Goal: Task Accomplishment & Management: Use online tool/utility

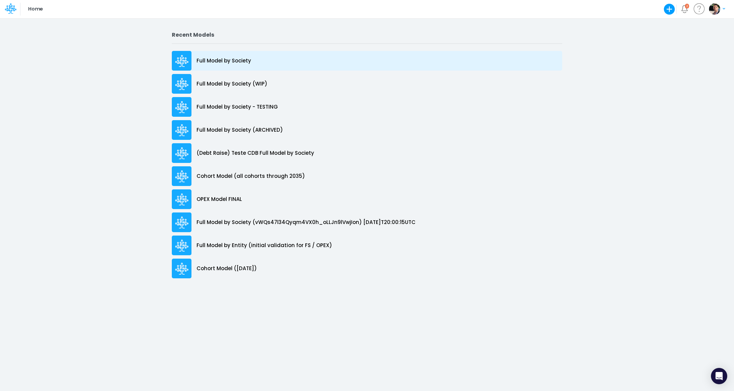
click at [225, 57] on div "Full Model by Society" at bounding box center [367, 61] width 391 height 20
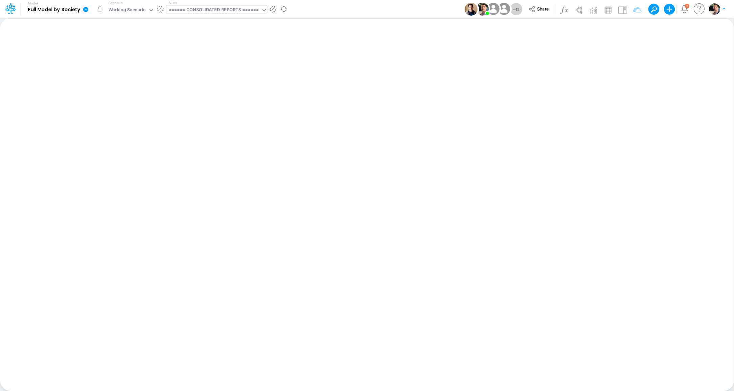
click at [230, 6] on div "====== CONSOLIDATED REPORTS ======" at bounding box center [213, 10] width 95 height 10
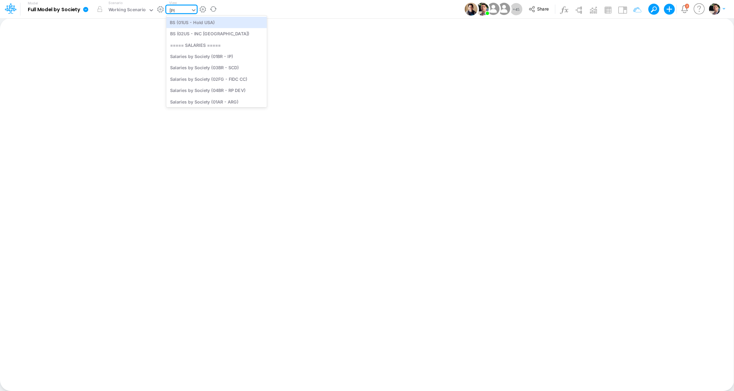
type input "sala"
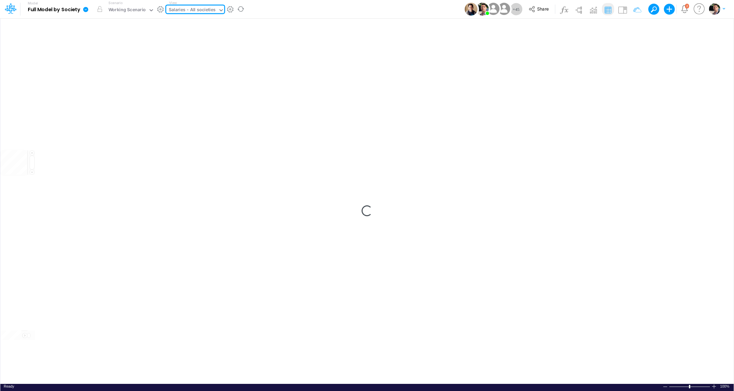
type input "Salaries - All societies"
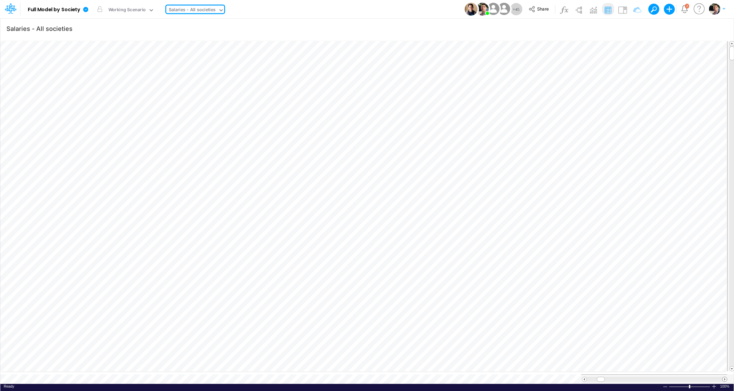
click at [725, 377] on span at bounding box center [725, 379] width 4 height 4
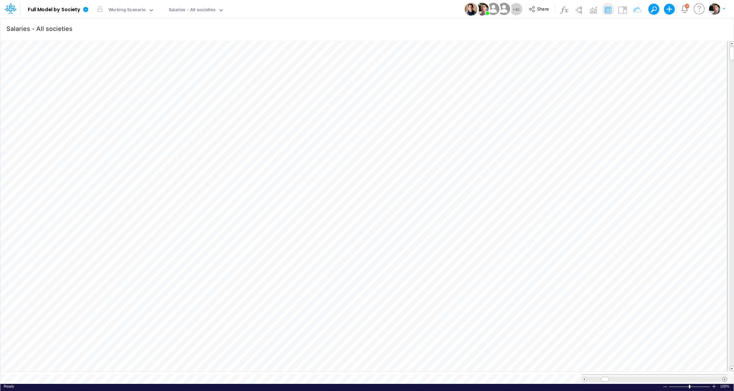
click at [725, 377] on span at bounding box center [725, 379] width 4 height 4
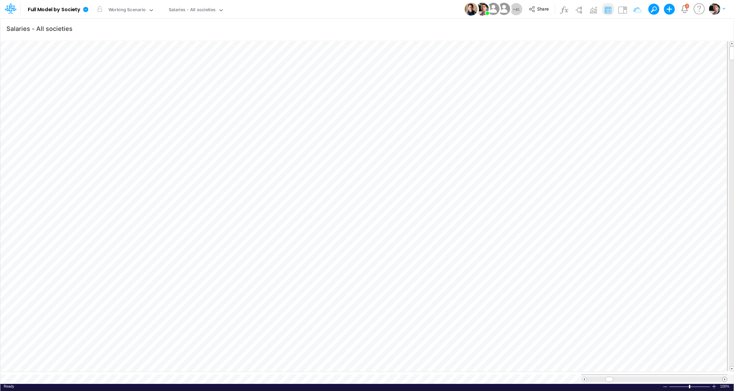
click at [725, 377] on span at bounding box center [725, 379] width 4 height 4
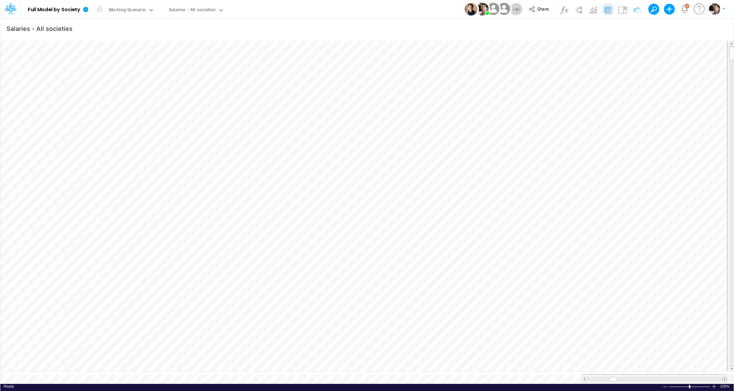
click at [725, 377] on span at bounding box center [725, 379] width 4 height 4
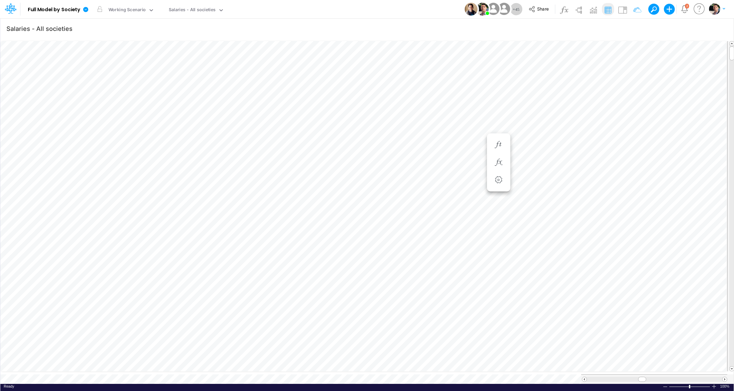
scroll to position [3, 21]
click at [185, 14] on div "Salaries - All societies" at bounding box center [192, 10] width 47 height 8
type input "usga"
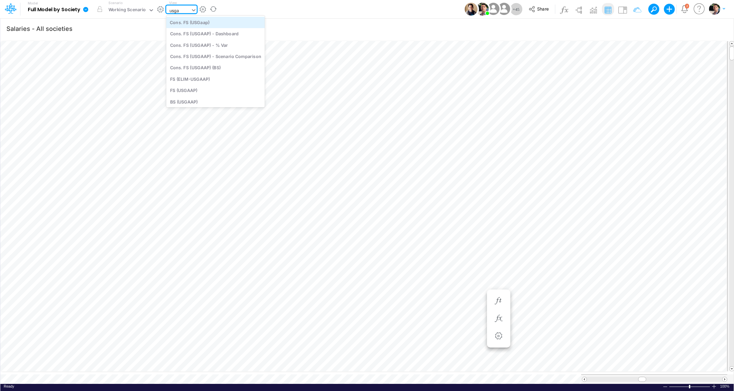
click at [217, 24] on div "Cons. FS (USGaap)" at bounding box center [215, 22] width 99 height 11
type input "Consolidated FS - USGAAP"
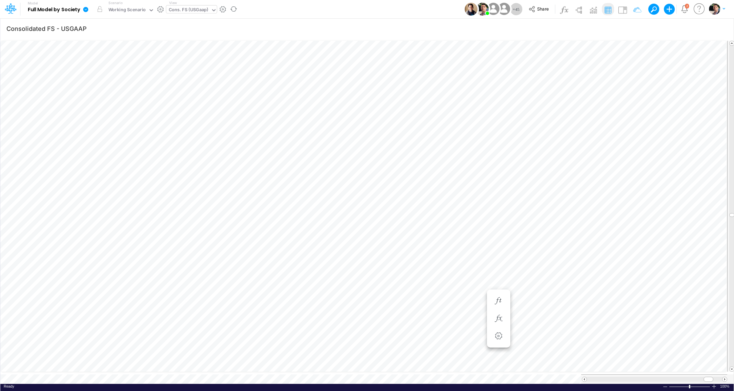
scroll to position [3, 21]
click at [637, 28] on icon "button" at bounding box center [634, 28] width 10 height 7
select select "notEqual"
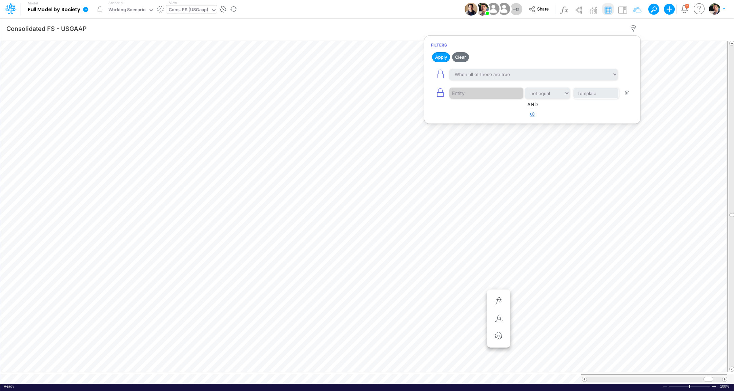
click at [534, 115] on icon "button" at bounding box center [533, 114] width 4 height 4
click at [489, 134] on div at bounding box center [482, 136] width 64 height 12
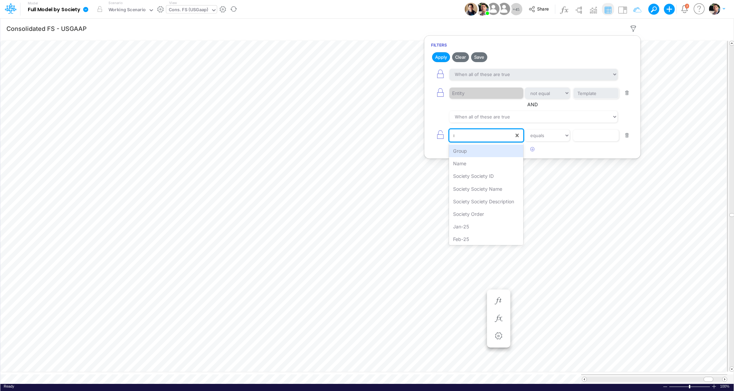
type input "na"
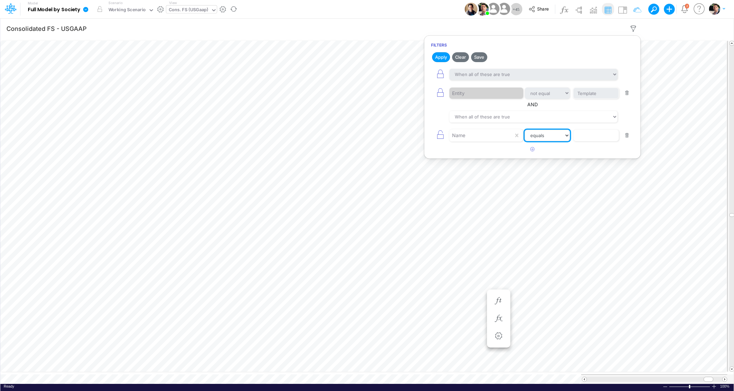
select select "contains"
click option "contains" at bounding box center [0, 0] width 0 height 0
click at [592, 136] on input "text" at bounding box center [596, 136] width 46 height 12
type input "Salaries"
click at [438, 54] on button "Apply" at bounding box center [441, 57] width 18 height 10
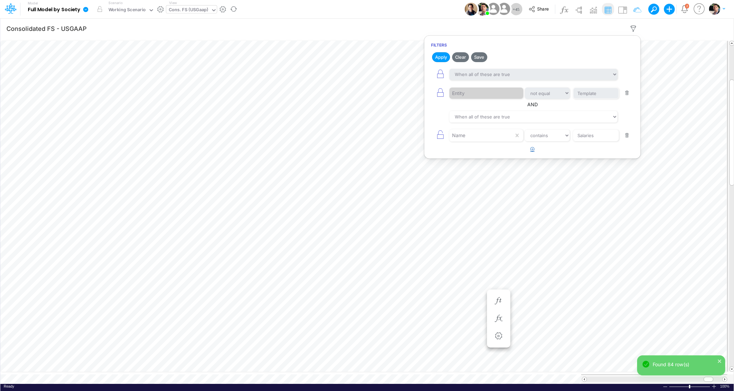
click at [533, 147] on icon "button" at bounding box center [533, 149] width 4 height 4
click at [486, 157] on div at bounding box center [482, 154] width 64 height 12
type input "na"
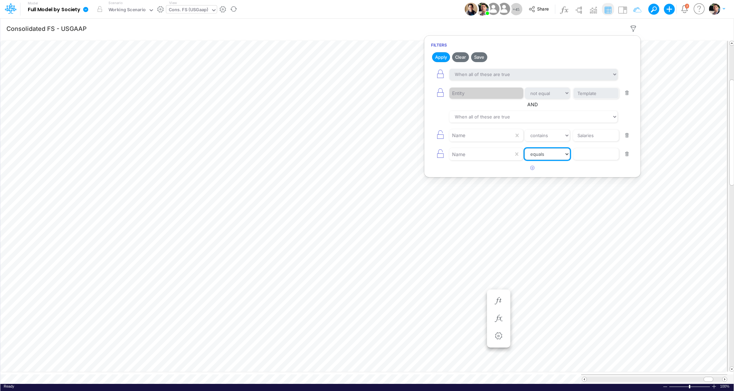
select select "contains"
click option "contains" at bounding box center [0, 0] width 0 height 0
click at [593, 153] on input "text" at bounding box center [596, 154] width 46 height 12
type input "Software"
click at [441, 57] on button "Apply" at bounding box center [441, 57] width 18 height 10
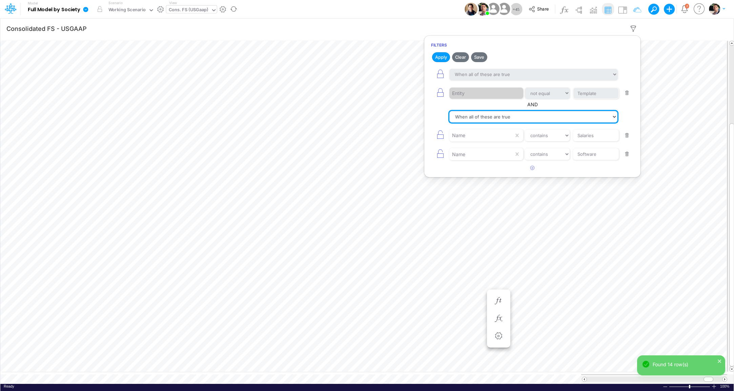
select select "tableSearchOR"
click option "When any of these are true" at bounding box center [0, 0] width 0 height 0
click at [445, 54] on button "Apply" at bounding box center [441, 57] width 18 height 10
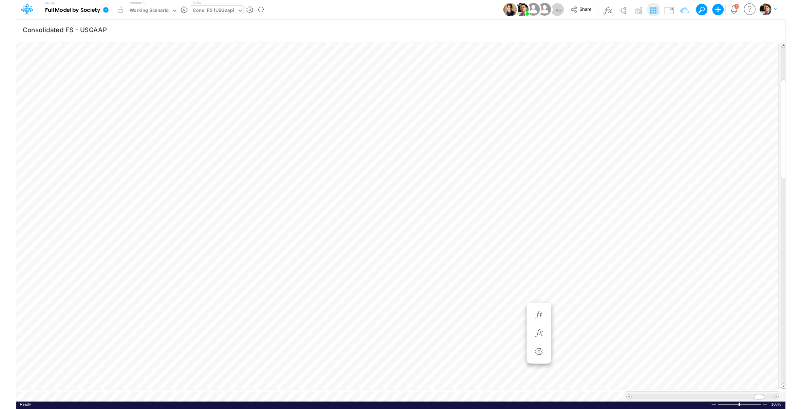
scroll to position [3, 23]
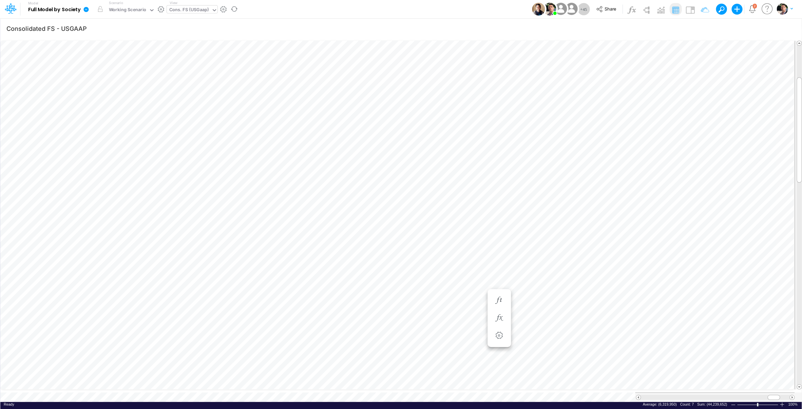
click at [195, 14] on div "Cons. FS (USGaap)" at bounding box center [189, 10] width 40 height 8
click at [200, 81] on div "Cons. FS (USGaap)" at bounding box center [223, 78] width 112 height 11
click at [206, 10] on div "Cons. FS (USGaap)" at bounding box center [189, 10] width 40 height 8
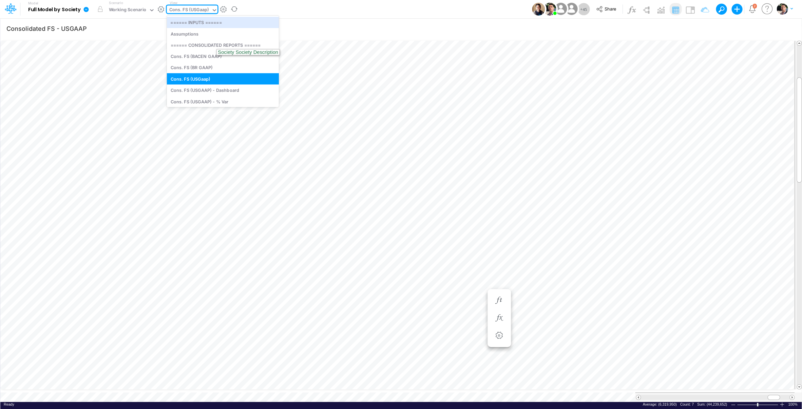
click at [206, 10] on div "Cons. FS (USGaap)" at bounding box center [189, 10] width 40 height 8
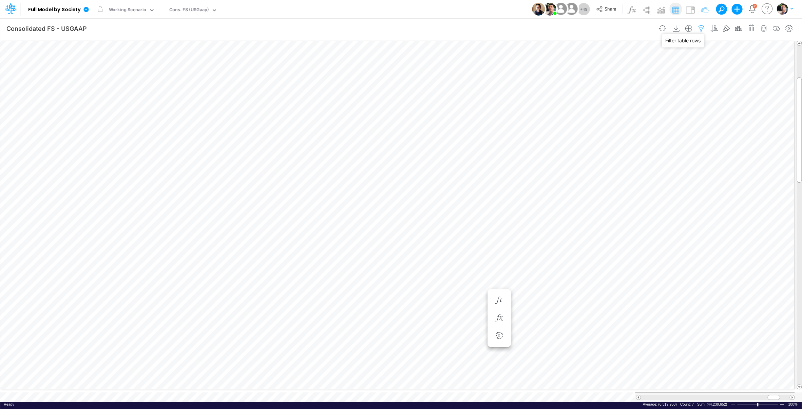
click at [697, 28] on icon "button" at bounding box center [701, 28] width 10 height 7
select select "notEqual"
select select "tableSearchOR"
select select "contains"
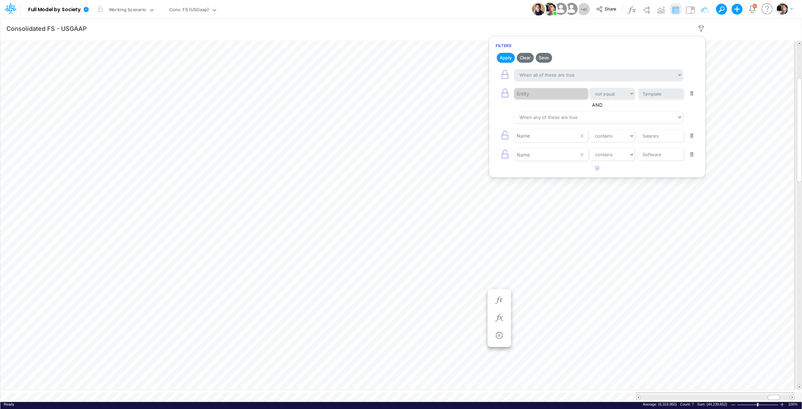
click at [690, 137] on button "button" at bounding box center [691, 136] width 13 height 9
type input "Software"
click at [690, 138] on button "button" at bounding box center [691, 136] width 13 height 9
click at [501, 56] on button "Apply" at bounding box center [505, 58] width 18 height 10
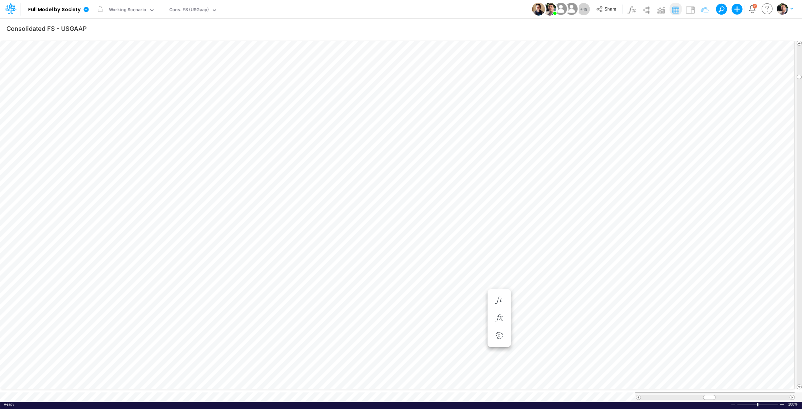
scroll to position [3, 19]
click at [499, 318] on icon "button" at bounding box center [499, 318] width 10 height 7
click at [501, 301] on icon "button" at bounding box center [499, 300] width 10 height 7
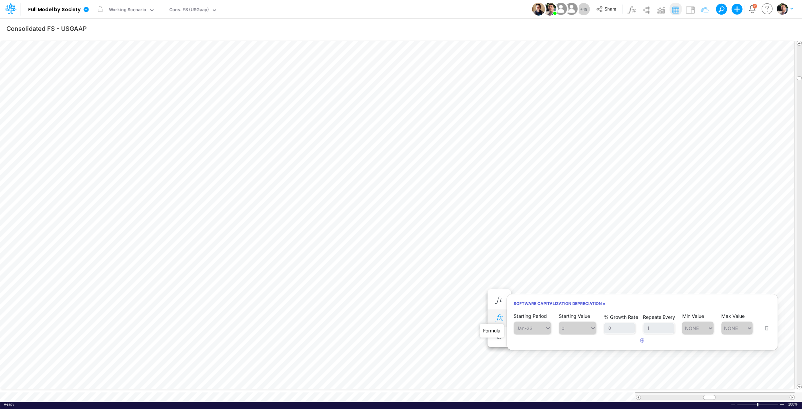
click at [499, 317] on icon "button" at bounding box center [499, 318] width 10 height 7
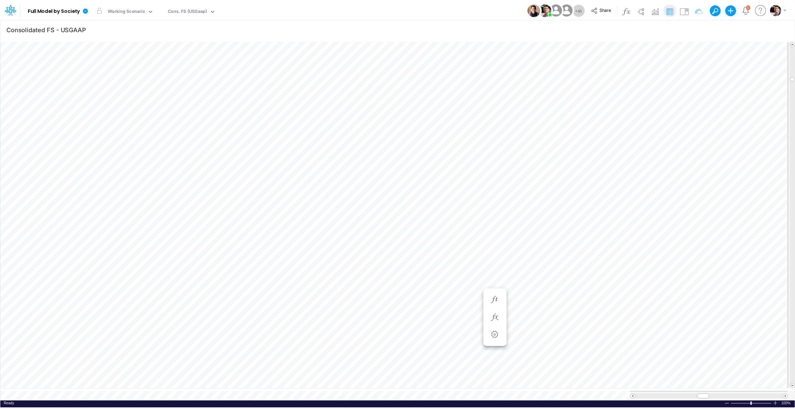
scroll to position [3, 1]
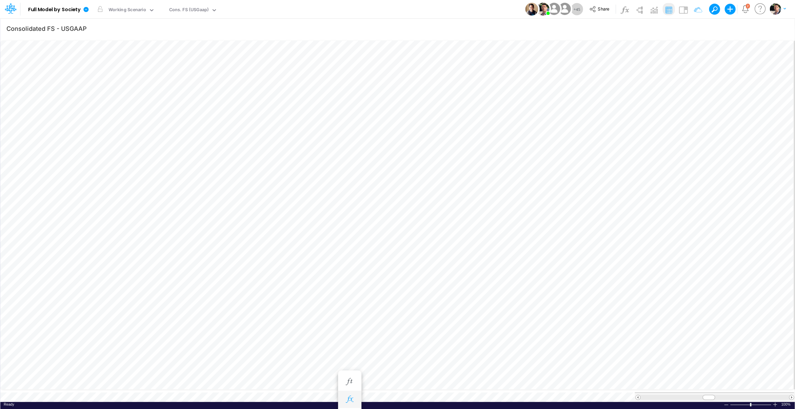
click at [346, 390] on icon "button" at bounding box center [349, 399] width 10 height 7
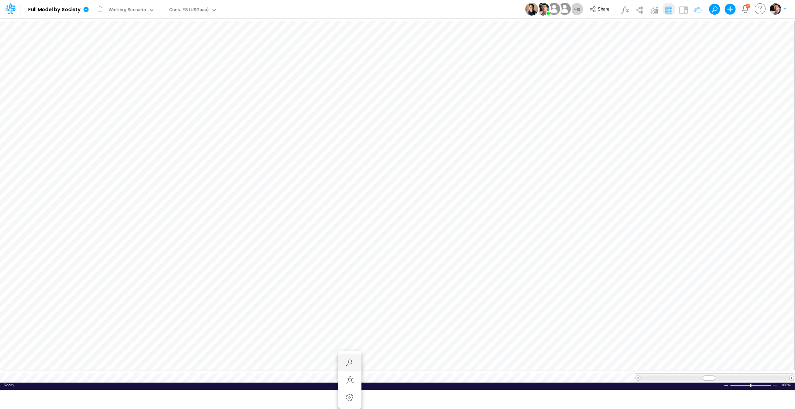
scroll to position [3, 1]
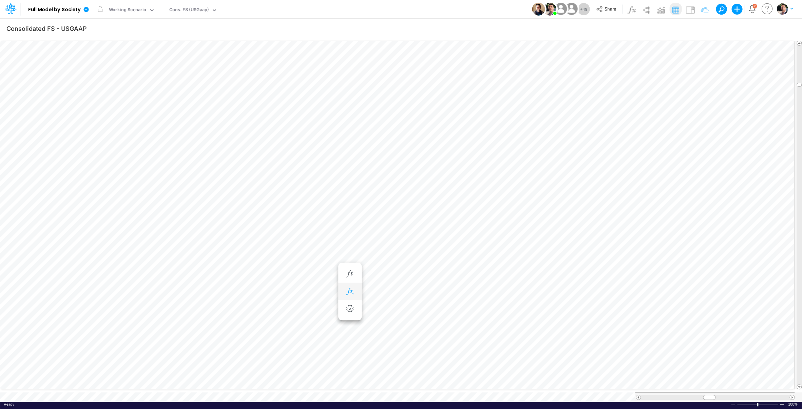
click at [352, 293] on icon "button" at bounding box center [349, 291] width 10 height 7
click at [449, 309] on icon at bounding box center [449, 308] width 10 height 7
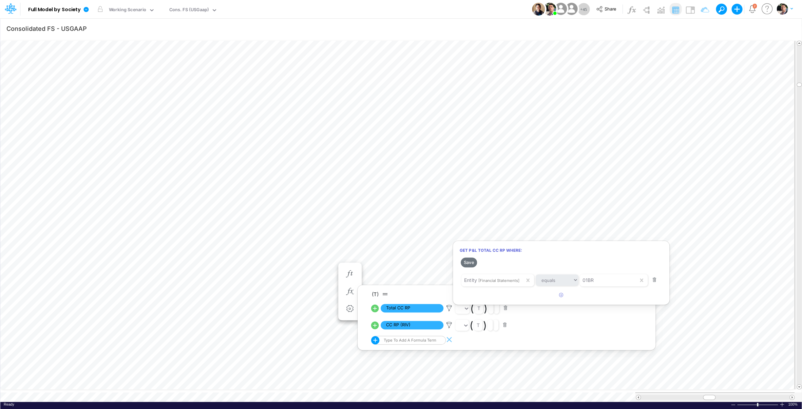
click at [448, 328] on div at bounding box center [401, 206] width 802 height 406
click at [449, 327] on icon at bounding box center [449, 325] width 10 height 7
click at [450, 307] on div at bounding box center [401, 206] width 802 height 406
click at [450, 308] on icon at bounding box center [449, 308] width 10 height 7
click at [195, 12] on div at bounding box center [401, 206] width 802 height 406
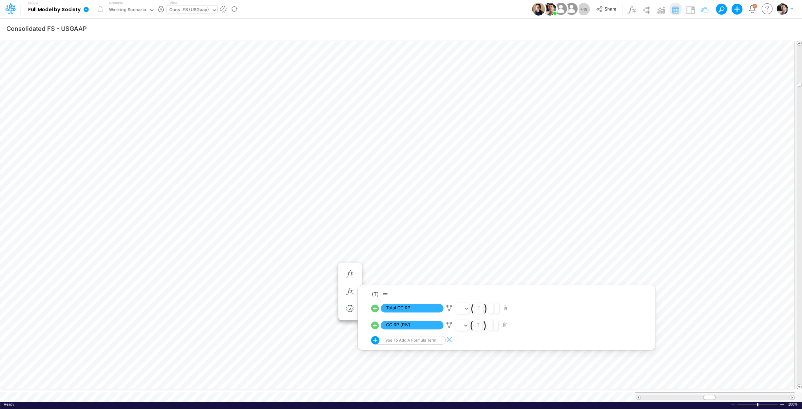
click at [196, 12] on div "Cons. FS (USGaap)" at bounding box center [189, 10] width 40 height 8
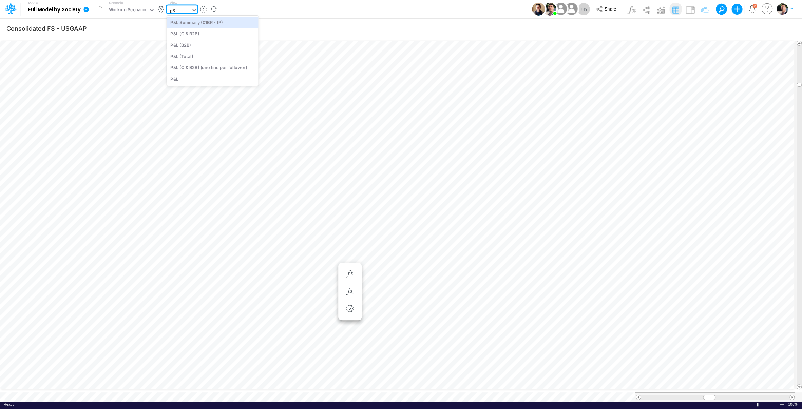
type input "p&L"
drag, startPoint x: 660, startPoint y: 391, endPoint x: 695, endPoint y: 392, distance: 35.6
click at [695, 390] on span at bounding box center [694, 397] width 4 height 4
click at [734, 390] on span at bounding box center [791, 397] width 4 height 4
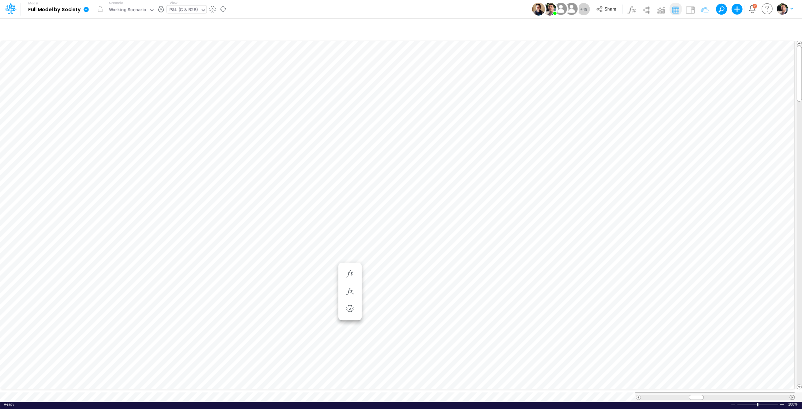
click at [734, 390] on span at bounding box center [791, 397] width 4 height 4
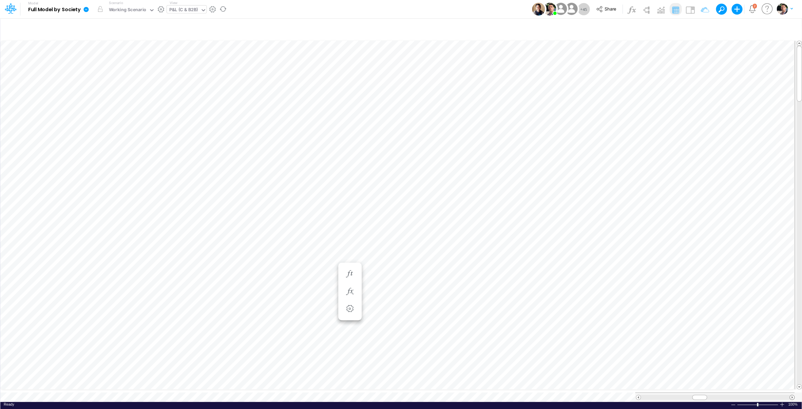
click at [734, 390] on span at bounding box center [791, 397] width 4 height 4
click at [577, 204] on icon "button" at bounding box center [576, 202] width 10 height 7
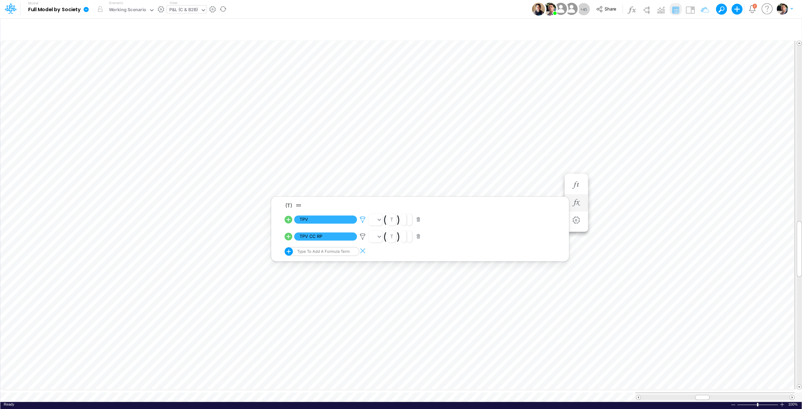
click at [365, 219] on icon at bounding box center [362, 219] width 10 height 7
click at [363, 237] on div at bounding box center [401, 206] width 802 height 406
click at [362, 237] on icon at bounding box center [362, 236] width 10 height 7
click at [360, 221] on div at bounding box center [401, 206] width 802 height 406
click at [365, 219] on icon at bounding box center [362, 219] width 10 height 7
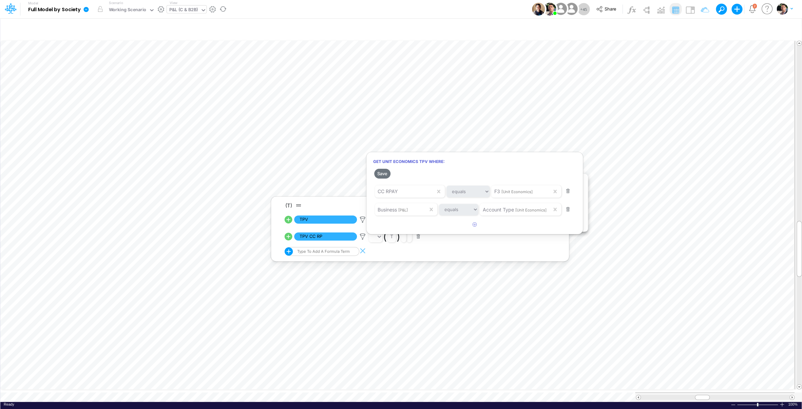
click at [643, 169] on div at bounding box center [401, 206] width 802 height 406
click at [362, 239] on icon at bounding box center [362, 236] width 10 height 7
click at [318, 237] on div at bounding box center [401, 206] width 802 height 406
click at [689, 11] on img at bounding box center [689, 9] width 11 height 11
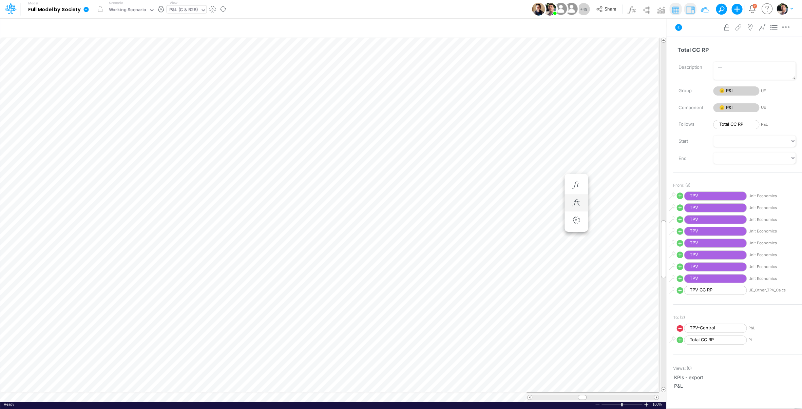
scroll to position [3, 22]
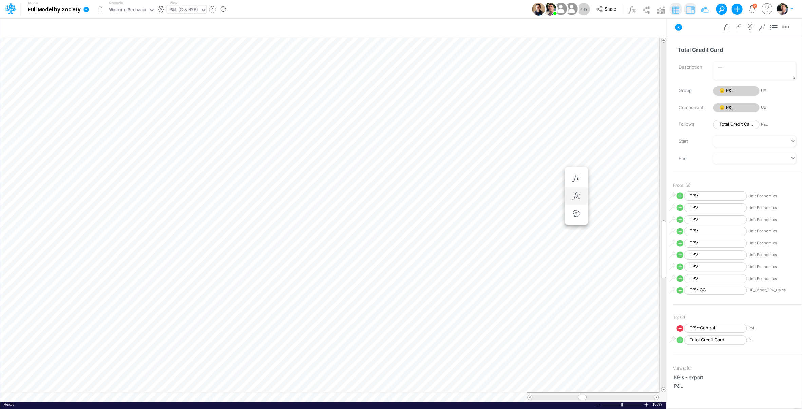
scroll to position [3, 22]
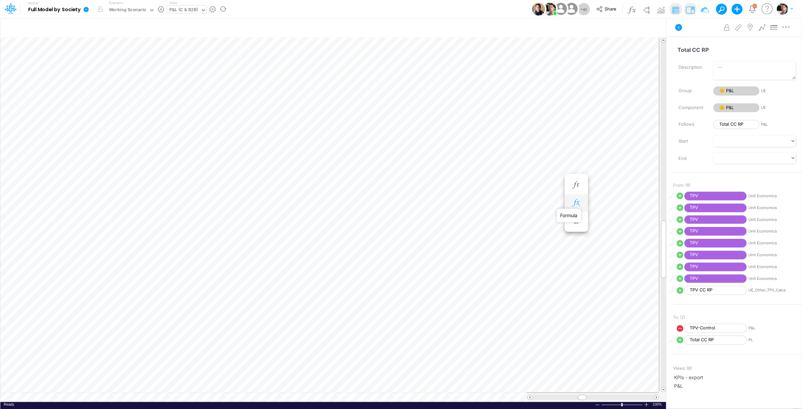
click at [575, 205] on icon "button" at bounding box center [576, 202] width 10 height 7
click at [360, 221] on icon at bounding box center [362, 219] width 10 height 7
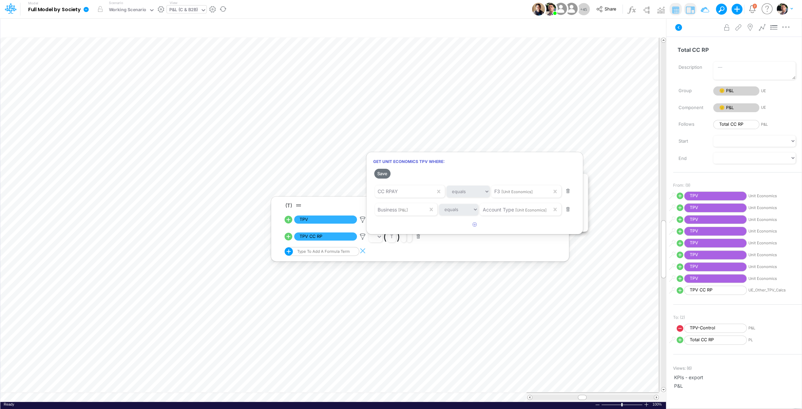
click at [322, 222] on div at bounding box center [401, 206] width 802 height 406
click at [325, 220] on span "TPV" at bounding box center [325, 220] width 63 height 8
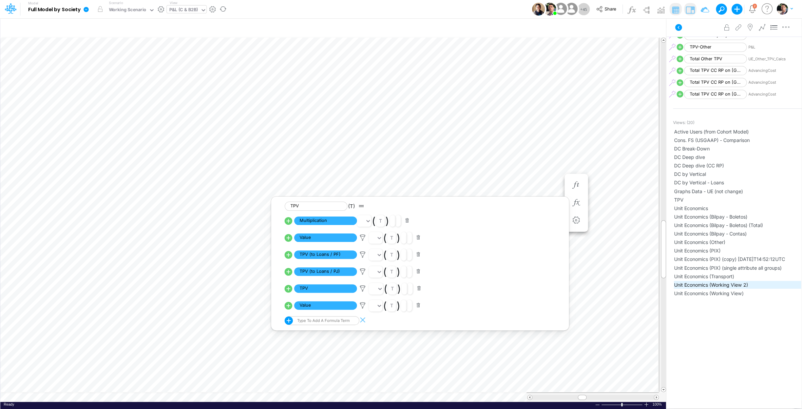
scroll to position [513, 0]
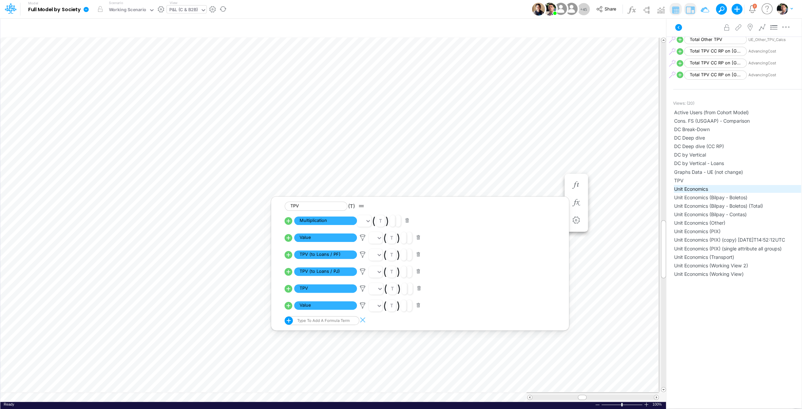
click at [697, 188] on span "Unit Economics" at bounding box center [737, 188] width 126 height 7
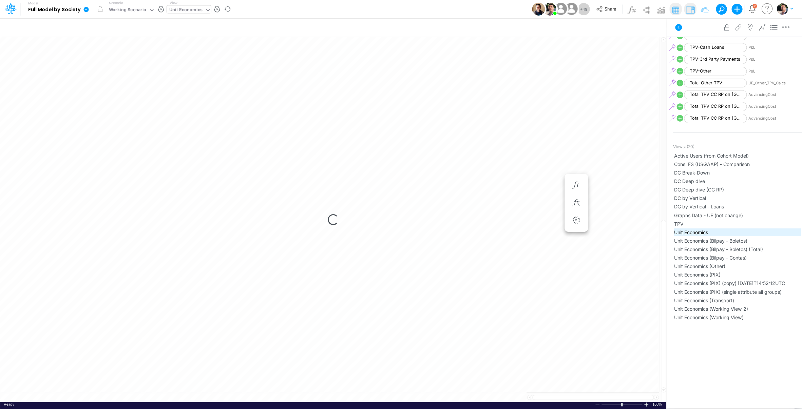
scroll to position [470, 0]
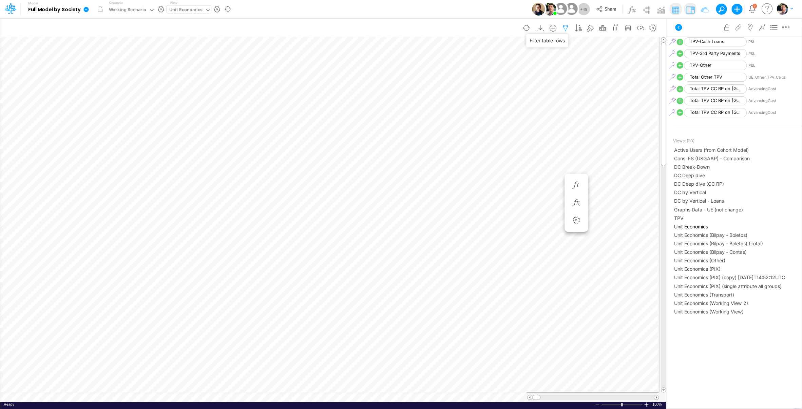
click at [566, 27] on icon "button" at bounding box center [565, 28] width 10 height 7
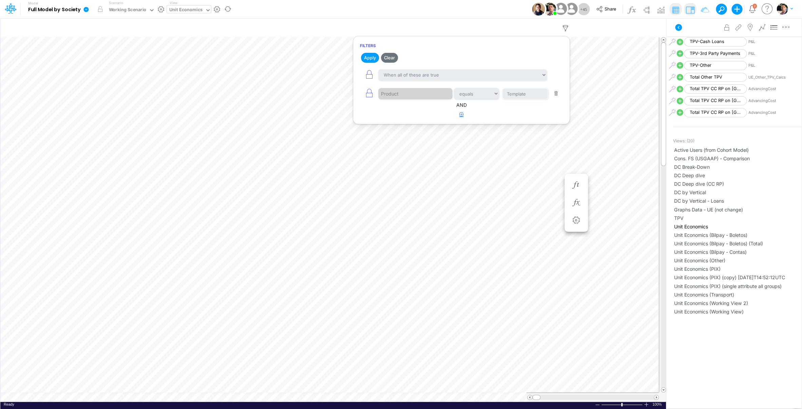
click at [459, 118] on button "button" at bounding box center [461, 114] width 13 height 11
click at [413, 140] on div at bounding box center [410, 136] width 64 height 12
type input "f3"
click at [407, 152] on div "F3" at bounding box center [414, 153] width 73 height 13
select select "contains"
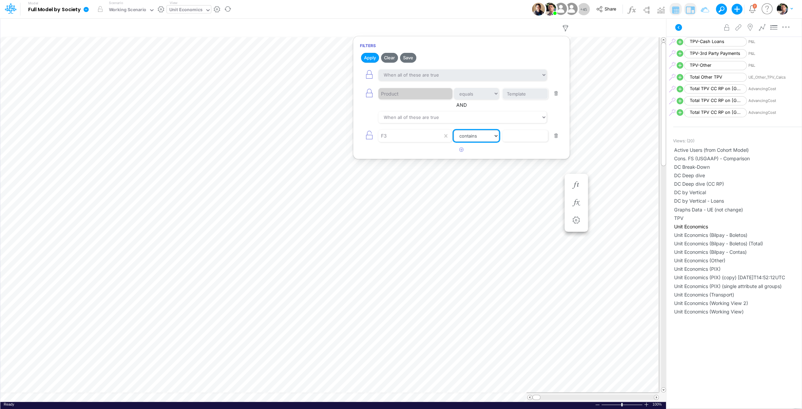
click option "contains" at bounding box center [0, 0] width 0 height 0
click at [528, 136] on input "text" at bounding box center [525, 136] width 46 height 12
type input "CC RPAY"
click at [369, 59] on button "Apply" at bounding box center [370, 58] width 18 height 10
select select "equals"
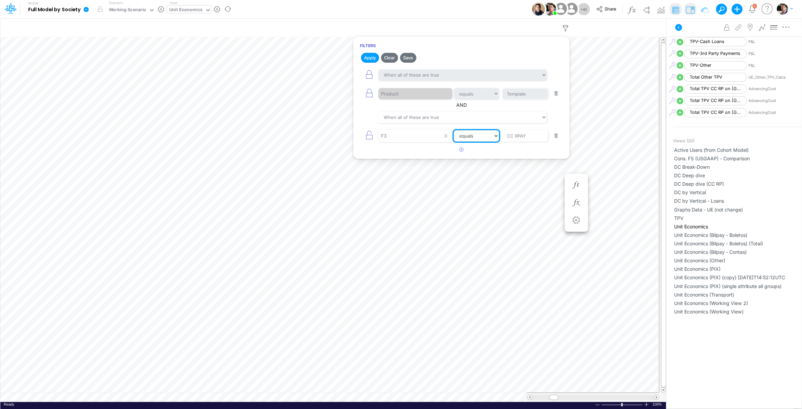
click option "equals" at bounding box center [0, 0] width 0 height 0
click at [559, 95] on button "button" at bounding box center [555, 93] width 13 height 9
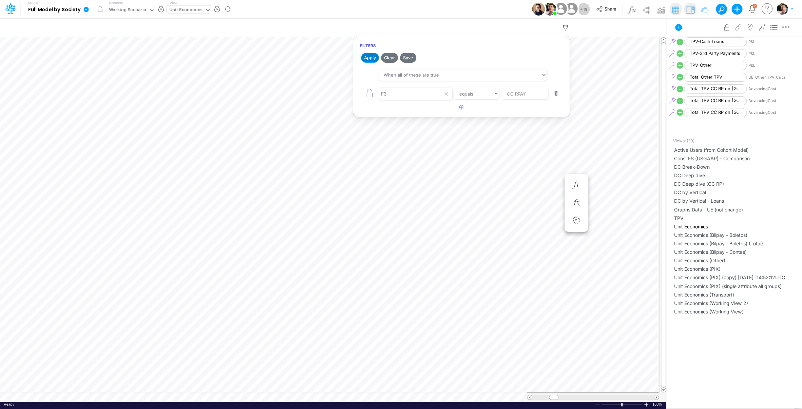
click at [370, 55] on button "Apply" at bounding box center [370, 58] width 18 height 10
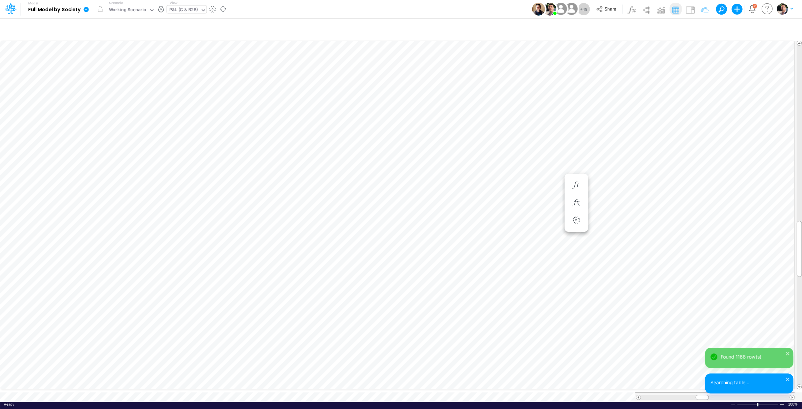
scroll to position [3, 22]
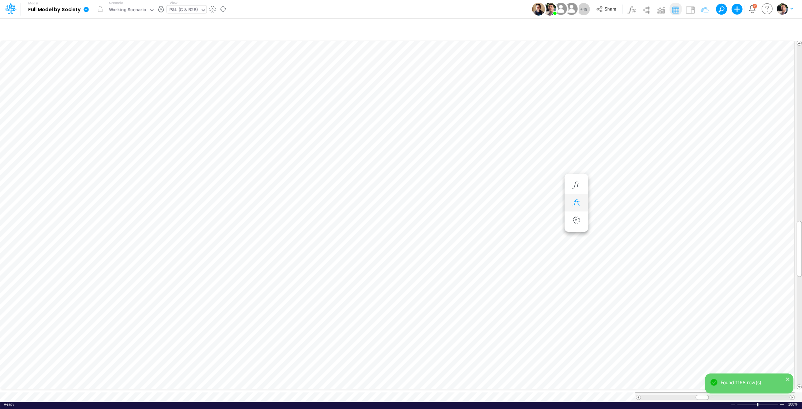
click at [573, 199] on button "button" at bounding box center [576, 203] width 13 height 14
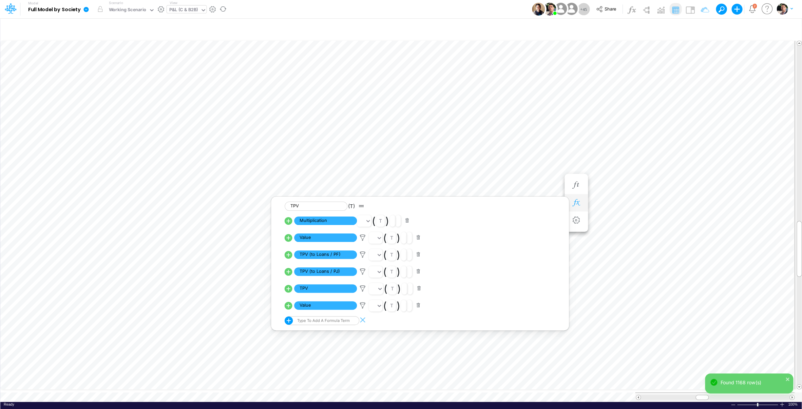
click at [575, 201] on icon "button" at bounding box center [576, 202] width 10 height 7
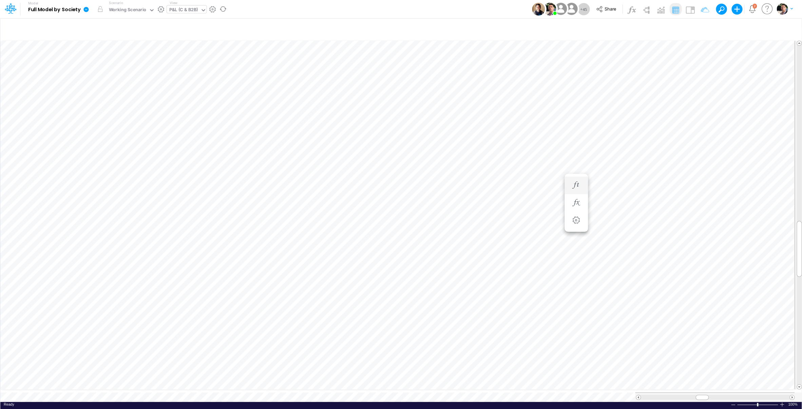
scroll to position [3, 22]
click at [538, 200] on icon "button" at bounding box center [535, 202] width 10 height 7
click at [324, 219] on icon at bounding box center [322, 219] width 10 height 7
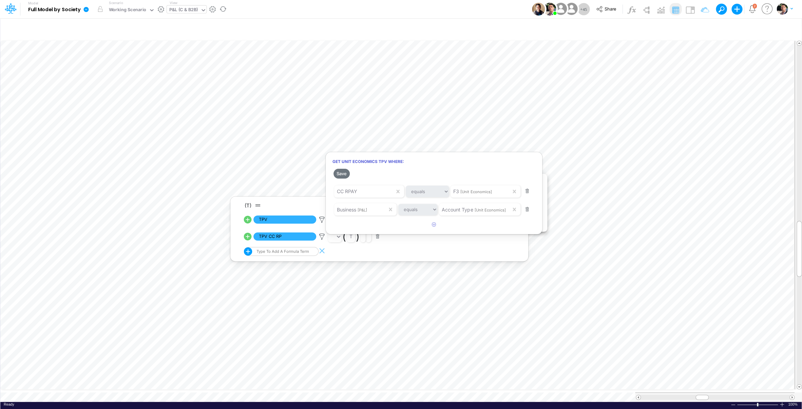
click at [309, 390] on div at bounding box center [401, 206] width 802 height 406
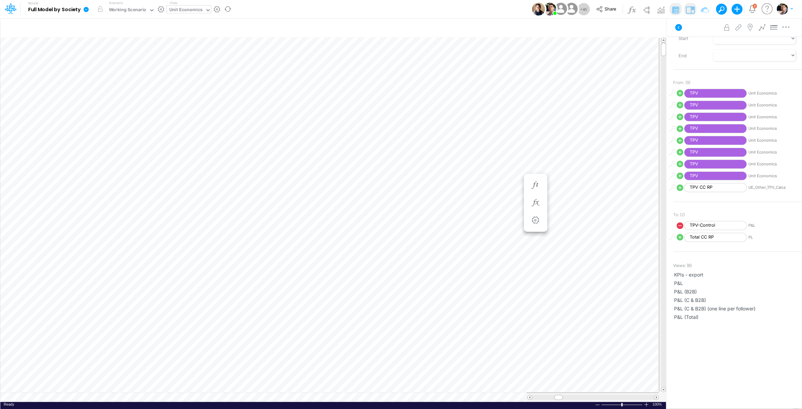
scroll to position [0, 0]
click at [567, 28] on icon "button" at bounding box center [565, 28] width 10 height 7
select select "contains"
click option "contains" at bounding box center [0, 0] width 0 height 0
click at [369, 58] on button "Apply" at bounding box center [370, 58] width 18 height 10
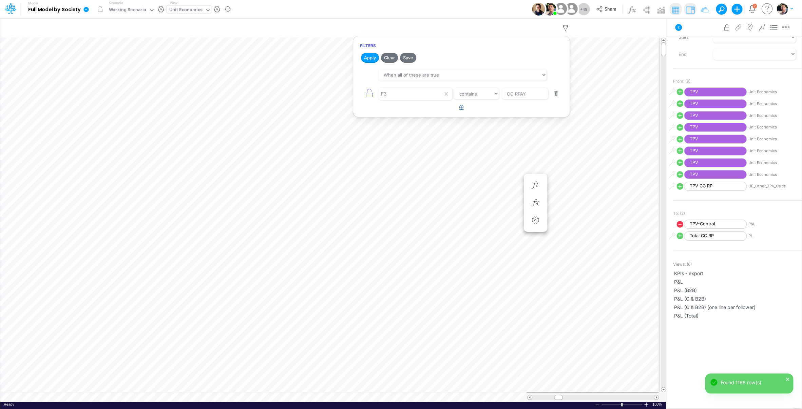
click at [459, 108] on icon "button" at bounding box center [461, 107] width 4 height 4
click at [405, 116] on div at bounding box center [410, 113] width 64 height 12
type input "ty"
click at [425, 130] on div "Account Type" at bounding box center [414, 129] width 73 height 13
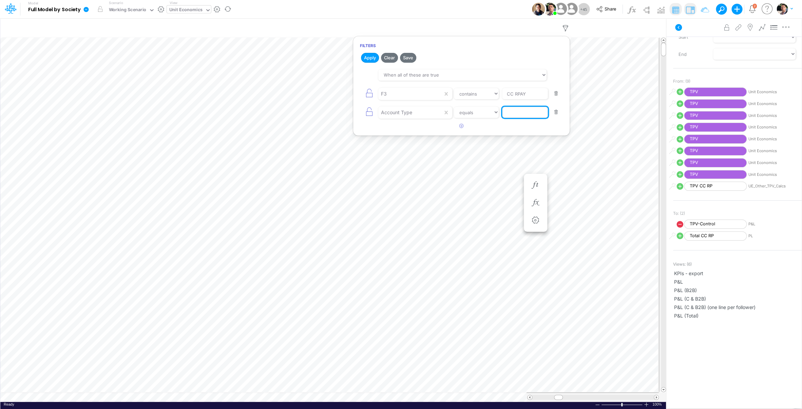
click at [509, 113] on input "text" at bounding box center [525, 113] width 46 height 12
type input "PF"
click at [367, 57] on button "Apply" at bounding box center [370, 58] width 18 height 10
click at [461, 127] on icon "button" at bounding box center [461, 126] width 4 height 4
click at [404, 132] on div at bounding box center [410, 131] width 64 height 12
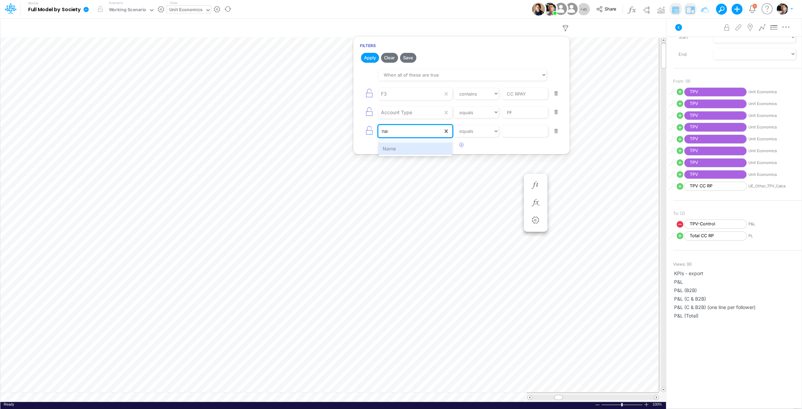
type input "name"
click at [406, 147] on div "Name" at bounding box center [414, 148] width 73 height 13
click at [517, 134] on input "text" at bounding box center [525, 131] width 46 height 12
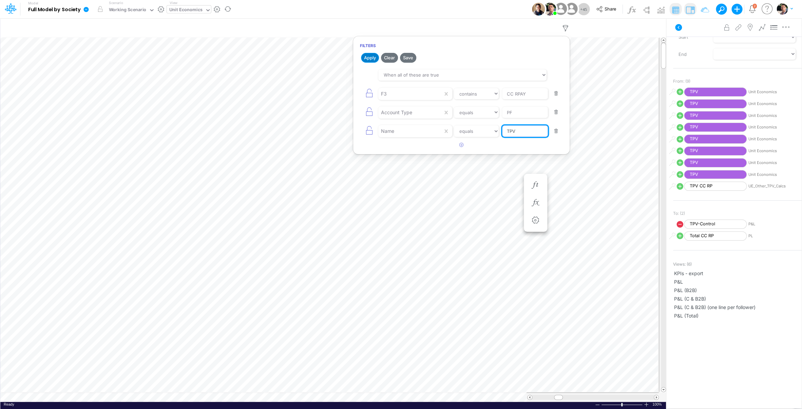
type input "TPV"
click at [369, 61] on button "Apply" at bounding box center [370, 58] width 18 height 10
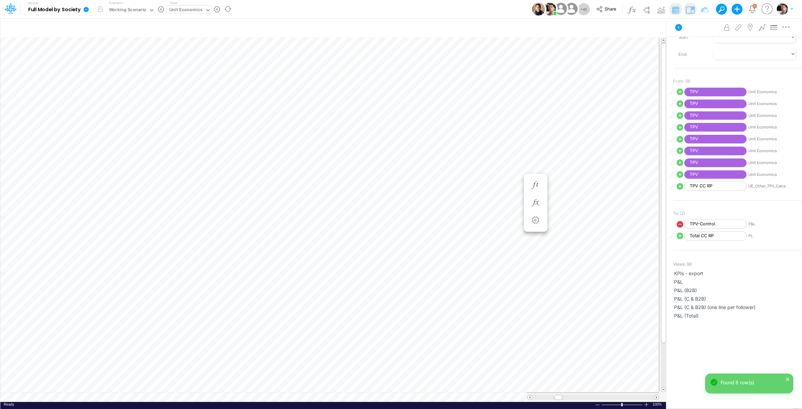
scroll to position [3, 13]
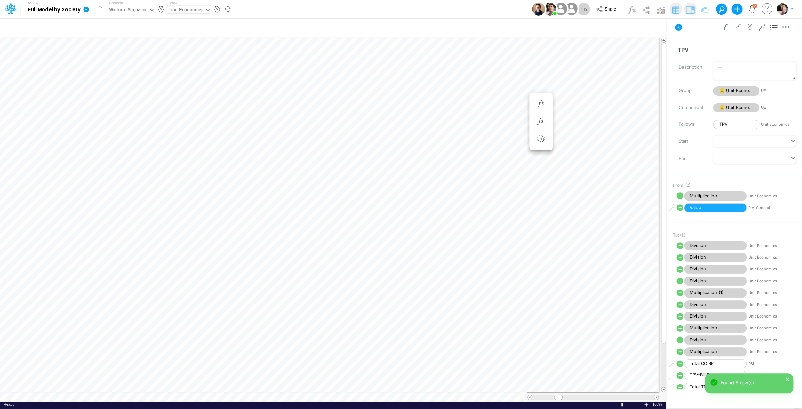
scroll to position [3, 7]
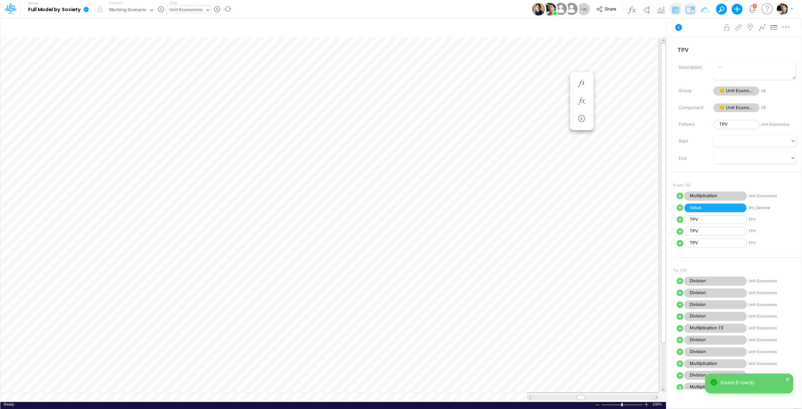
scroll to position [3, 22]
click at [195, 9] on div "Unit Economics" at bounding box center [185, 10] width 33 height 8
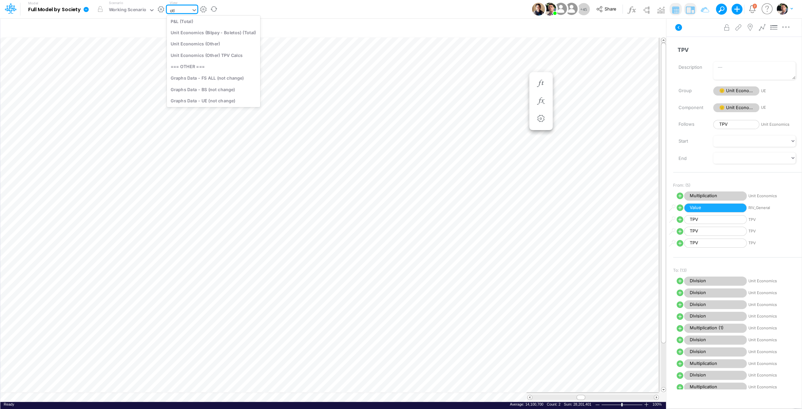
scroll to position [0, 0]
type input "other"
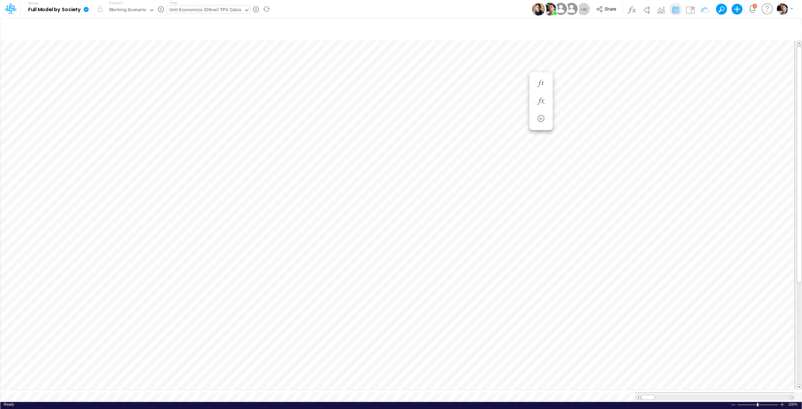
scroll to position [3, 21]
click at [422, 164] on icon "button" at bounding box center [427, 162] width 10 height 7
click at [427, 146] on icon "button" at bounding box center [427, 144] width 10 height 7
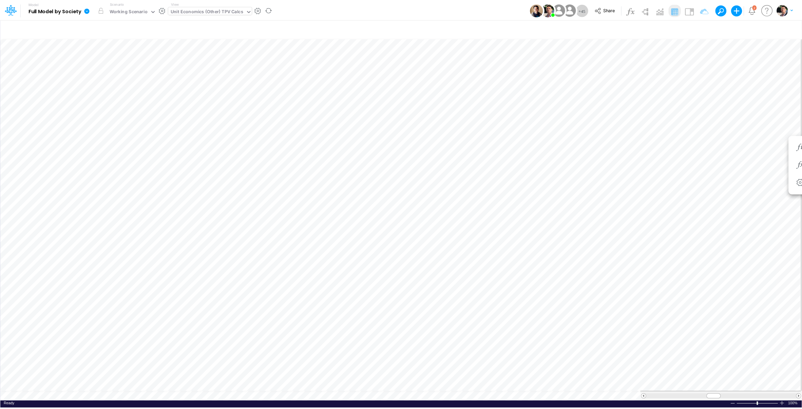
scroll to position [3, 21]
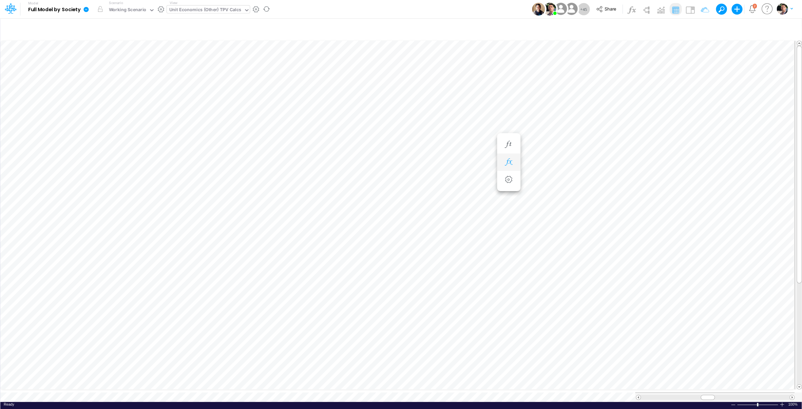
click at [507, 160] on icon "button" at bounding box center [508, 162] width 10 height 7
click at [512, 165] on icon "button" at bounding box center [508, 164] width 10 height 7
click at [465, 185] on icon "button" at bounding box center [467, 182] width 10 height 7
click at [488, 199] on icon at bounding box center [492, 199] width 9 height 9
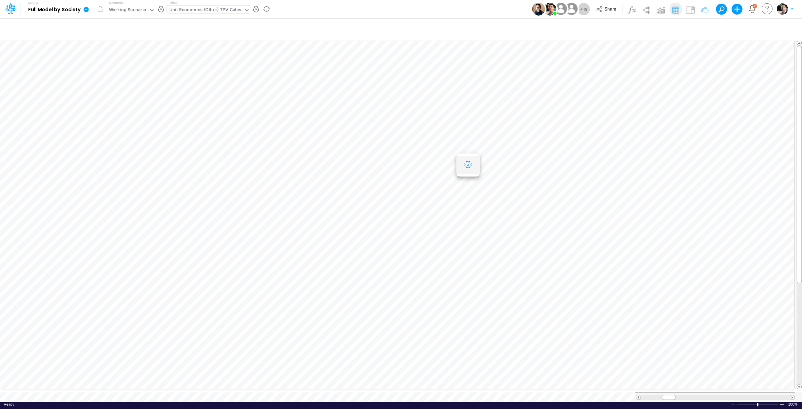
click at [470, 168] on icon "button" at bounding box center [467, 164] width 10 height 7
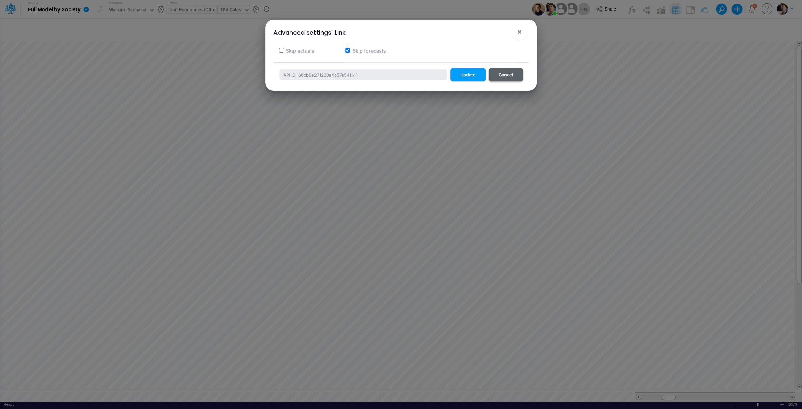
click at [507, 72] on button "Cancel" at bounding box center [505, 74] width 35 height 13
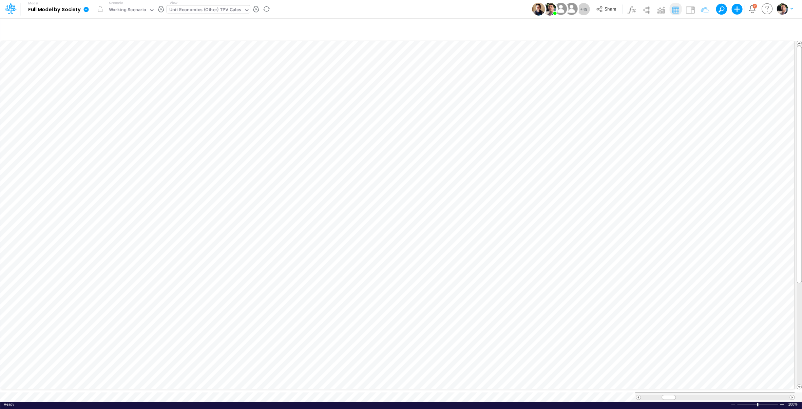
scroll to position [3, 21]
click at [510, 140] on icon "button" at bounding box center [508, 141] width 10 height 7
click at [296, 159] on icon at bounding box center [295, 158] width 10 height 7
click at [566, 142] on div at bounding box center [401, 206] width 802 height 406
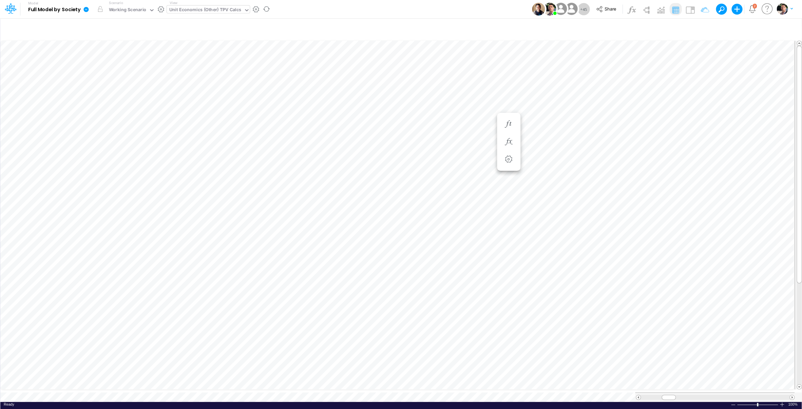
scroll to position [3, 22]
click at [550, 170] on icon "button" at bounding box center [549, 168] width 10 height 7
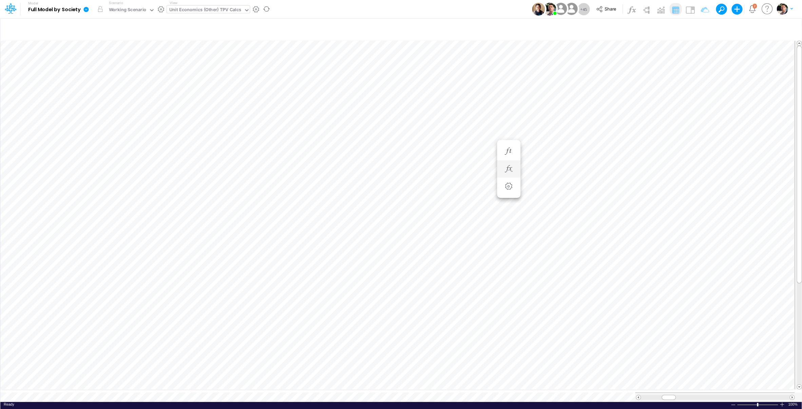
scroll to position [3, 21]
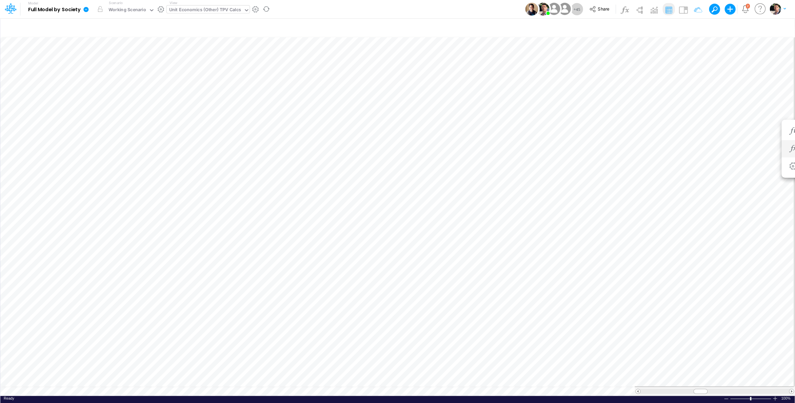
scroll to position [3, 22]
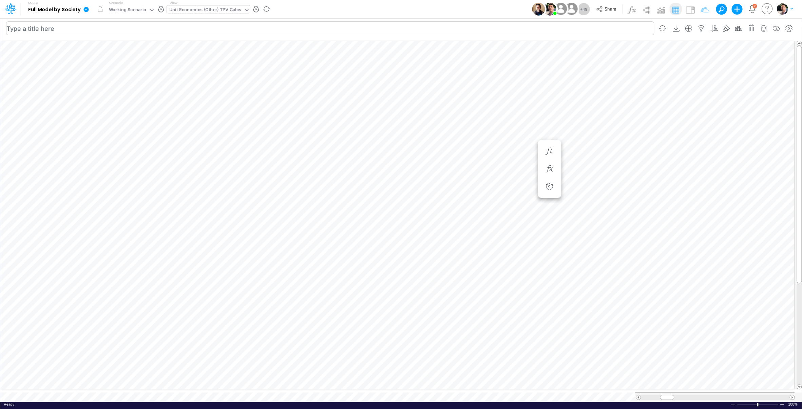
scroll to position [3, 18]
click at [734, 390] on span at bounding box center [791, 397] width 4 height 4
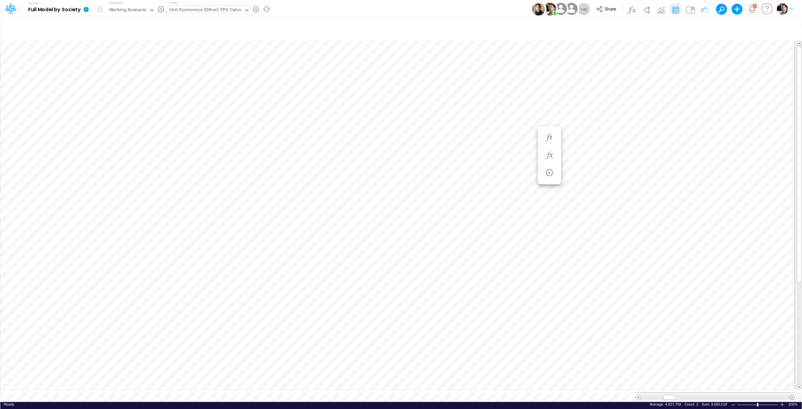
click at [734, 390] on span at bounding box center [791, 397] width 4 height 4
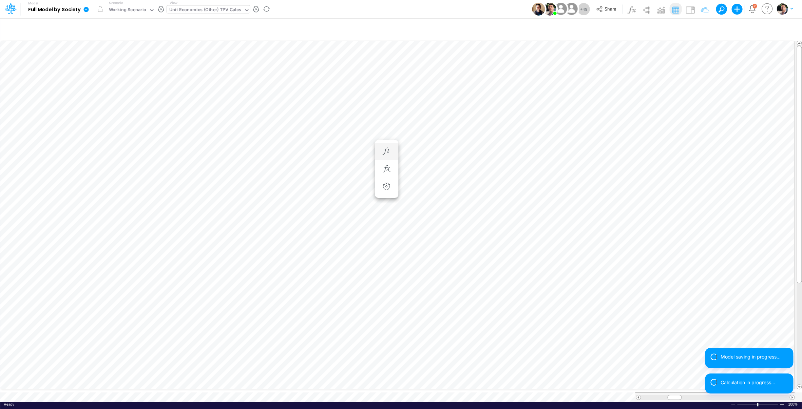
scroll to position [3, 22]
click at [266, 200] on icon "button" at bounding box center [264, 198] width 10 height 7
click at [271, 201] on button "button" at bounding box center [264, 199] width 13 height 14
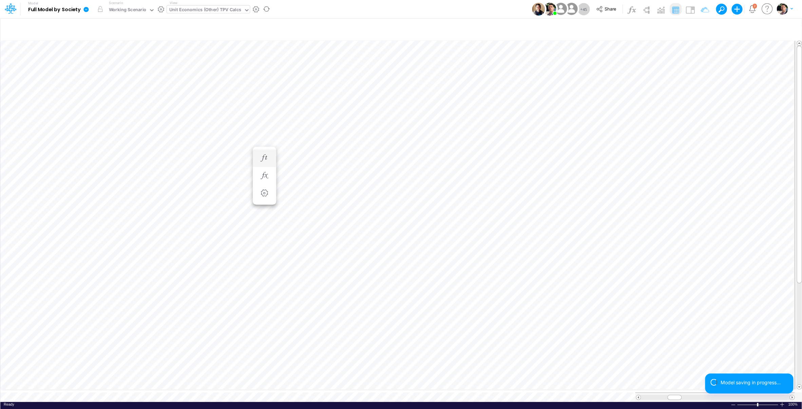
scroll to position [3, 1]
click at [265, 148] on icon "button" at bounding box center [264, 151] width 10 height 7
click at [268, 181] on button "button" at bounding box center [264, 176] width 13 height 14
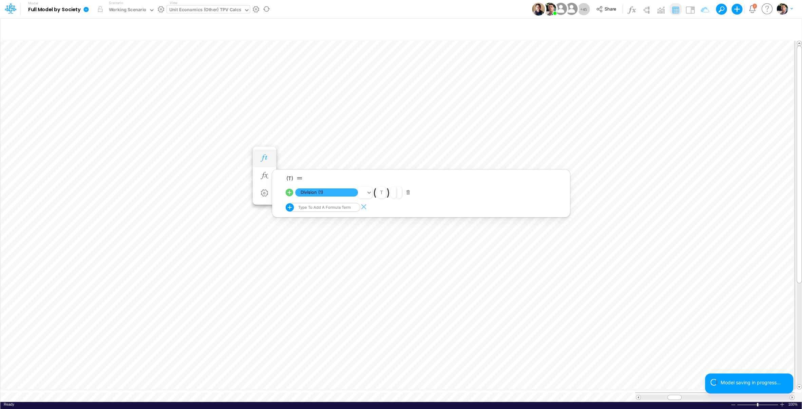
click at [264, 159] on icon "button" at bounding box center [264, 158] width 10 height 7
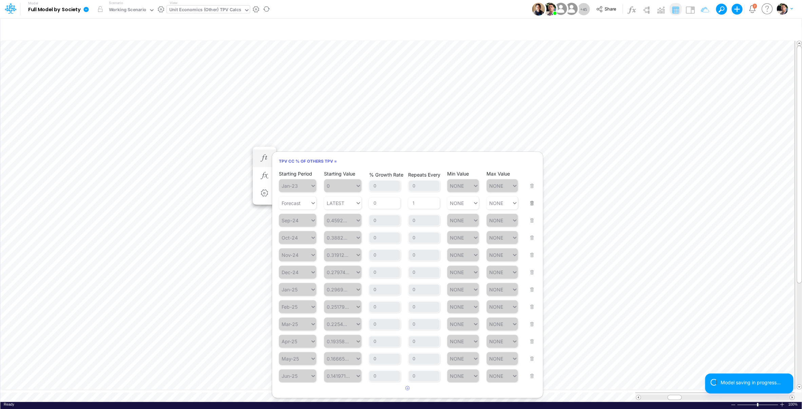
click at [532, 206] on button "button" at bounding box center [529, 199] width 9 height 18
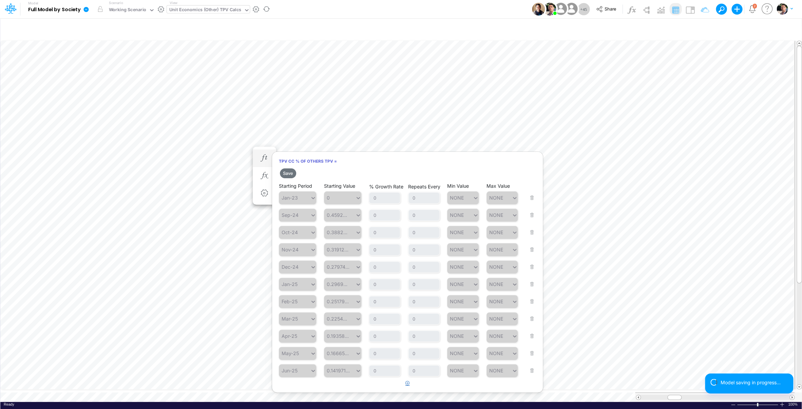
click at [408, 385] on icon "button" at bounding box center [407, 383] width 4 height 4
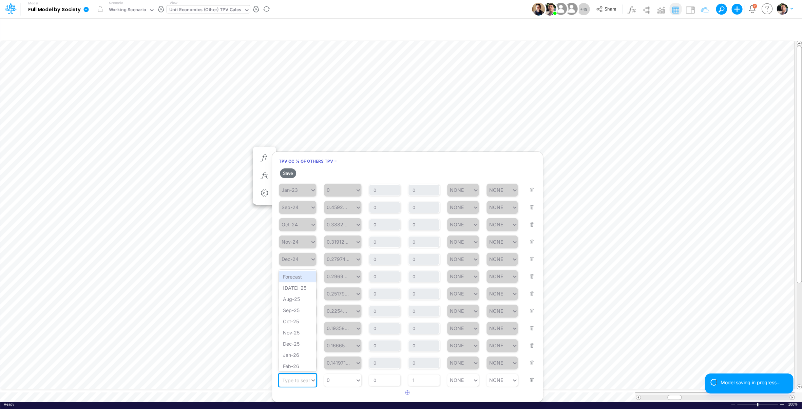
click at [300, 385] on div "Type to search..." at bounding box center [297, 380] width 37 height 13
click at [296, 277] on div "Forecast" at bounding box center [297, 276] width 37 height 11
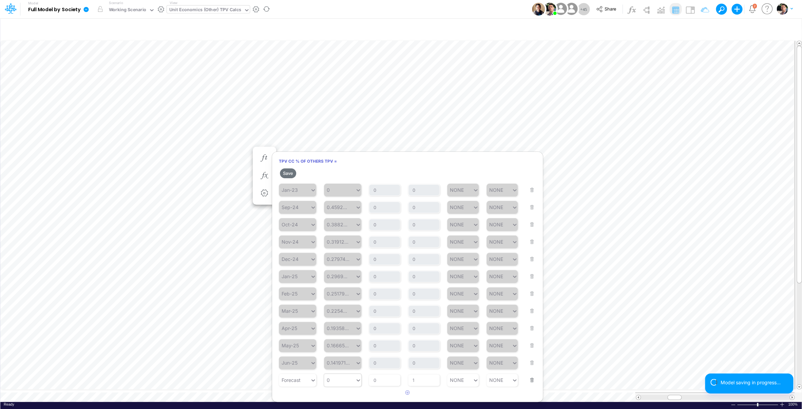
type input "0"
click at [348, 377] on div "0 0" at bounding box center [339, 380] width 31 height 10
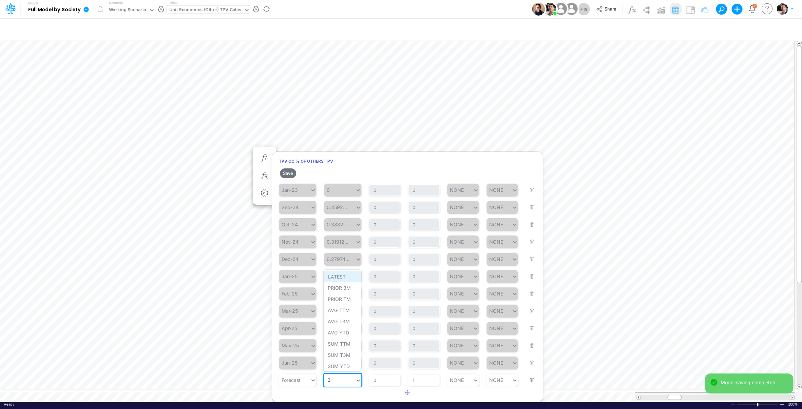
click at [340, 280] on div "LATEST" at bounding box center [341, 276] width 37 height 11
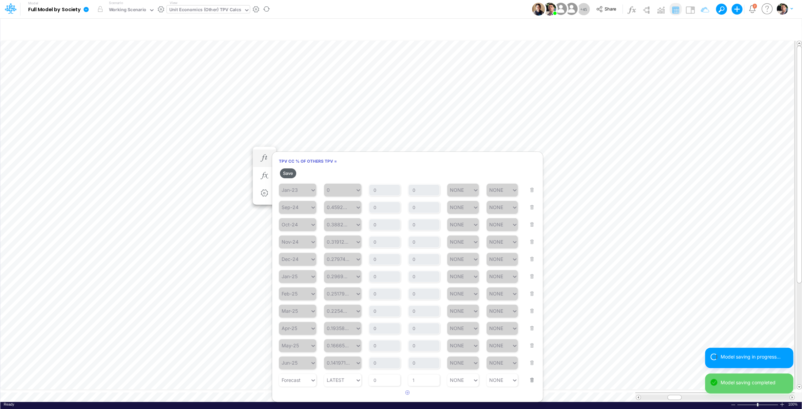
click at [294, 173] on button "Save" at bounding box center [288, 174] width 16 height 10
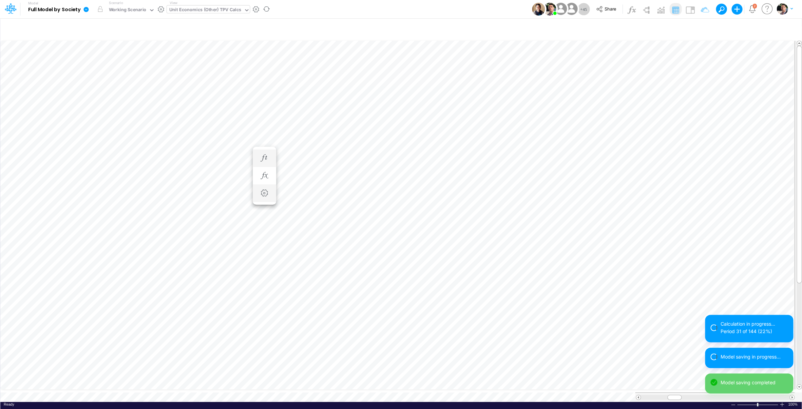
scroll to position [3, 1]
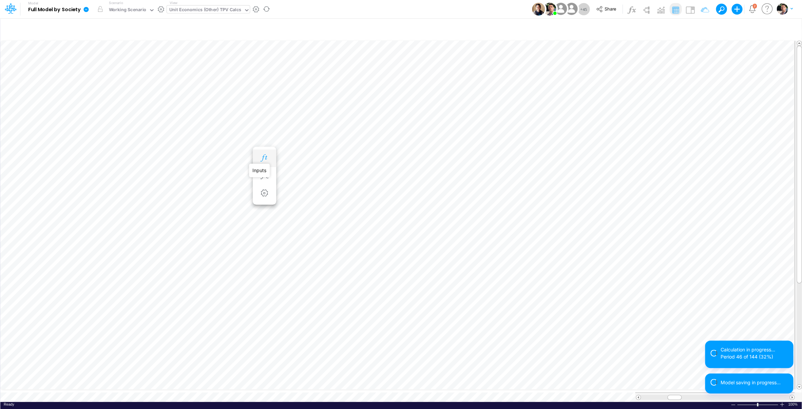
click at [265, 156] on icon "button" at bounding box center [264, 158] width 10 height 7
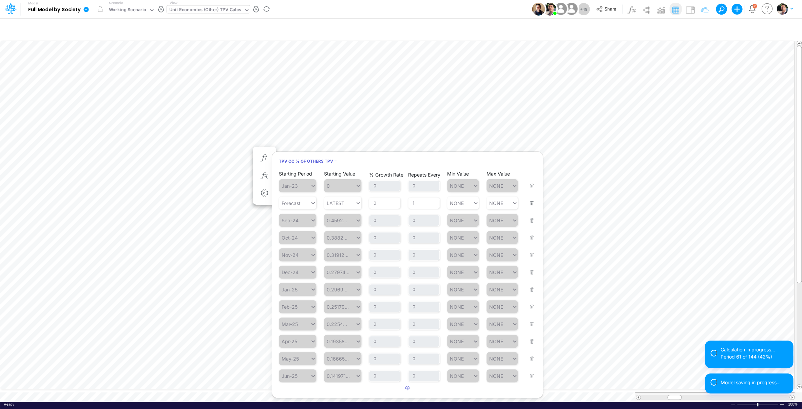
drag, startPoint x: 534, startPoint y: 203, endPoint x: 527, endPoint y: 208, distance: 8.1
click at [534, 203] on button "button" at bounding box center [529, 199] width 9 height 18
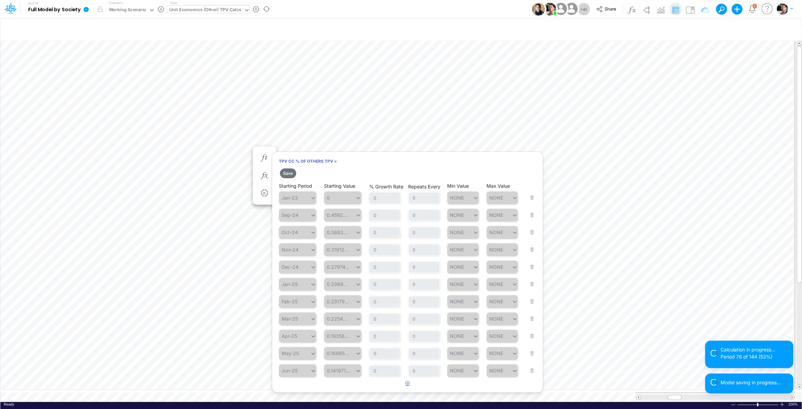
click at [410, 386] on button "button" at bounding box center [407, 383] width 13 height 11
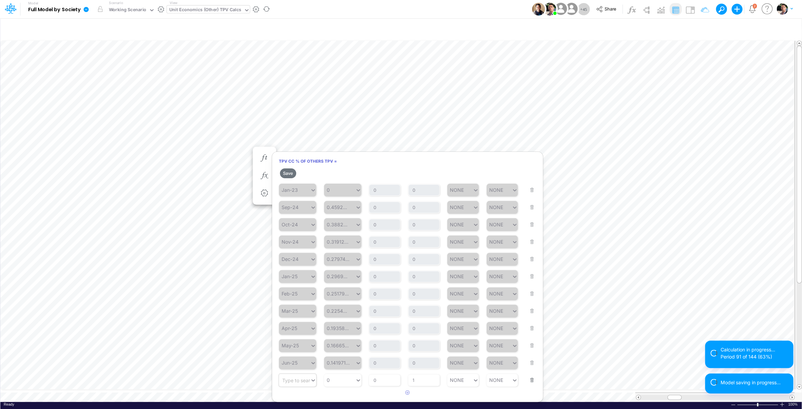
click at [305, 381] on div "Type to search..." at bounding box center [300, 380] width 37 height 6
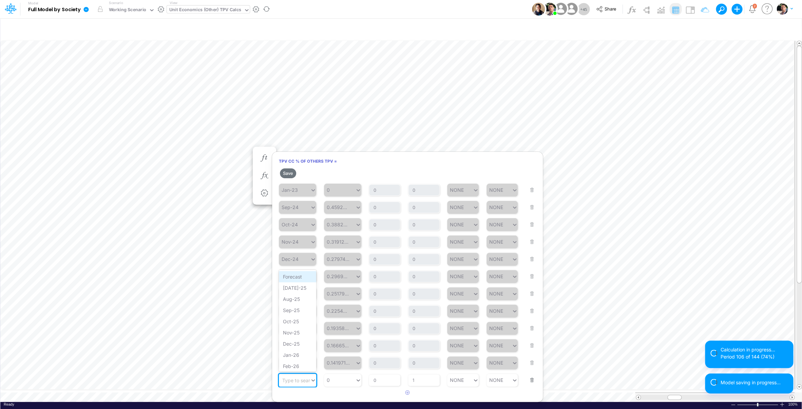
click at [296, 277] on div "Forecast" at bounding box center [297, 276] width 37 height 11
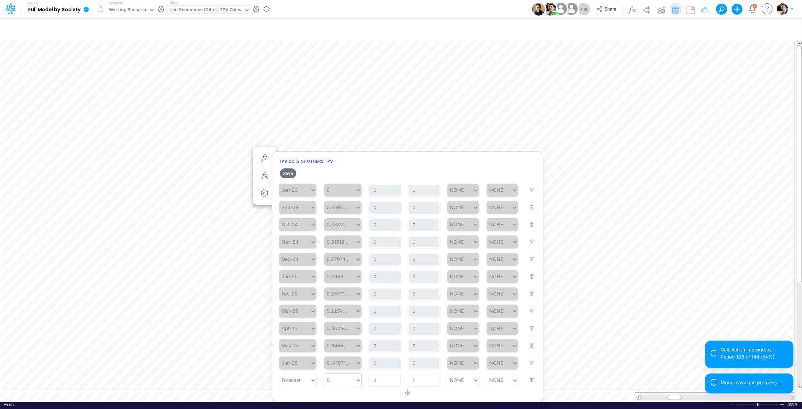
type input "0"
click at [341, 380] on div "0 0" at bounding box center [339, 380] width 31 height 10
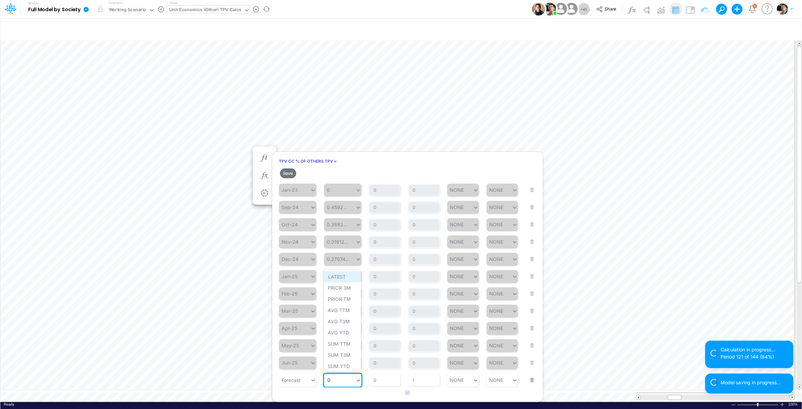
click at [336, 278] on div "LATEST" at bounding box center [341, 276] width 37 height 11
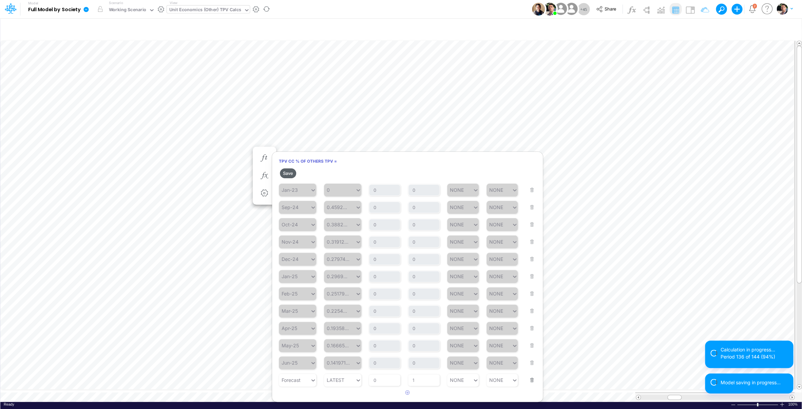
click at [287, 173] on button "Save" at bounding box center [288, 174] width 16 height 10
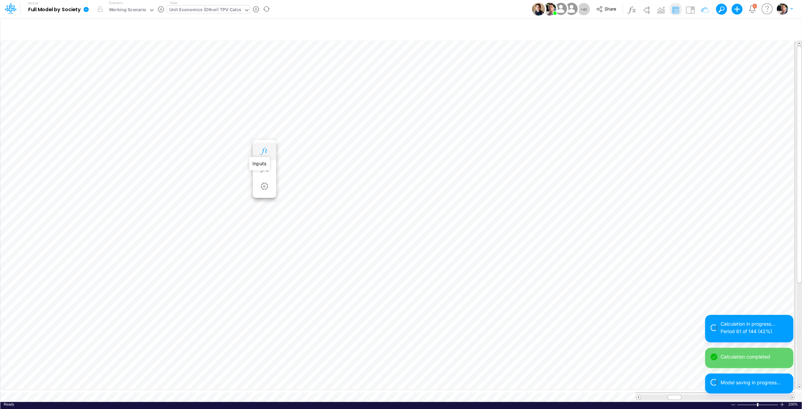
click at [265, 153] on icon "button" at bounding box center [264, 151] width 10 height 7
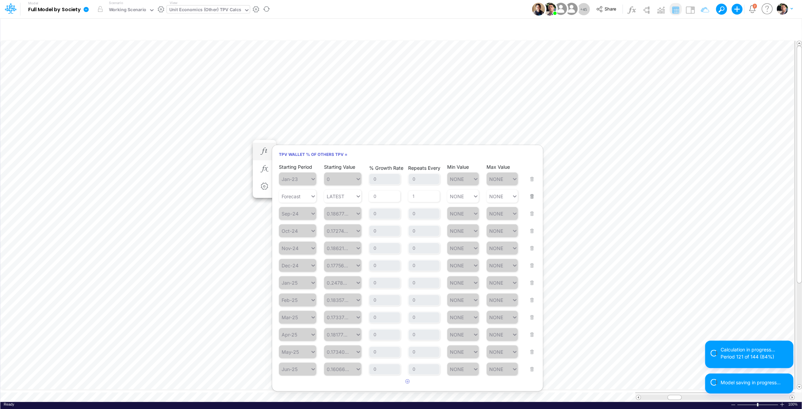
click at [530, 197] on button "button" at bounding box center [529, 192] width 9 height 18
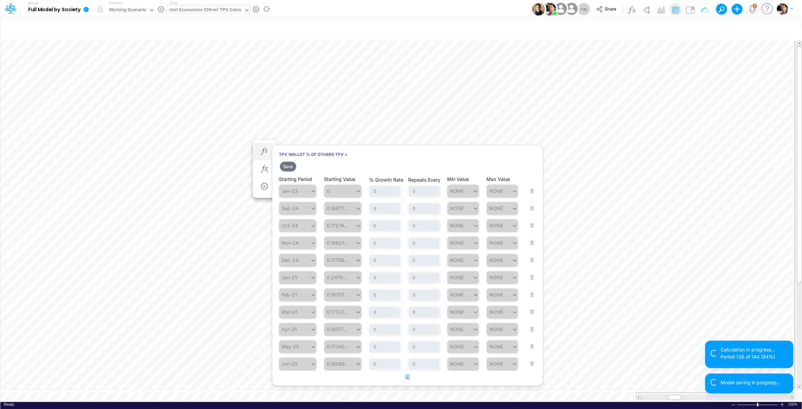
click at [409, 379] on icon "button" at bounding box center [407, 376] width 4 height 4
click at [303, 383] on div "Type to search..." at bounding box center [300, 380] width 37 height 6
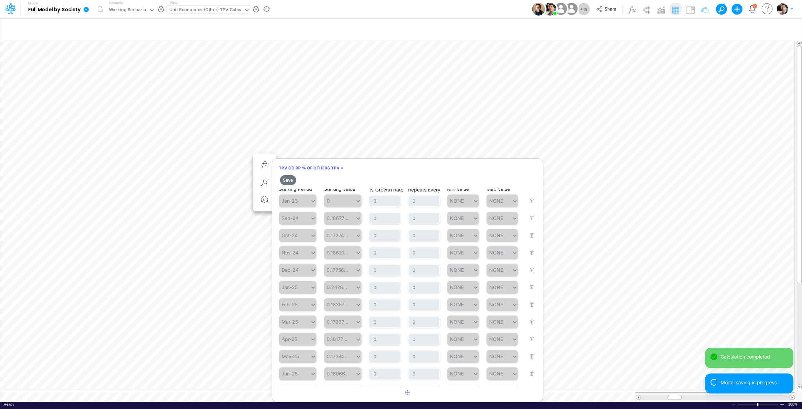
scroll to position [3, 1]
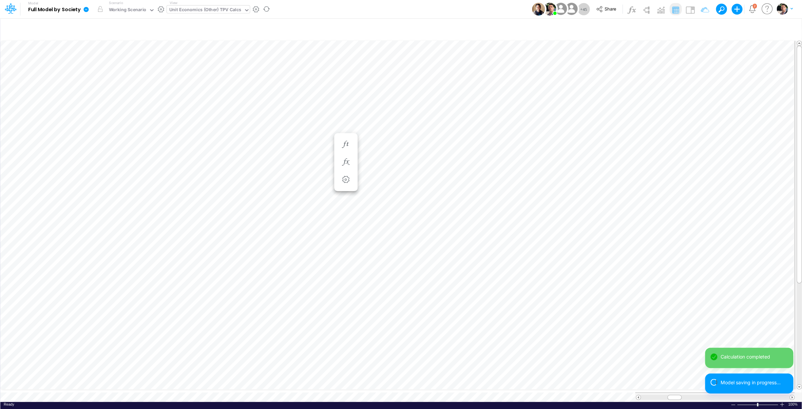
scroll to position [3, 1]
click at [255, 147] on li "TPV Wallet % of Others TPV =" at bounding box center [264, 152] width 23 height 18
click at [269, 151] on icon "button" at bounding box center [264, 151] width 10 height 7
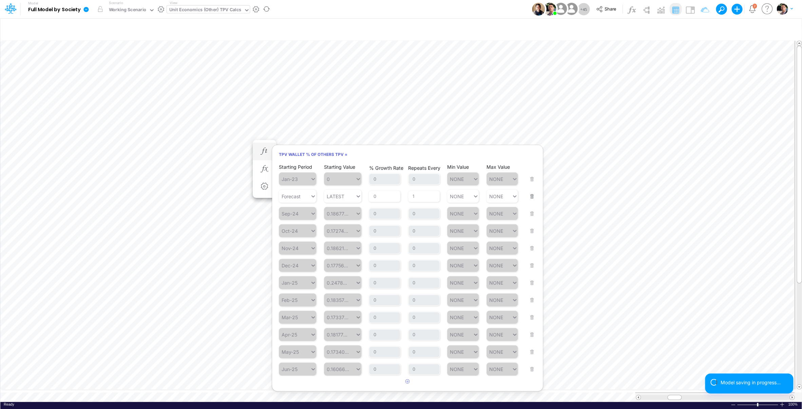
click at [534, 197] on button "button" at bounding box center [529, 192] width 9 height 18
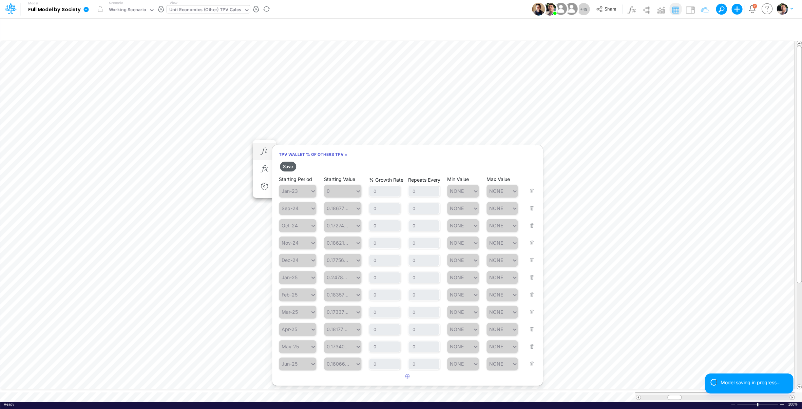
click at [291, 165] on button "Save" at bounding box center [288, 167] width 16 height 10
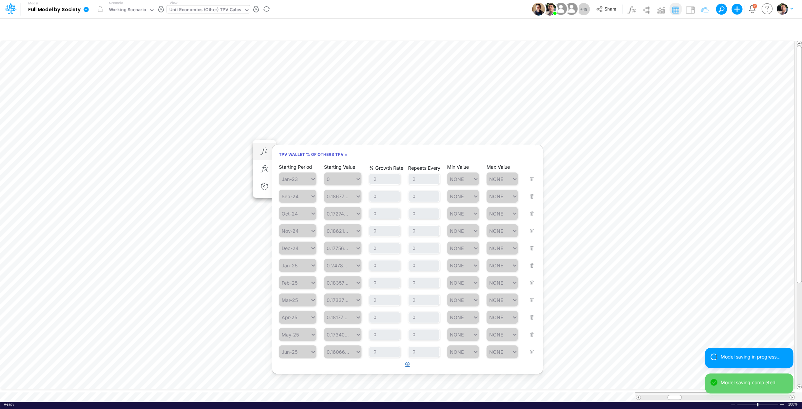
click at [407, 367] on icon "button" at bounding box center [407, 364] width 4 height 4
click at [304, 372] on div "Type to search..." at bounding box center [300, 370] width 37 height 6
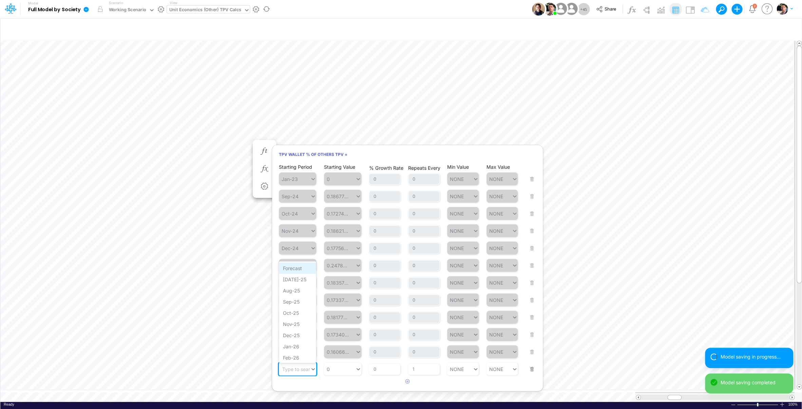
click at [301, 272] on div "Forecast" at bounding box center [297, 268] width 37 height 11
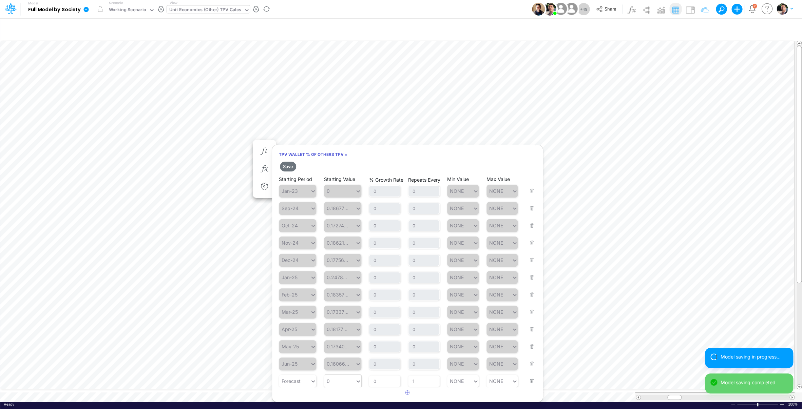
type input "0"
click at [345, 384] on div "0 0" at bounding box center [339, 381] width 31 height 10
click at [340, 281] on div "LATEST" at bounding box center [341, 280] width 37 height 11
click at [291, 166] on button "Save" at bounding box center [288, 167] width 16 height 10
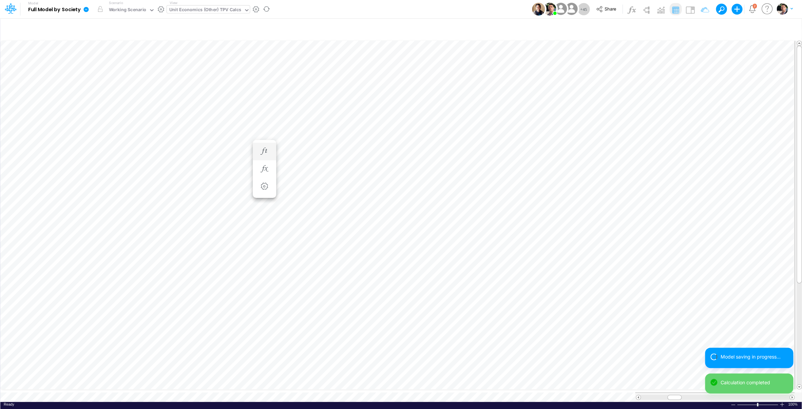
scroll to position [3, 1]
click at [267, 158] on icon "button" at bounding box center [264, 158] width 10 height 7
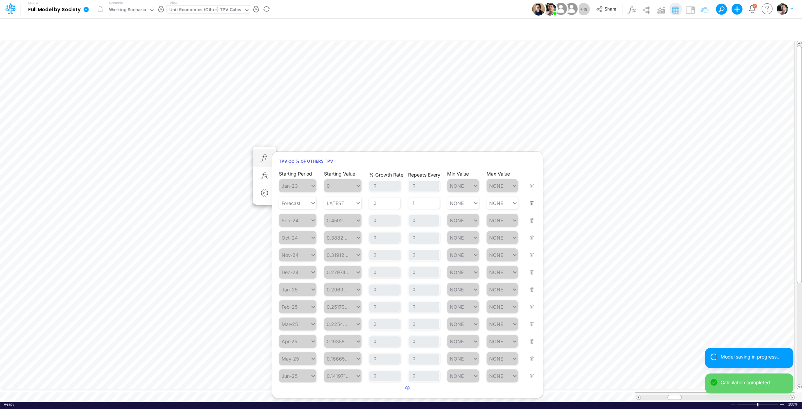
click at [529, 204] on button "button" at bounding box center [529, 199] width 9 height 18
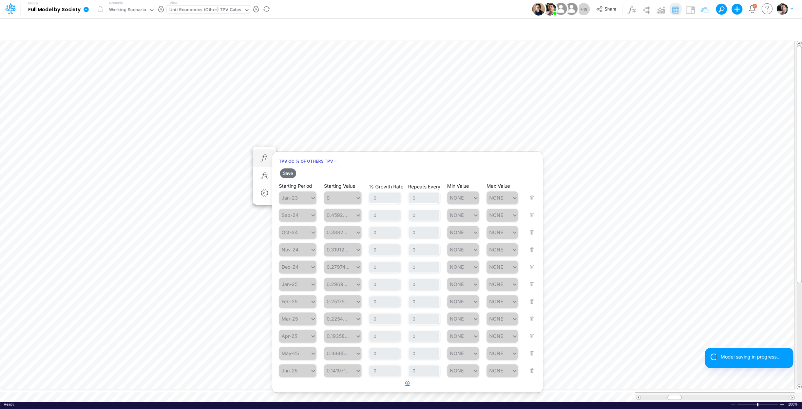
click at [410, 387] on button "button" at bounding box center [407, 383] width 13 height 11
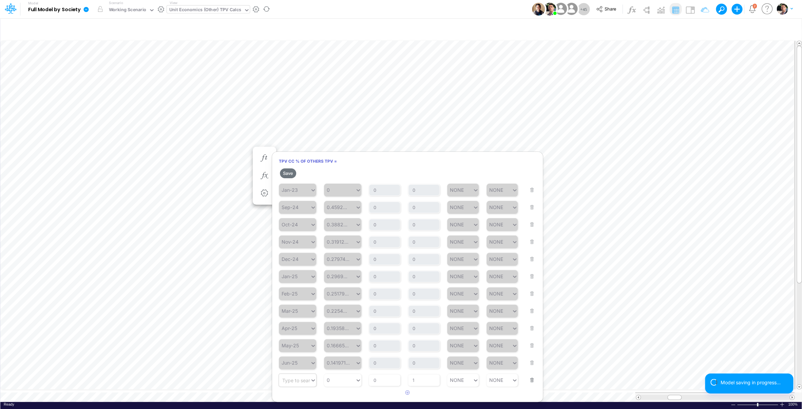
click at [304, 383] on div "Type to search..." at bounding box center [300, 380] width 37 height 6
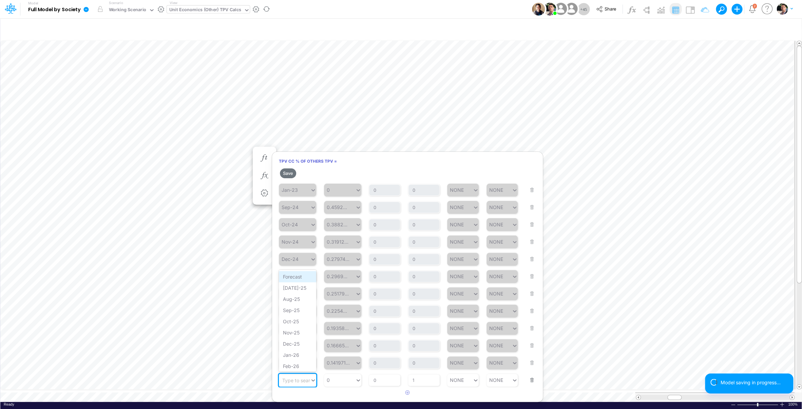
click at [294, 275] on div "Forecast" at bounding box center [297, 276] width 37 height 11
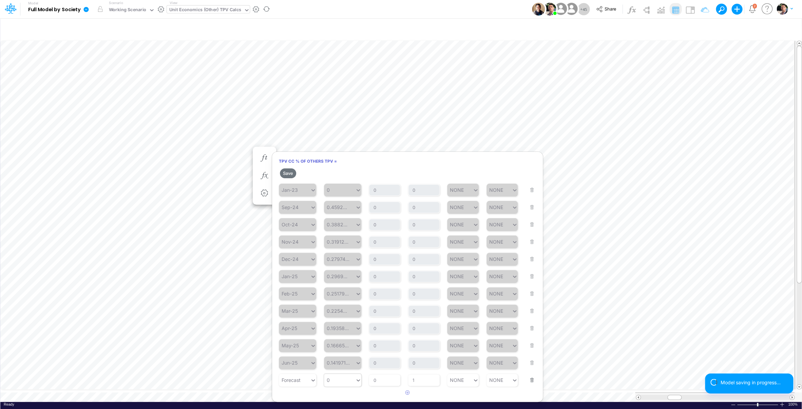
type input "0"
click at [340, 384] on div "0 0" at bounding box center [339, 380] width 31 height 10
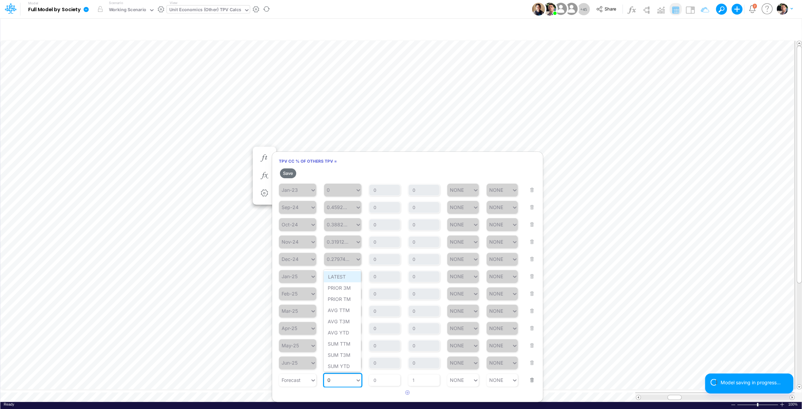
click at [340, 277] on div "LATEST" at bounding box center [341, 276] width 37 height 11
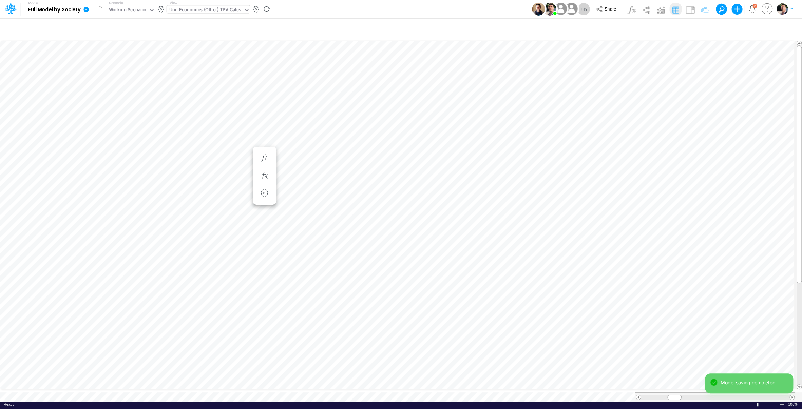
scroll to position [3, 1]
click at [264, 159] on icon "button" at bounding box center [264, 158] width 10 height 7
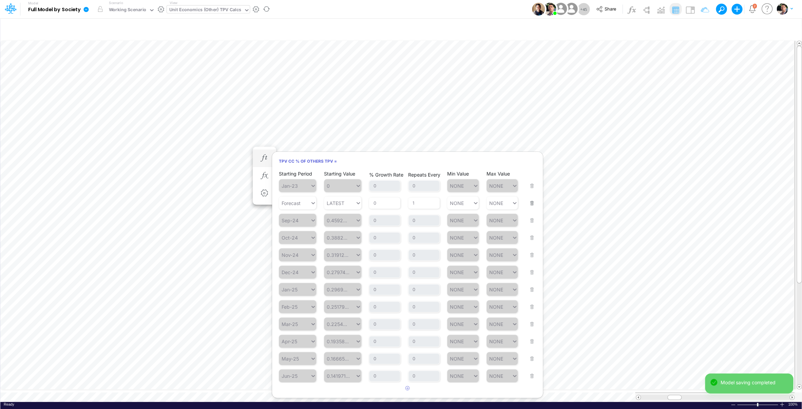
click at [534, 203] on div "Starting Period Forecast Starting Value LATEST % Growth Rate 0 Repeats Every 1 …" at bounding box center [407, 198] width 257 height 21
click at [530, 203] on button "button" at bounding box center [529, 199] width 9 height 18
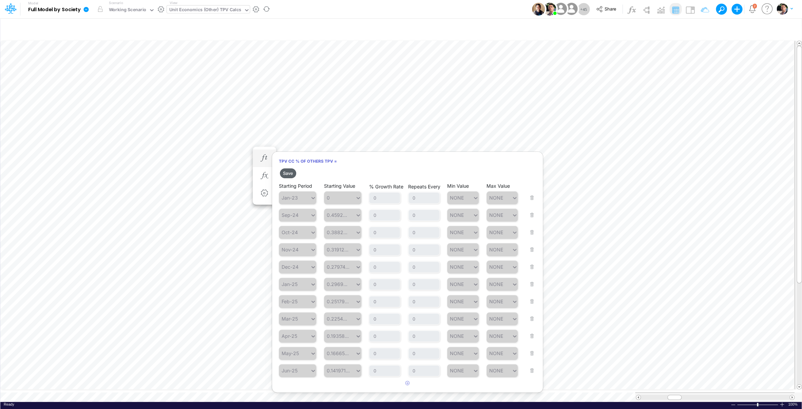
click at [288, 172] on button "Save" at bounding box center [288, 174] width 16 height 10
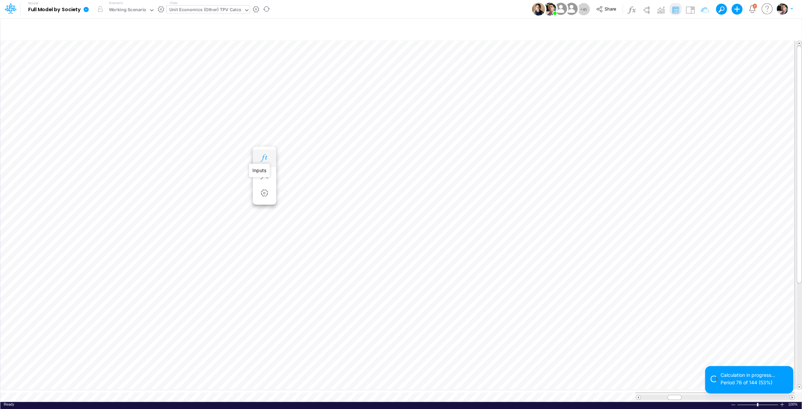
click at [268, 157] on icon "button" at bounding box center [264, 158] width 10 height 7
click at [265, 158] on icon "button" at bounding box center [264, 158] width 10 height 7
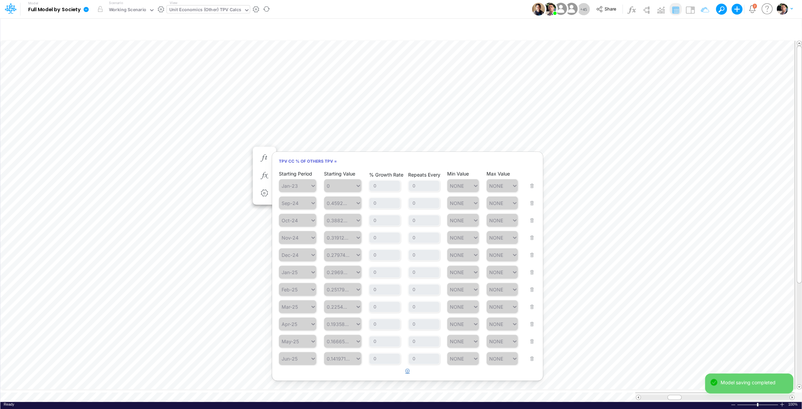
click at [406, 372] on button "button" at bounding box center [407, 371] width 13 height 11
click at [304, 383] on article "Starting Period Jan-23 Starting Value 0 % Growth Rate 0 Repeats Every 0 Min Val…" at bounding box center [407, 276] width 271 height 213
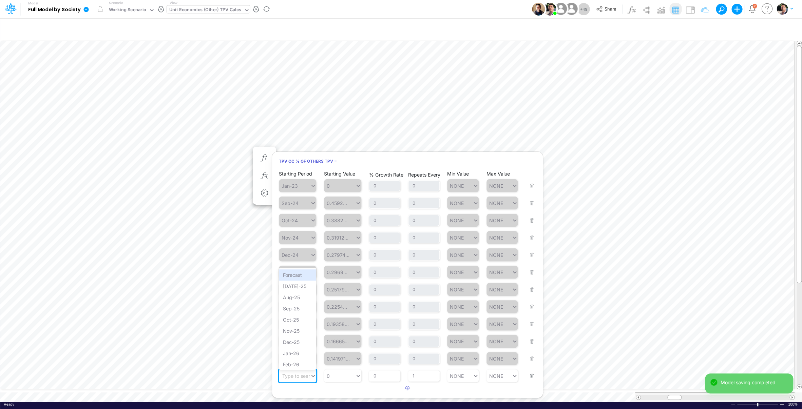
click at [304, 379] on div "Type to search..." at bounding box center [300, 376] width 37 height 6
click at [295, 274] on div "Forecast" at bounding box center [297, 275] width 37 height 11
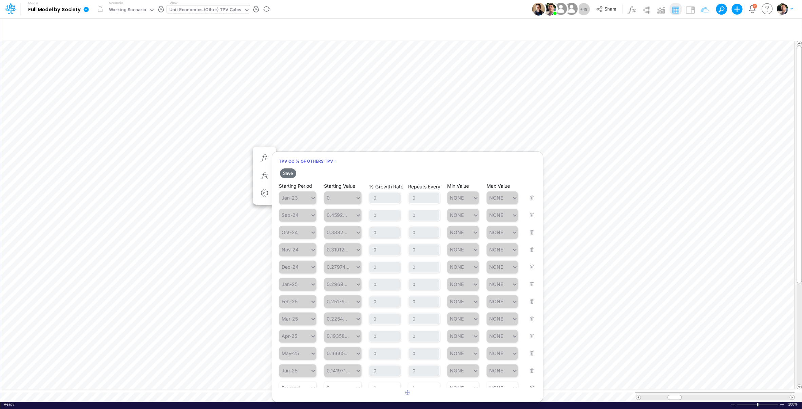
scroll to position [11, 0]
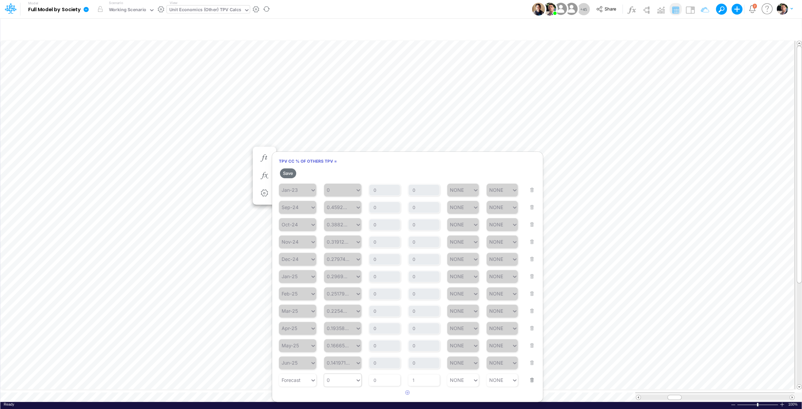
type input "0"
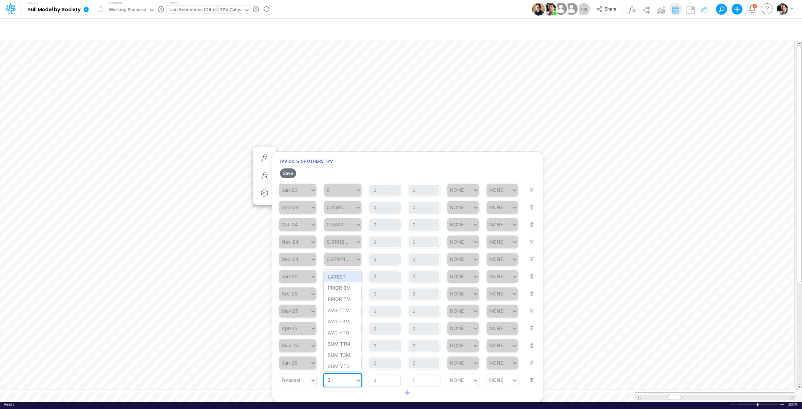
click at [348, 383] on div "0 0" at bounding box center [339, 380] width 31 height 10
click at [337, 277] on div "LATEST" at bounding box center [341, 276] width 37 height 11
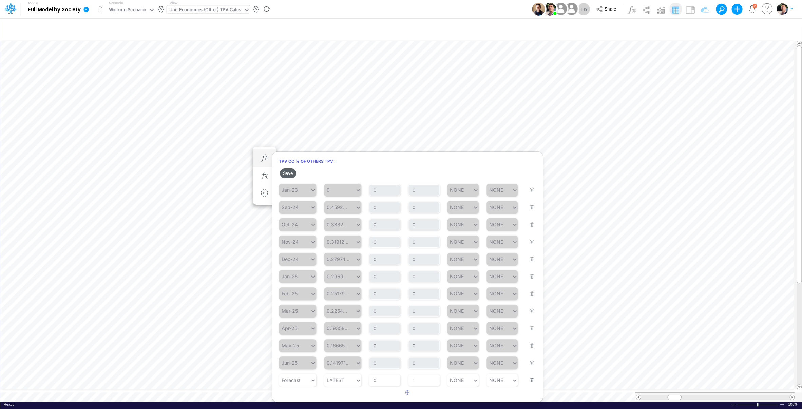
click at [293, 174] on button "Save" at bounding box center [288, 174] width 16 height 10
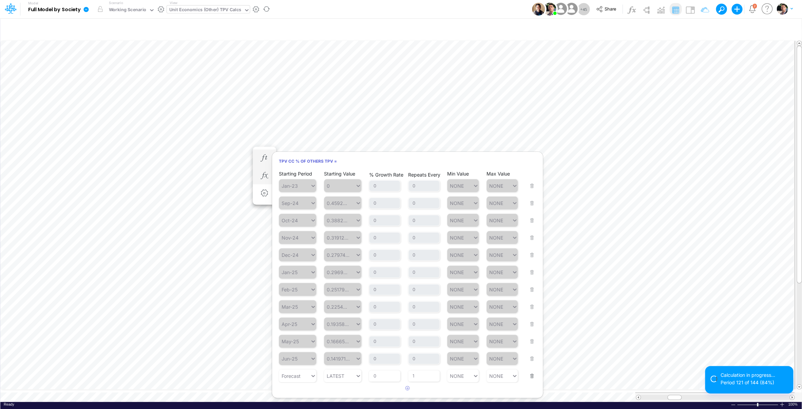
scroll to position [3, 1]
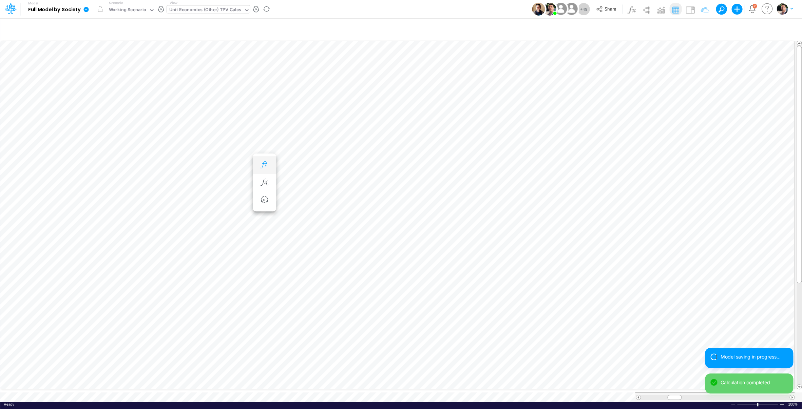
click at [265, 164] on icon "button" at bounding box center [264, 164] width 10 height 7
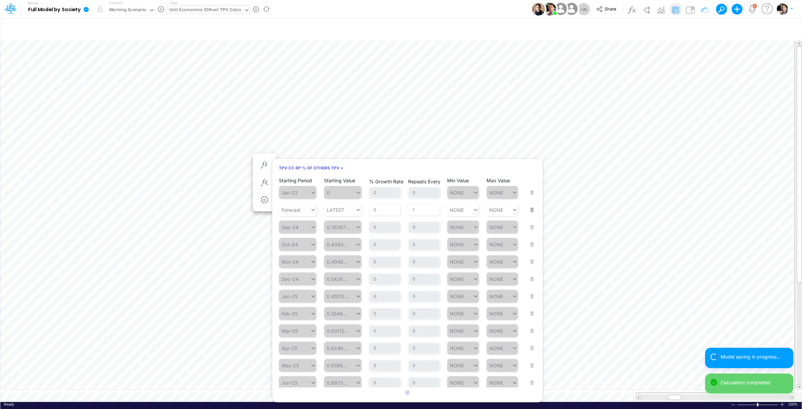
scroll to position [5, 0]
click at [527, 205] on button "button" at bounding box center [529, 203] width 9 height 18
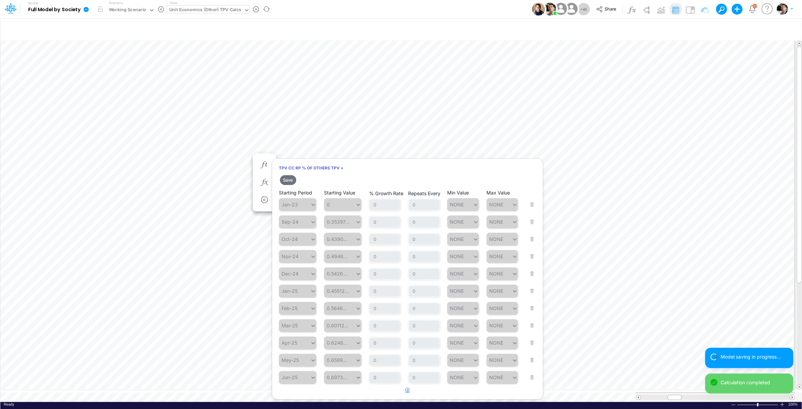
click at [405, 390] on button "button" at bounding box center [407, 390] width 13 height 11
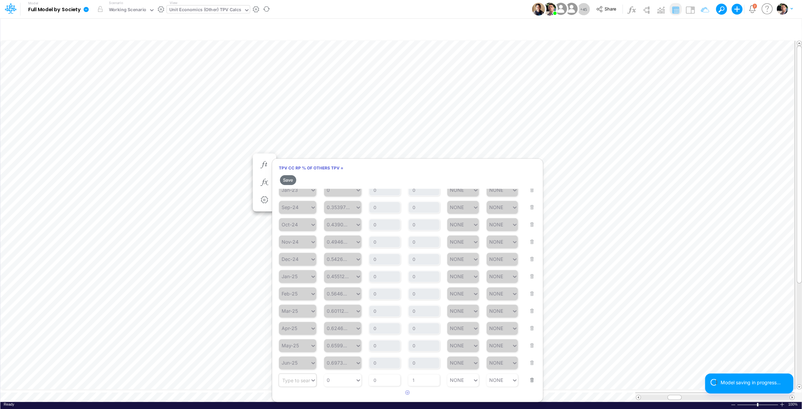
click at [299, 383] on div "Type to search..." at bounding box center [300, 380] width 37 height 6
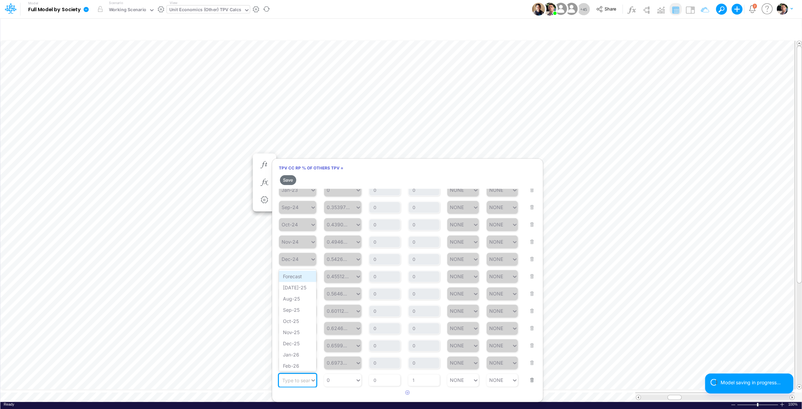
click at [298, 276] on div "Forecast" at bounding box center [297, 276] width 37 height 11
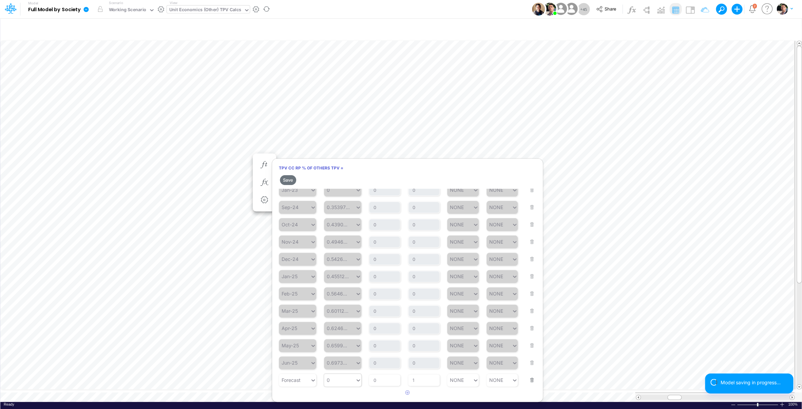
type input "0"
click at [343, 382] on div "0 0" at bounding box center [339, 380] width 31 height 10
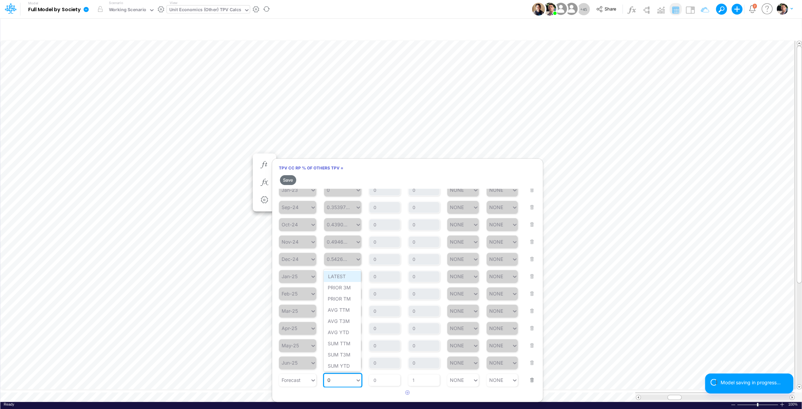
click at [344, 277] on div "LATEST" at bounding box center [341, 276] width 37 height 11
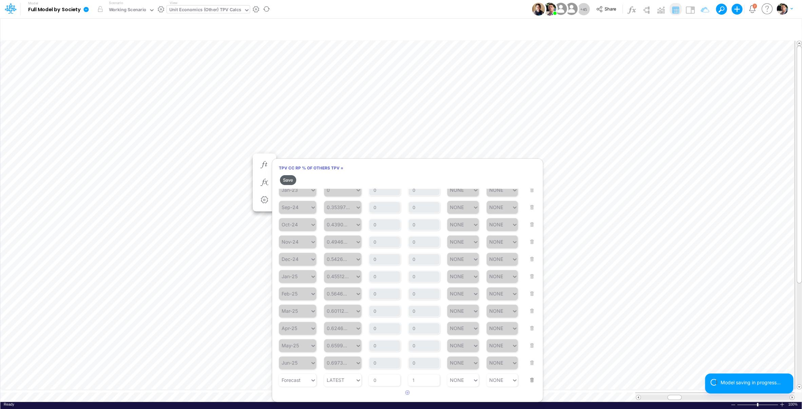
click at [289, 179] on button "Save" at bounding box center [288, 180] width 16 height 10
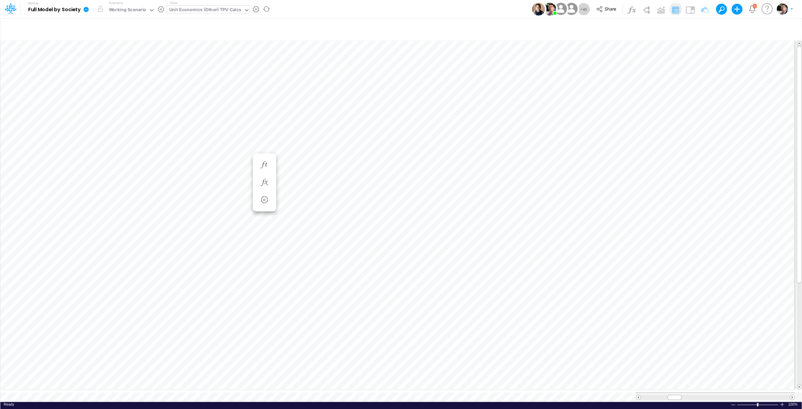
scroll to position [3, 22]
click at [270, 166] on button "button" at bounding box center [264, 165] width 13 height 14
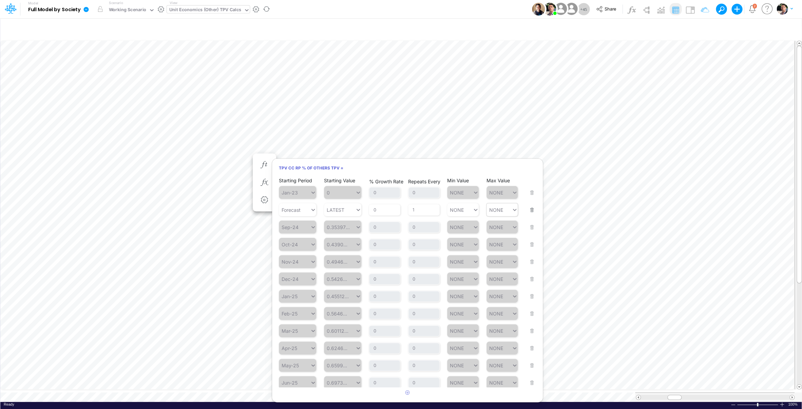
scroll to position [5, 0]
click at [525, 205] on button "button" at bounding box center [529, 203] width 9 height 18
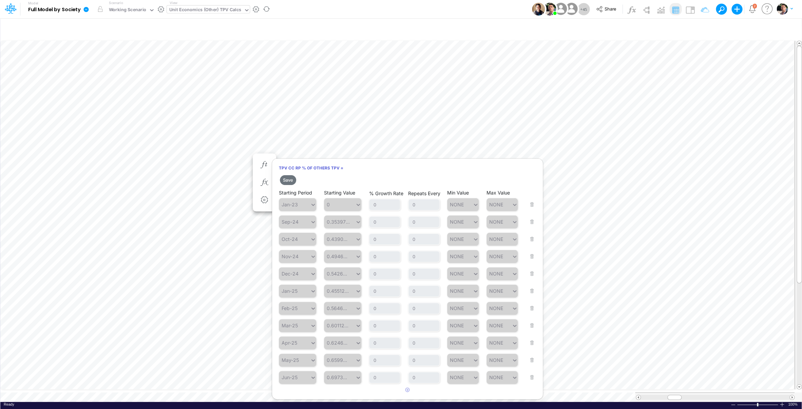
scroll to position [0, 0]
click at [291, 180] on button "Save" at bounding box center [288, 180] width 16 height 10
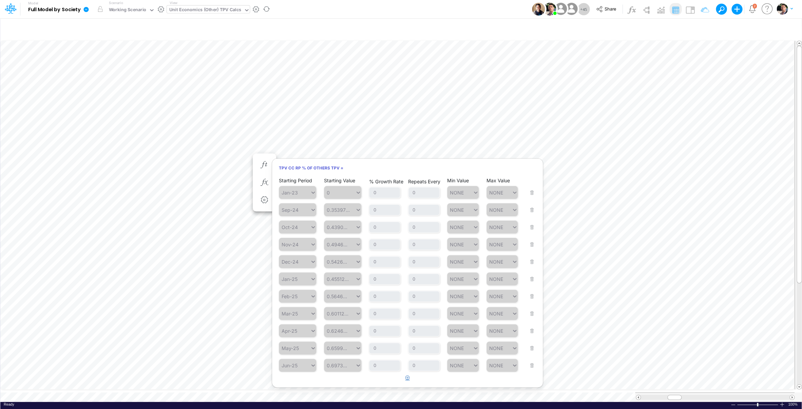
click at [407, 380] on icon "button" at bounding box center [407, 378] width 4 height 4
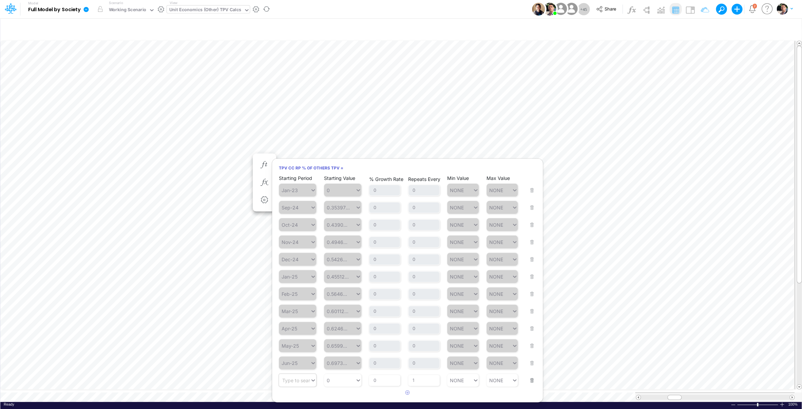
click at [300, 378] on div "Type to search..." at bounding box center [300, 381] width 37 height 6
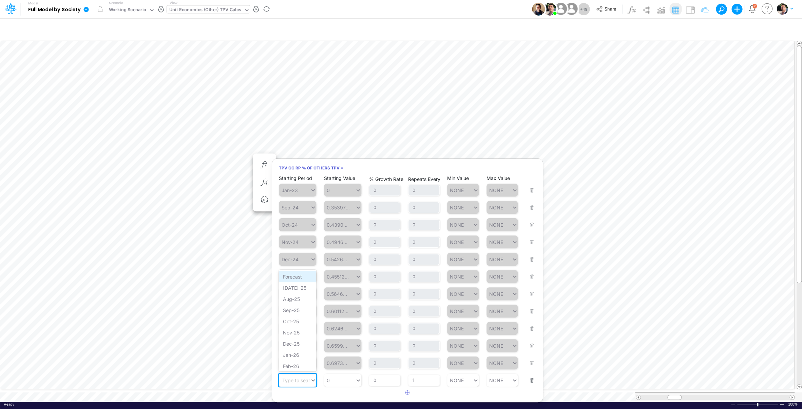
click at [298, 280] on div "Forecast" at bounding box center [297, 276] width 37 height 11
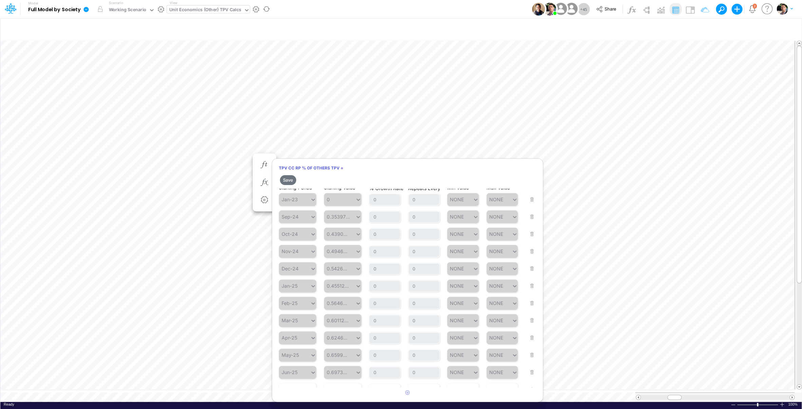
scroll to position [17, 0]
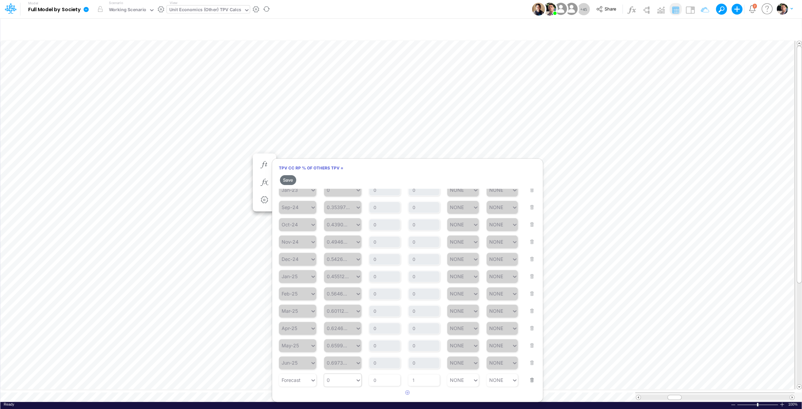
type input "0"
click at [340, 380] on div "0 0" at bounding box center [339, 380] width 31 height 10
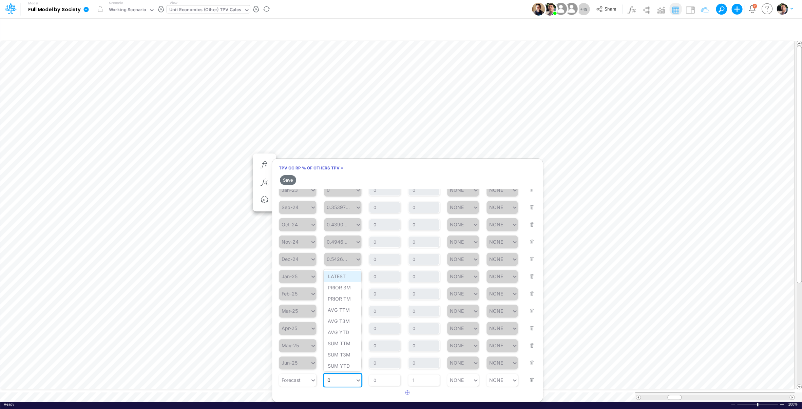
click at [337, 278] on div "LATEST" at bounding box center [341, 276] width 37 height 11
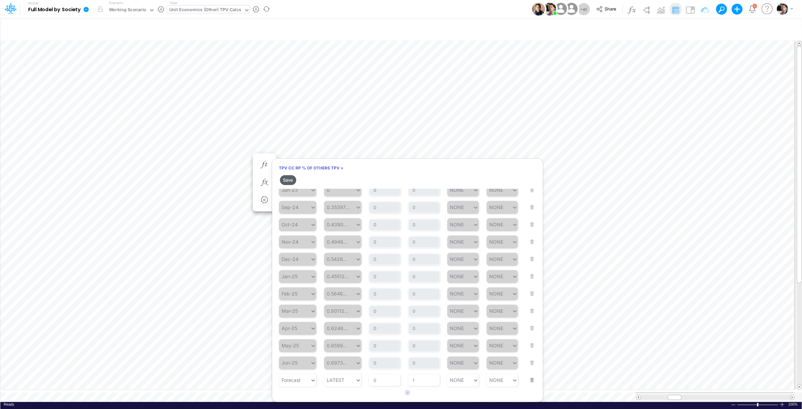
click at [290, 178] on button "Save" at bounding box center [288, 180] width 16 height 10
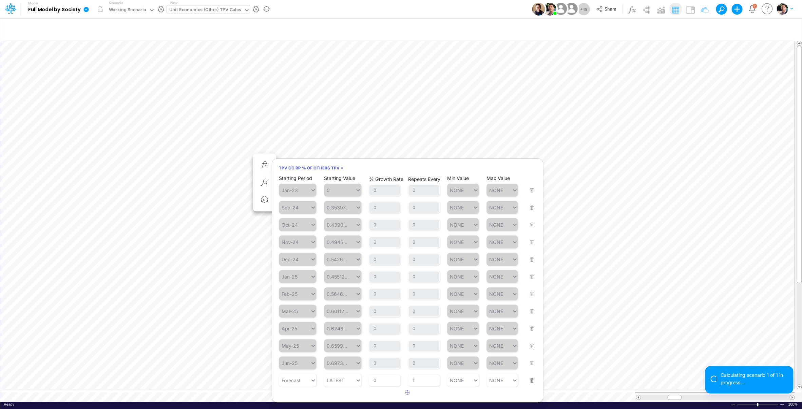
scroll to position [5, 0]
click at [198, 12] on div "Unit Economics (Other) TPV Calcs" at bounding box center [205, 10] width 72 height 8
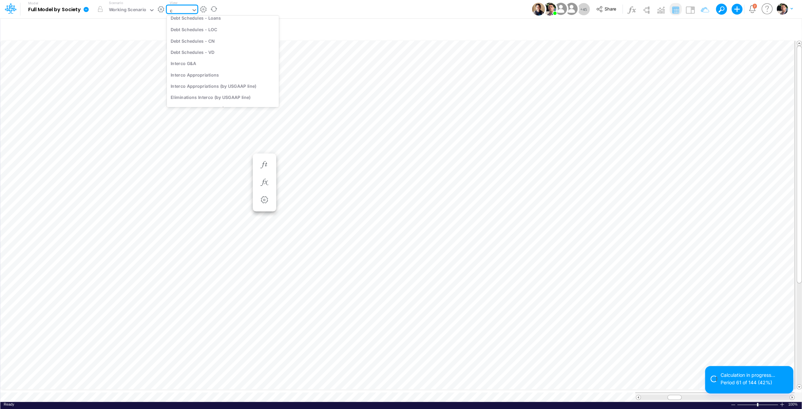
scroll to position [495, 0]
type input "che"
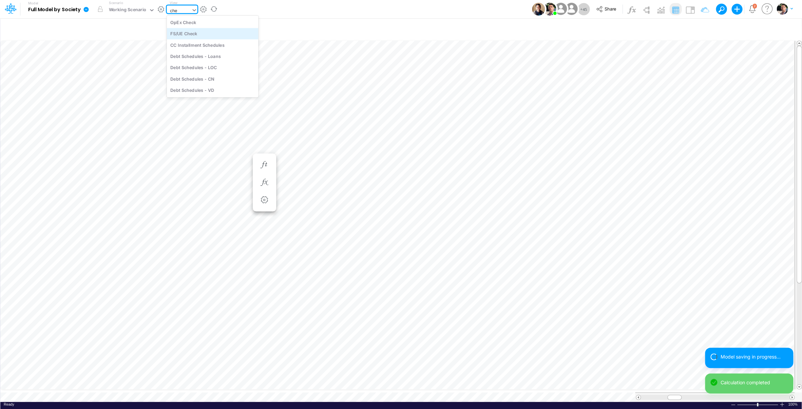
click at [185, 34] on div "FS/UE Check" at bounding box center [213, 33] width 92 height 11
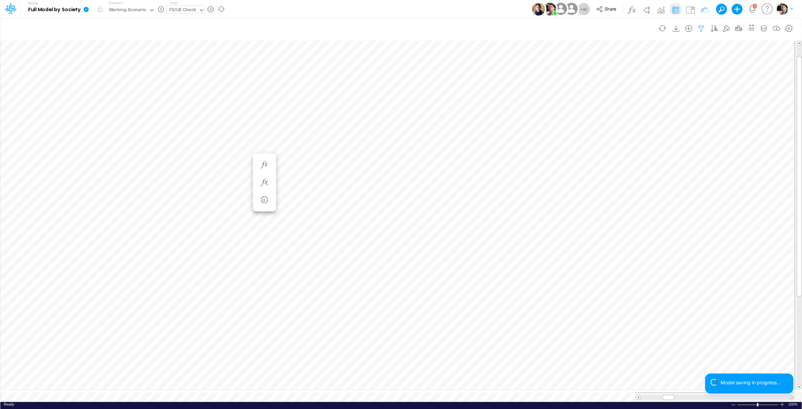
click at [699, 27] on icon "button" at bounding box center [701, 28] width 10 height 7
select select "notEqual"
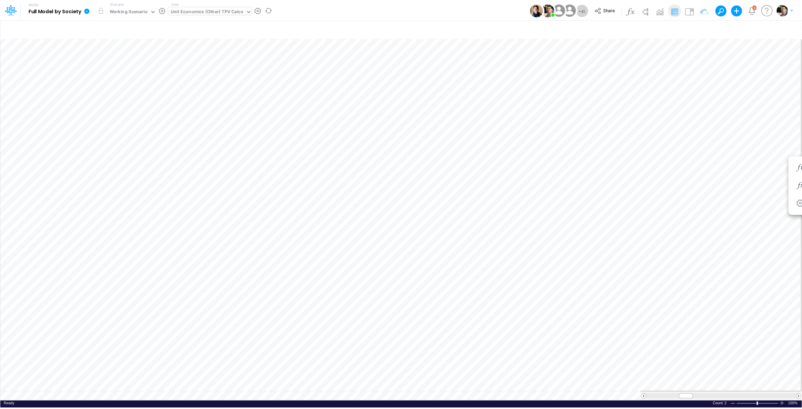
scroll to position [3, 16]
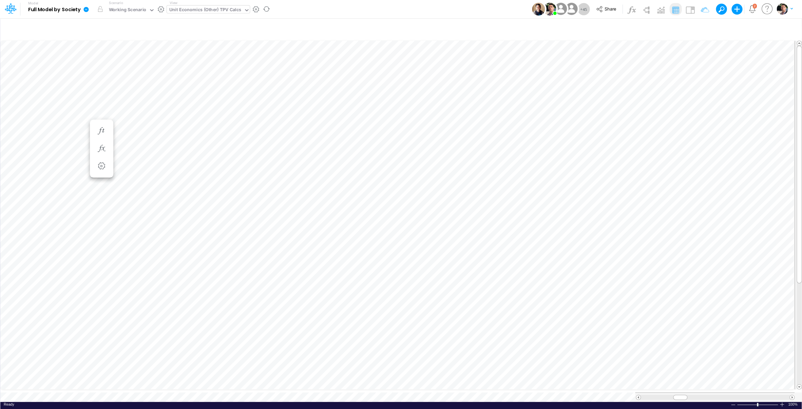
scroll to position [3, 22]
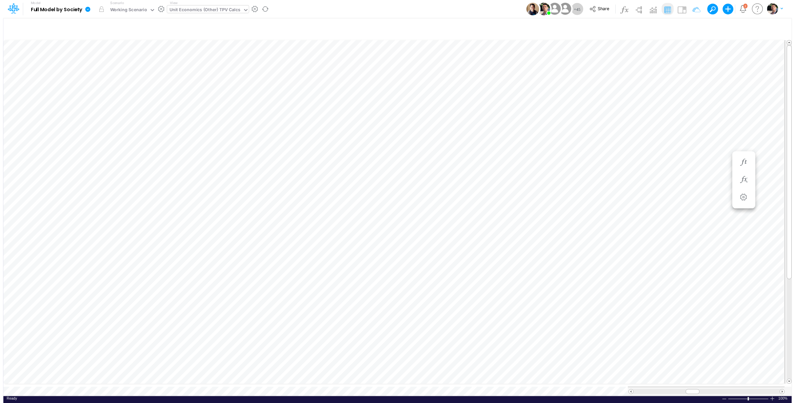
scroll to position [3, 22]
type input "Consolidated FS - USGAAP"
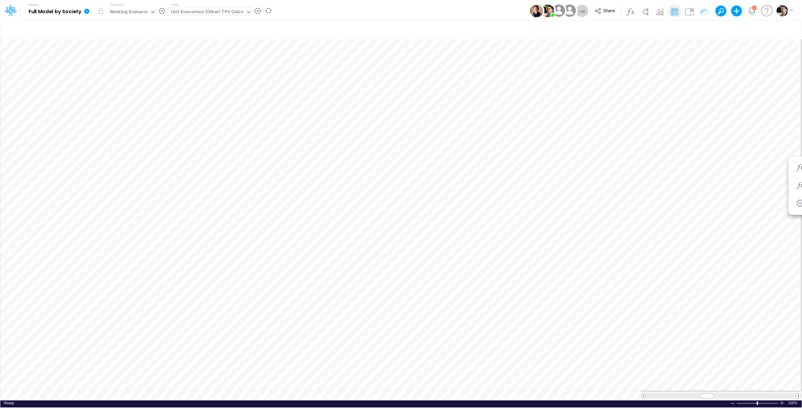
scroll to position [3, 22]
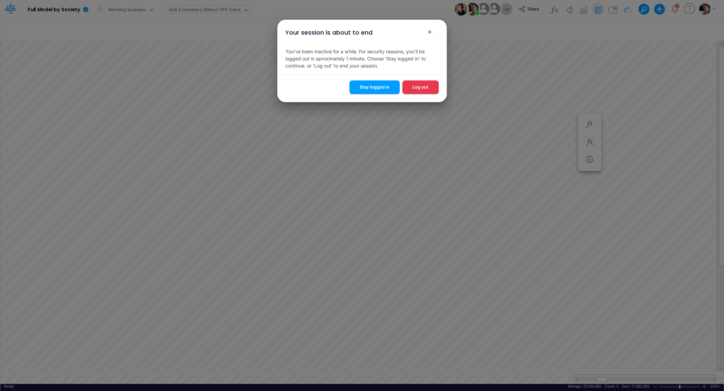
click at [371, 95] on div "Stay logged in Log out" at bounding box center [362, 88] width 164 height 27
click at [373, 92] on button "Stay logged in" at bounding box center [375, 86] width 50 height 13
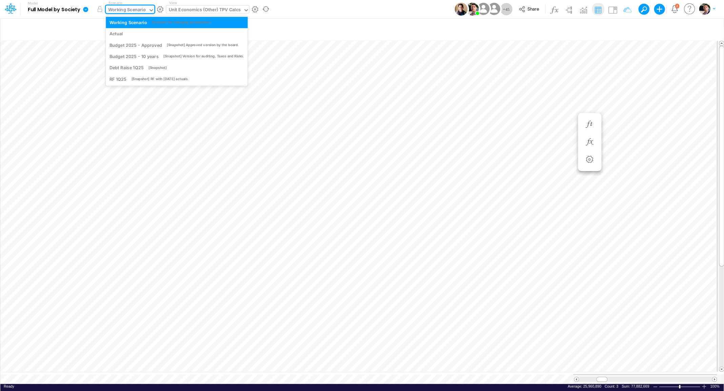
click at [131, 12] on div "Working Scenario" at bounding box center [127, 10] width 38 height 8
click at [125, 31] on div "Actual" at bounding box center [177, 34] width 135 height 6
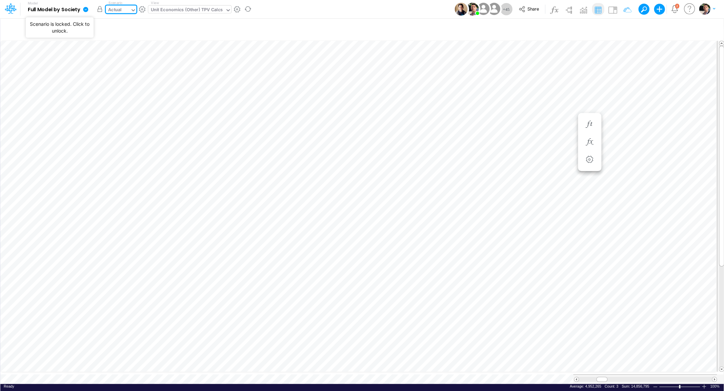
click at [102, 10] on button "button" at bounding box center [100, 9] width 12 height 12
click at [210, 7] on div "Unit Economics (Other) TPV Calcs" at bounding box center [187, 10] width 72 height 8
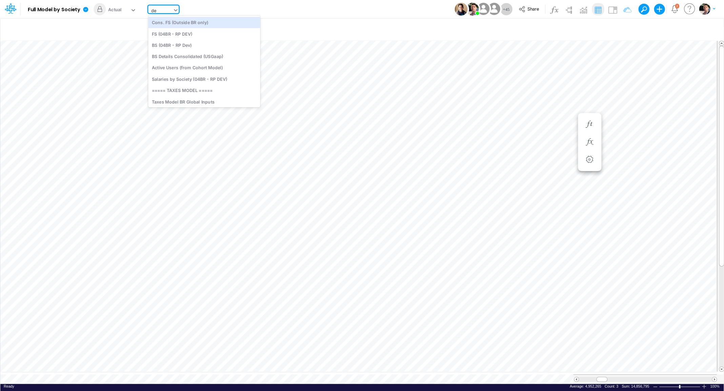
type input "deb"
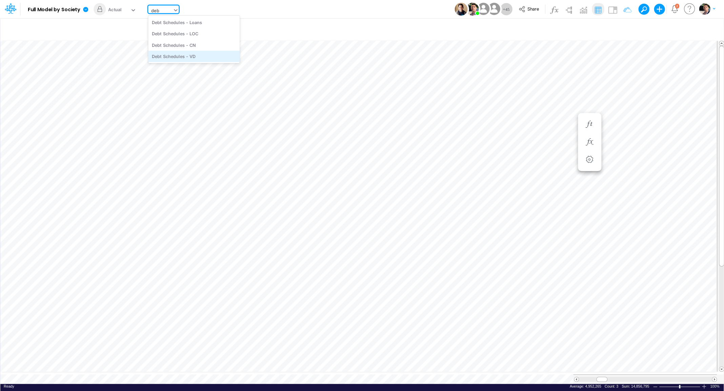
click at [192, 53] on div "Debt Schedules - VD" at bounding box center [194, 56] width 92 height 11
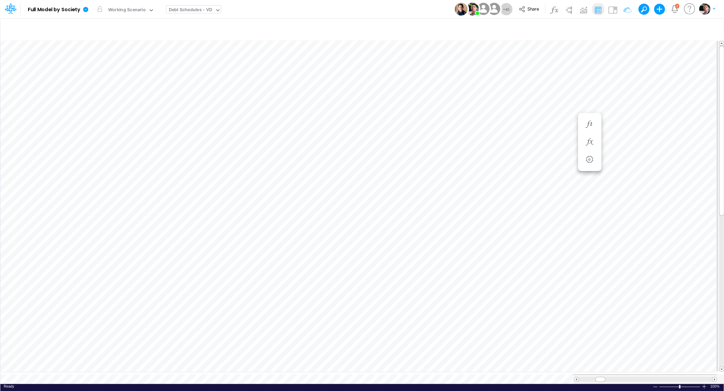
scroll to position [3, 1]
click at [709, 28] on icon "button" at bounding box center [711, 28] width 10 height 7
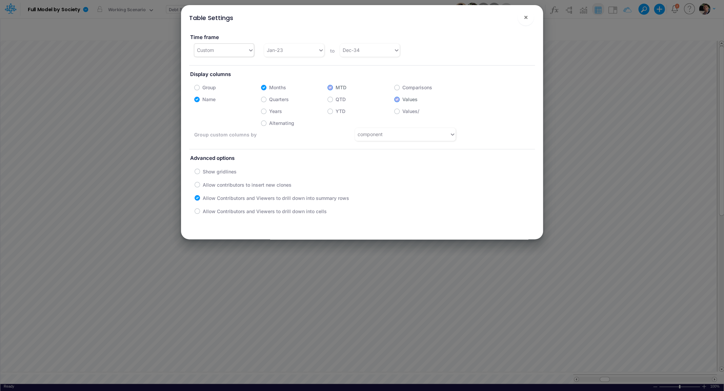
click at [239, 54] on div "Custom" at bounding box center [221, 49] width 54 height 11
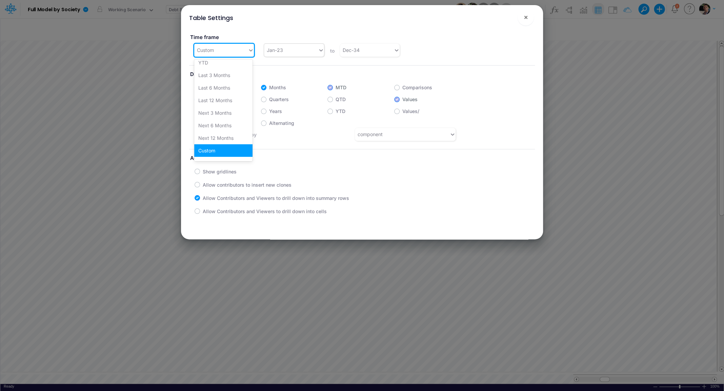
click at [290, 54] on div "Jan-23" at bounding box center [291, 49] width 54 height 11
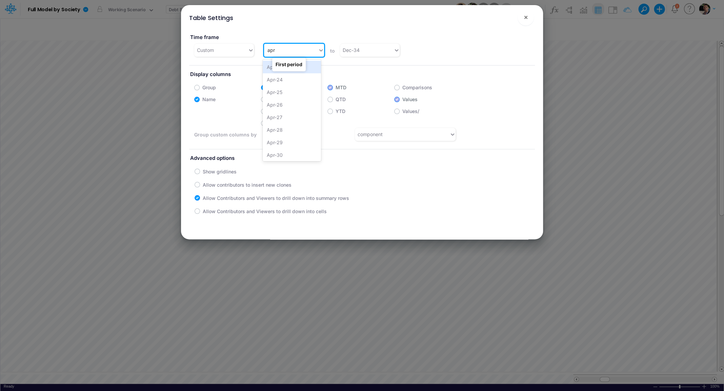
type input "apr"
type input "apr-25"
click at [308, 68] on div "Apr-25" at bounding box center [292, 67] width 58 height 13
click at [526, 22] on button "×" at bounding box center [526, 17] width 16 height 16
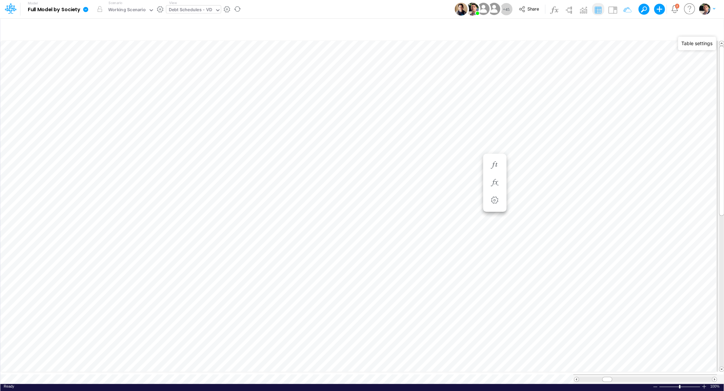
click at [86, 12] on icon at bounding box center [85, 9] width 5 height 5
click at [116, 81] on button "Sync Scenarios" at bounding box center [119, 81] width 73 height 11
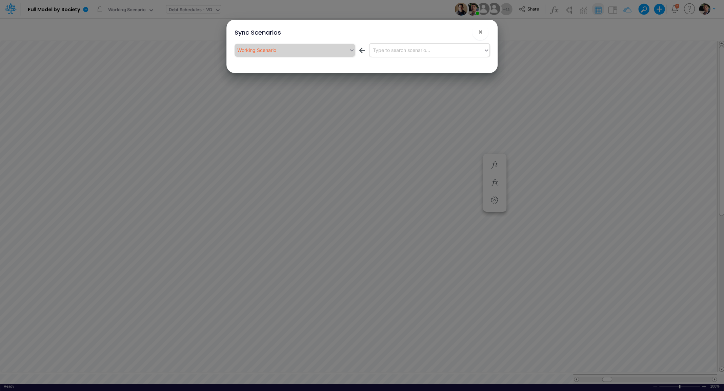
click at [417, 53] on div "Type to search scenario..." at bounding box center [401, 49] width 57 height 7
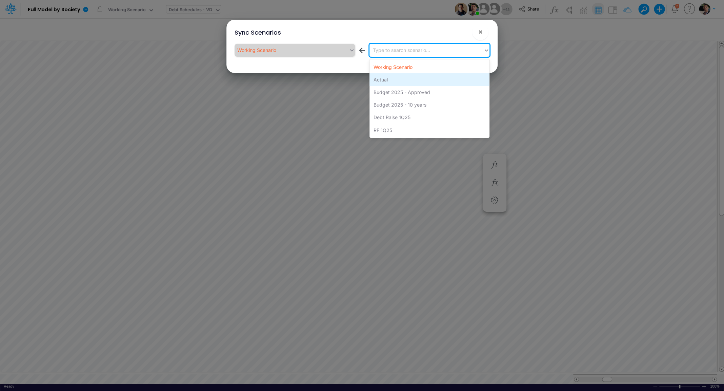
click at [386, 78] on div "Actual" at bounding box center [430, 79] width 120 height 13
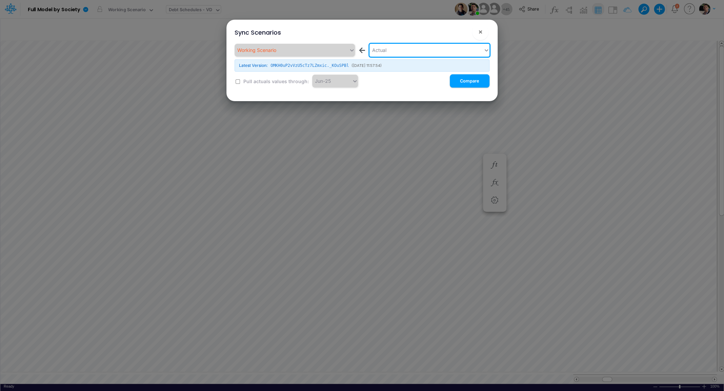
click at [252, 82] on label "Pull actuals values through:" at bounding box center [275, 81] width 66 height 7
click at [241, 81] on div "Working Scenario ← Actual Latest Version: OMKH0uP2vVzU5cTz7LZmxic._KOuSPBl ( 04…" at bounding box center [362, 66] width 255 height 44
click at [238, 81] on input "checkbox" at bounding box center [238, 81] width 4 height 4
checkbox input "true"
click at [471, 82] on button "Compare" at bounding box center [470, 80] width 40 height 13
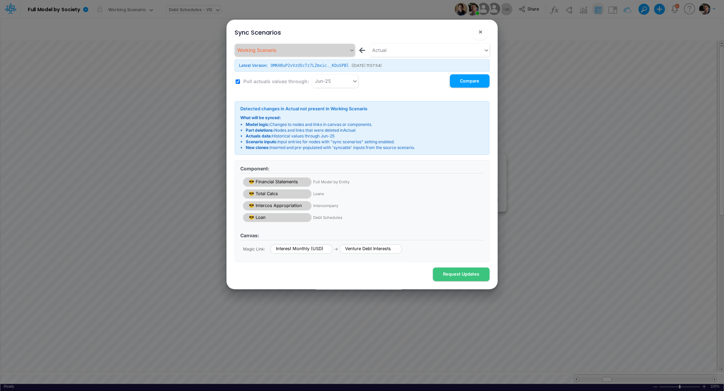
scroll to position [50, 0]
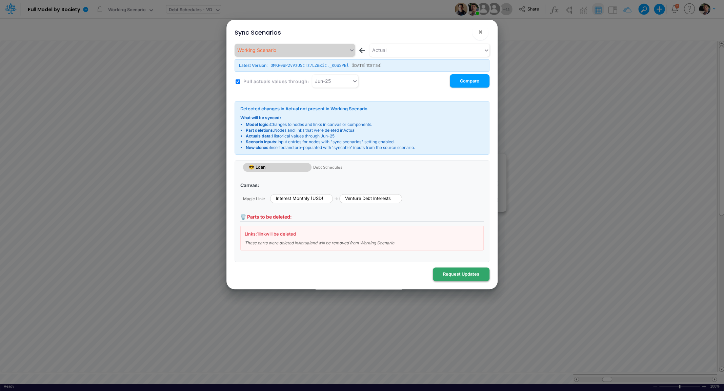
click at [457, 274] on button "Request Updates" at bounding box center [461, 273] width 57 height 13
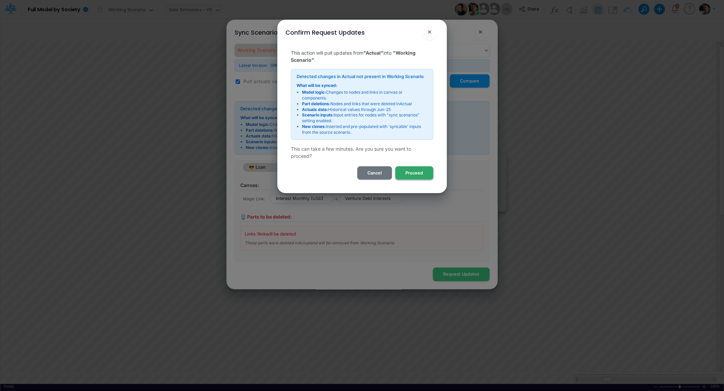
click at [415, 175] on button "Proceed" at bounding box center [414, 172] width 38 height 13
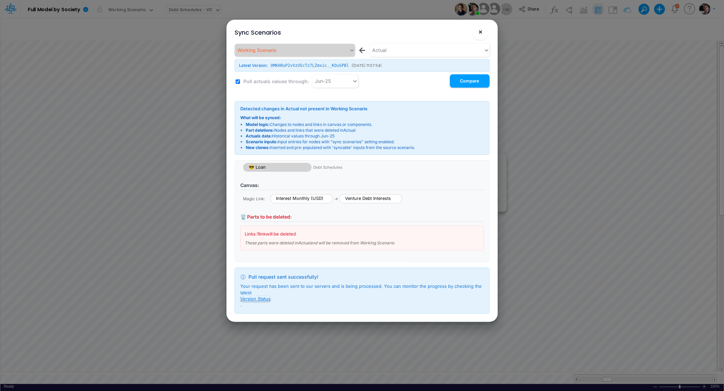
click at [479, 35] on span "×" at bounding box center [480, 31] width 4 height 8
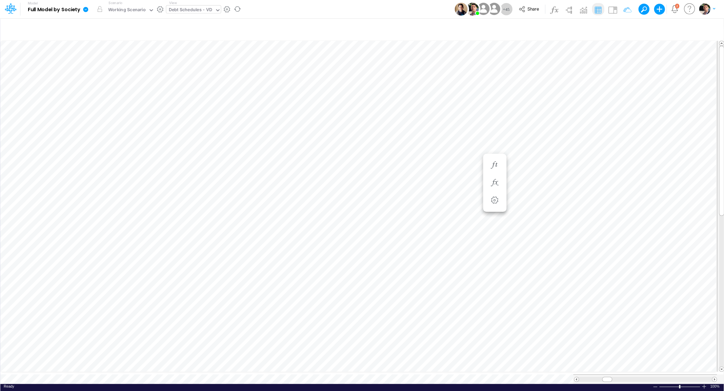
click at [83, 10] on icon at bounding box center [85, 9] width 5 height 5
click at [101, 74] on button "View model info" at bounding box center [119, 70] width 73 height 11
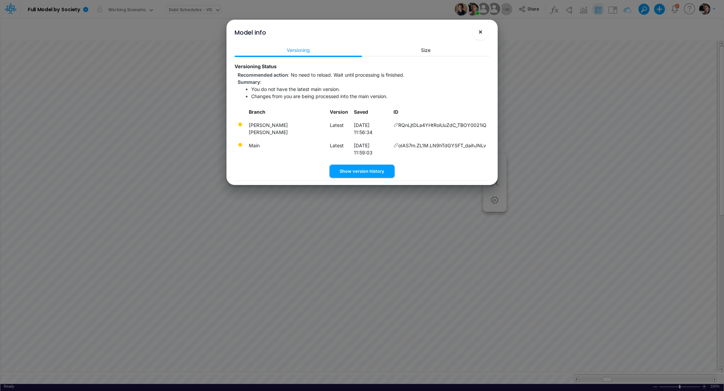
click at [482, 36] on span "×" at bounding box center [480, 31] width 4 height 8
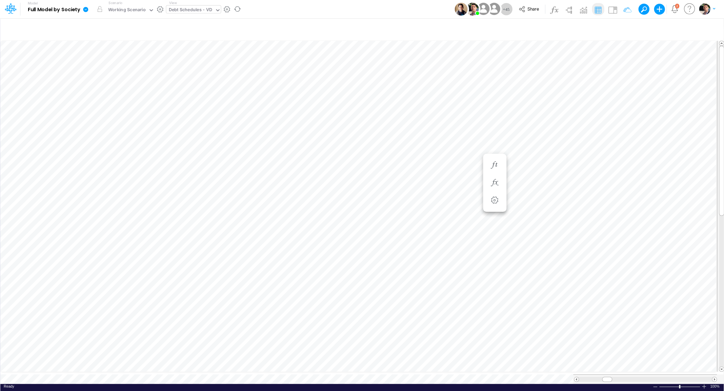
click at [85, 11] on icon at bounding box center [85, 9] width 5 height 5
click at [116, 73] on button "View model info" at bounding box center [119, 70] width 73 height 11
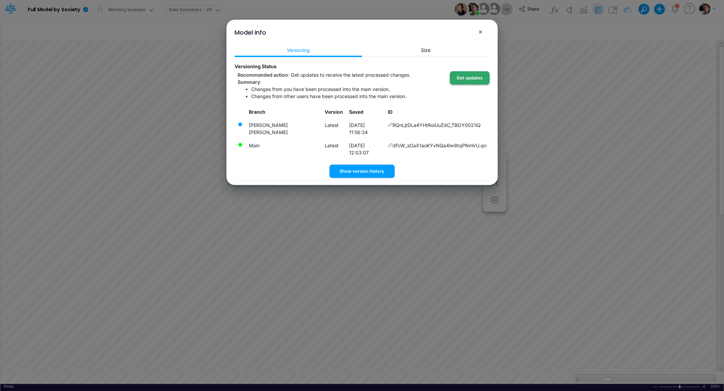
click at [470, 78] on button "Get updates" at bounding box center [470, 77] width 40 height 13
click at [486, 33] on button "×" at bounding box center [480, 32] width 16 height 16
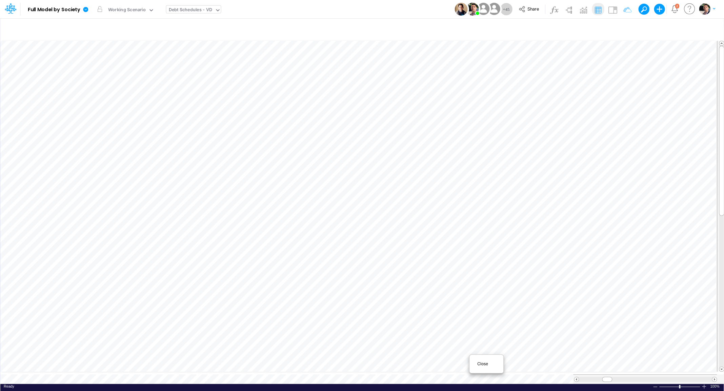
scroll to position [3, 9]
click at [481, 364] on span "Close" at bounding box center [486, 363] width 19 height 6
click at [188, 9] on div "FS/UE Check" at bounding box center [182, 10] width 27 height 8
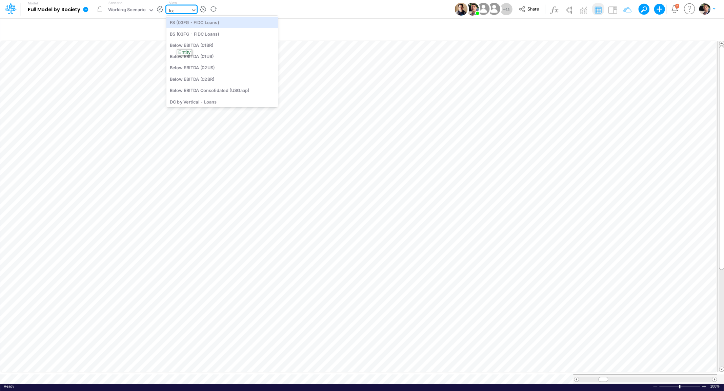
type input "loan"
click at [207, 80] on div "Debt Schedules - Loans" at bounding box center [212, 78] width 92 height 11
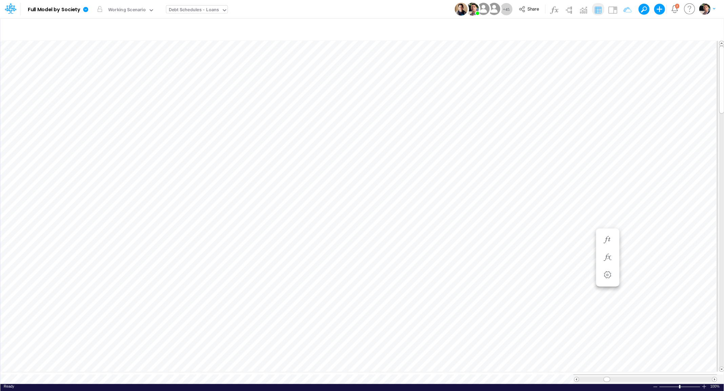
scroll to position [3, 1]
click at [586, 29] on button "button" at bounding box center [584, 28] width 16 height 12
click at [87, 9] on icon at bounding box center [85, 9] width 5 height 5
click at [106, 68] on button "View model info" at bounding box center [119, 70] width 73 height 11
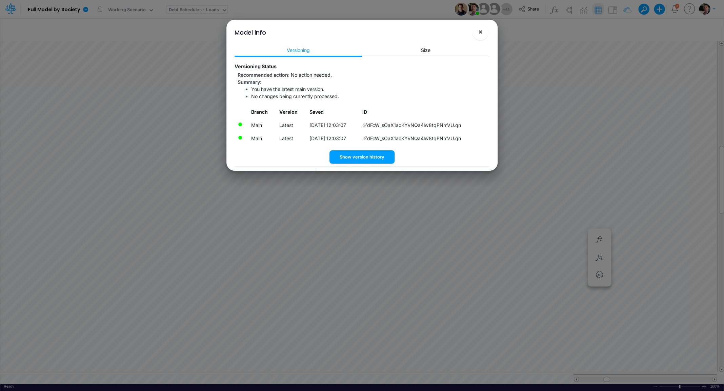
click at [485, 32] on button "×" at bounding box center [480, 32] width 16 height 16
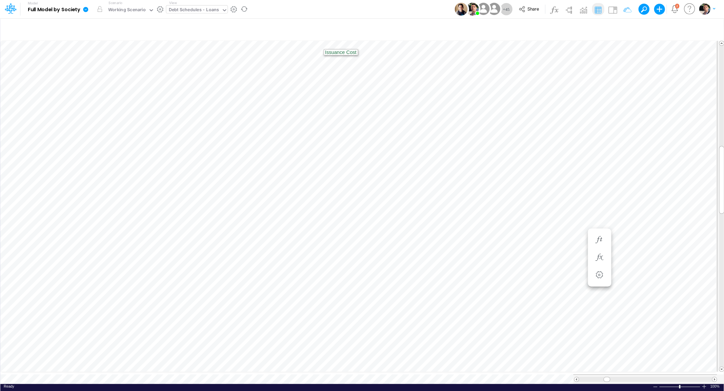
click at [87, 12] on icon at bounding box center [85, 9] width 5 height 5
click at [103, 71] on button "View model info" at bounding box center [119, 70] width 73 height 11
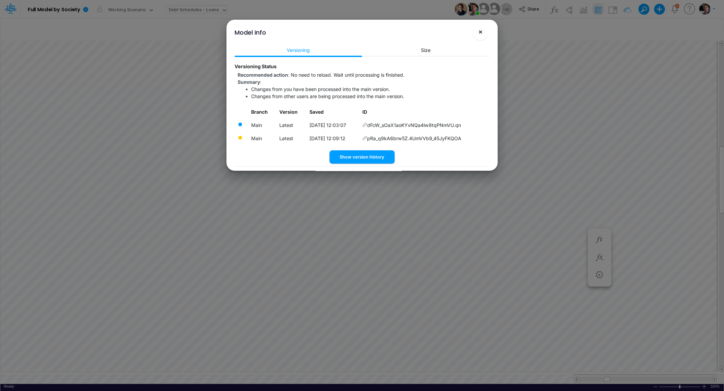
click at [476, 31] on button "×" at bounding box center [480, 32] width 16 height 16
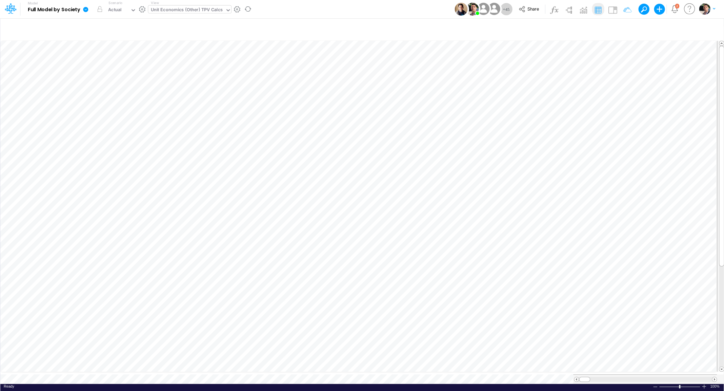
click at [203, 13] on div "Unit Economics (Other) TPV Calcs" at bounding box center [187, 10] width 72 height 8
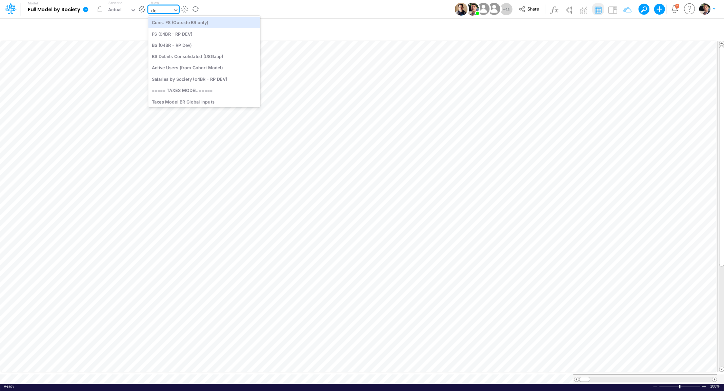
type input "debt"
click at [199, 24] on div "Debt Schedules - Loans" at bounding box center [194, 22] width 92 height 11
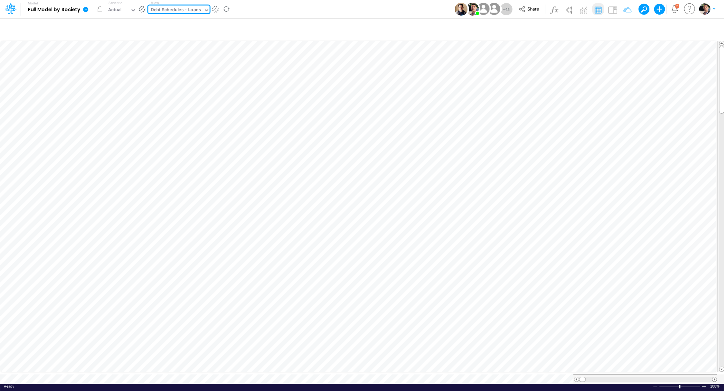
click at [714, 377] on span at bounding box center [714, 379] width 4 height 4
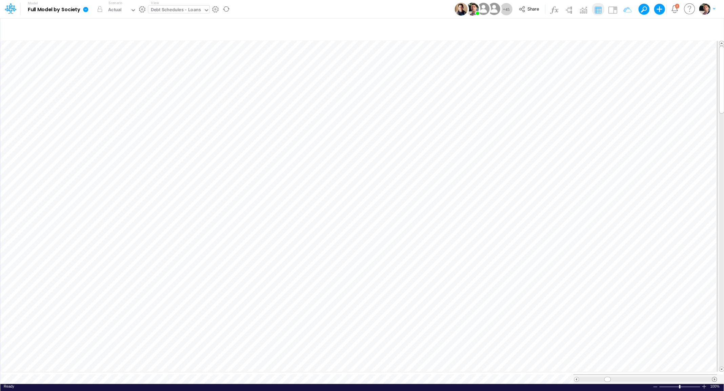
click at [714, 377] on span at bounding box center [714, 379] width 4 height 4
click at [527, 331] on icon "button" at bounding box center [526, 334] width 10 height 7
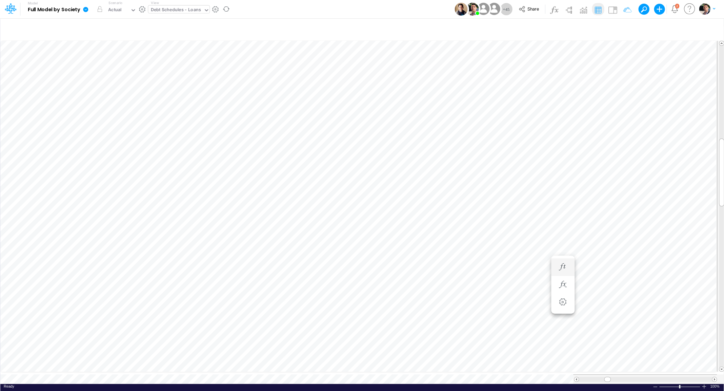
scroll to position [3, 1]
click at [528, 287] on icon "button" at bounding box center [526, 286] width 10 height 7
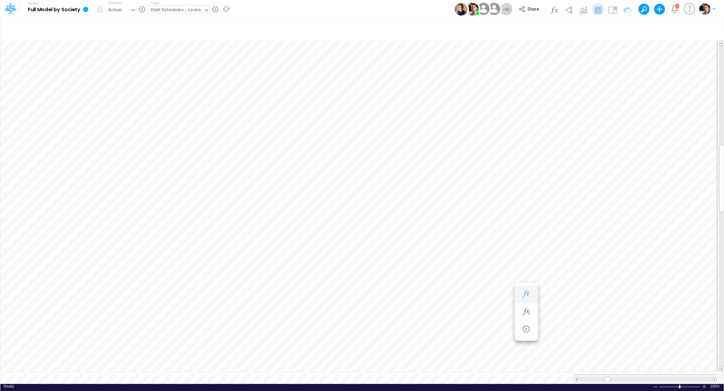
click at [523, 293] on icon "button" at bounding box center [526, 293] width 10 height 7
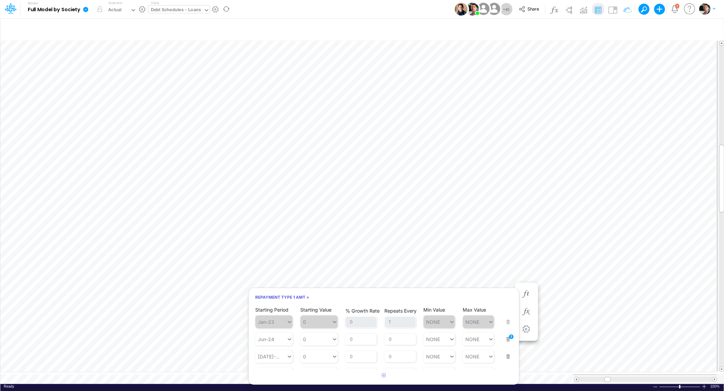
click at [502, 340] on button "button" at bounding box center [506, 334] width 9 height 18
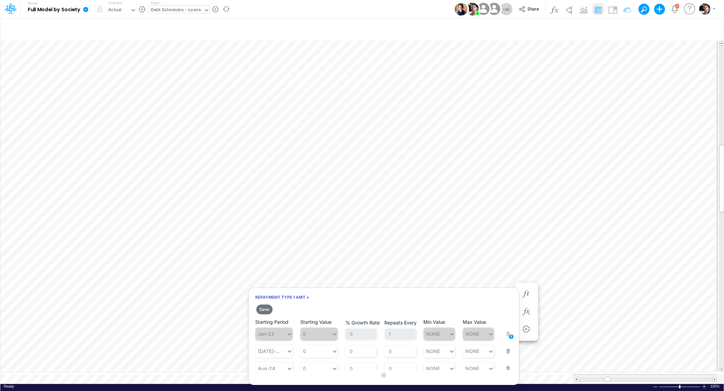
click at [502, 350] on button "button" at bounding box center [506, 346] width 9 height 18
click at [502, 353] on button "button" at bounding box center [506, 346] width 9 height 18
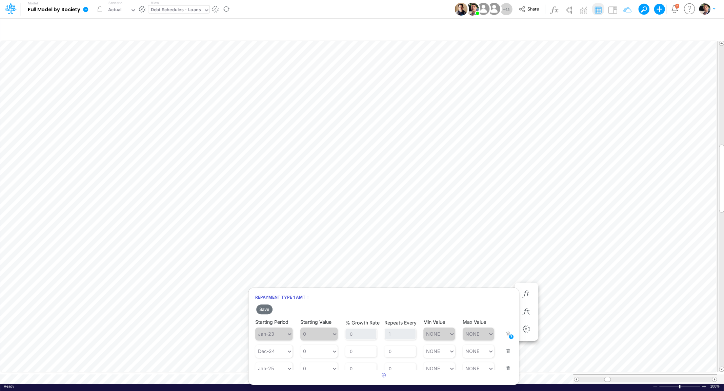
click at [502, 353] on button "button" at bounding box center [506, 346] width 9 height 18
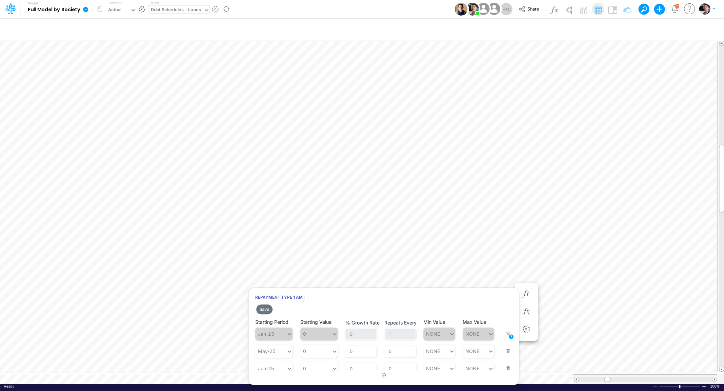
click at [502, 353] on button "button" at bounding box center [506, 346] width 9 height 18
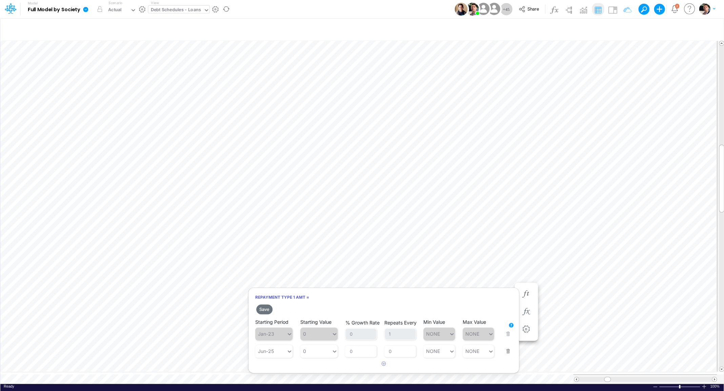
click at [502, 353] on div "Starting Period Jun-25 Starting Value 0 % Growth Rate 0 Repeats Every 0 Min Val…" at bounding box center [383, 346] width 257 height 21
click at [510, 353] on button "button" at bounding box center [506, 346] width 9 height 18
click at [269, 310] on button "Save" at bounding box center [264, 309] width 16 height 10
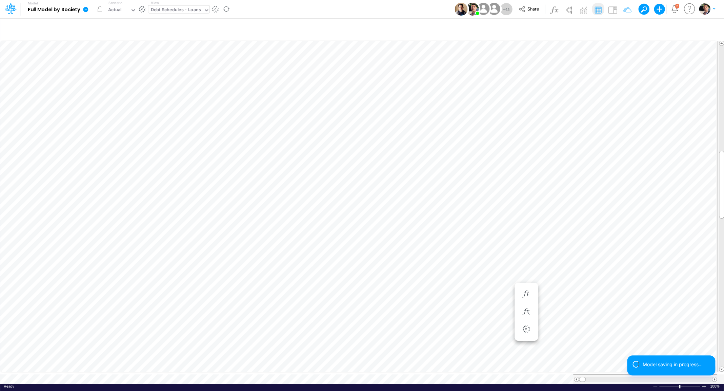
scroll to position [3, 1]
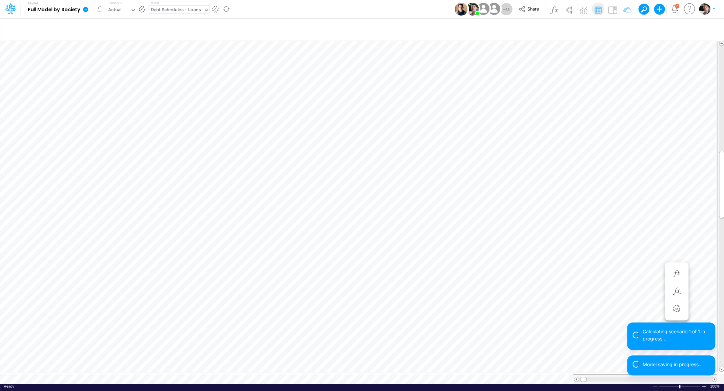
scroll to position [3, 1]
click at [675, 309] on icon "button" at bounding box center [677, 307] width 10 height 7
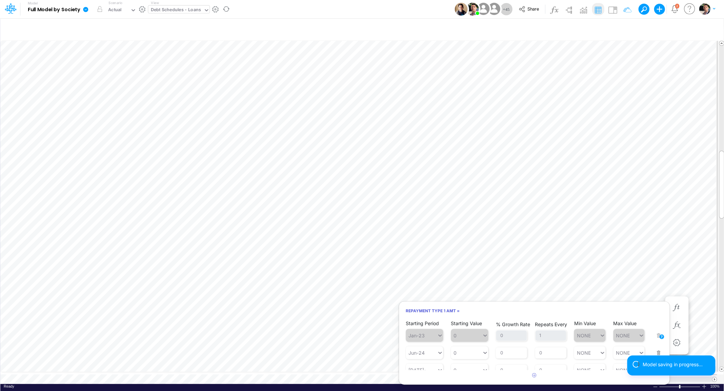
scroll to position [201, 0]
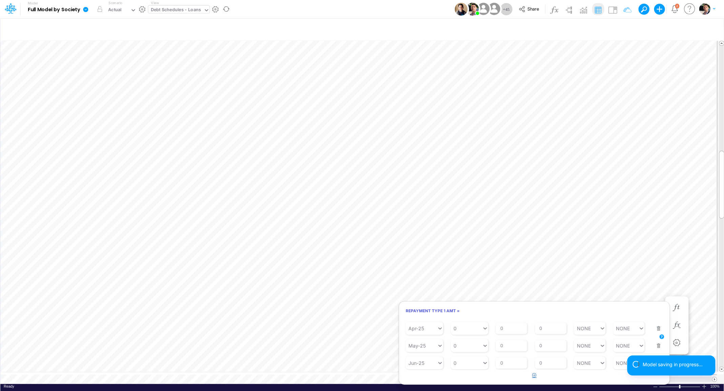
click at [534, 376] on icon "button" at bounding box center [534, 375] width 4 height 4
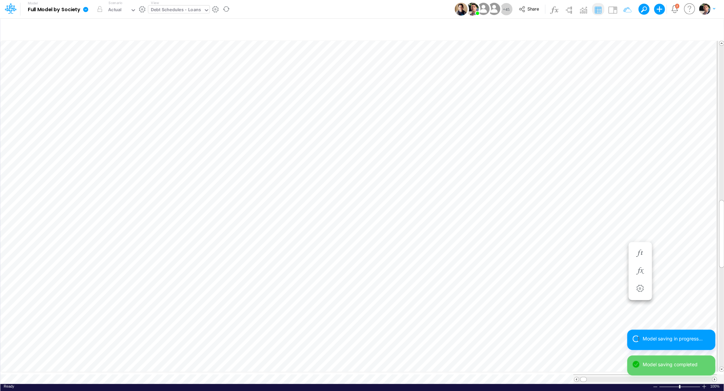
scroll to position [3, 1]
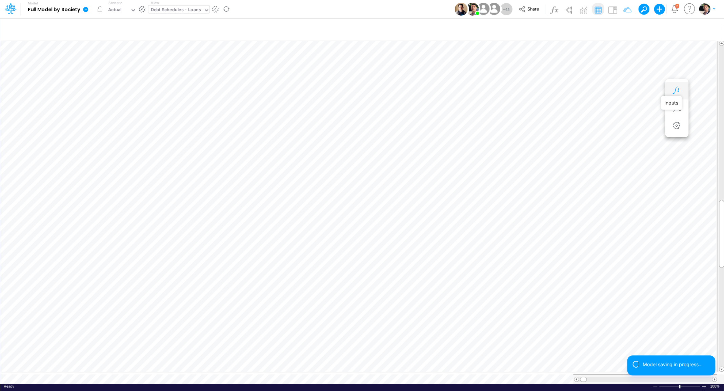
click at [673, 93] on icon "button" at bounding box center [677, 90] width 10 height 7
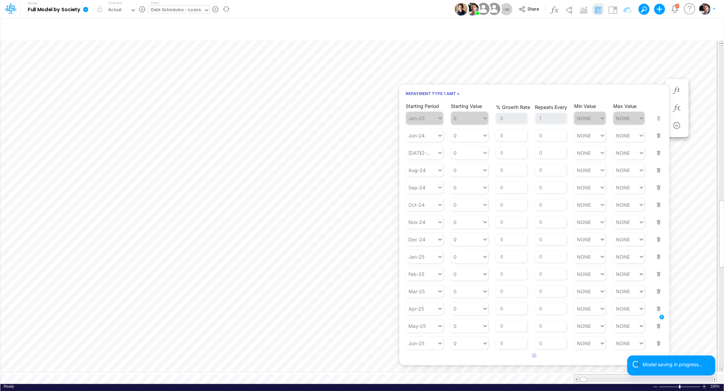
click at [661, 137] on button "button" at bounding box center [656, 131] width 9 height 18
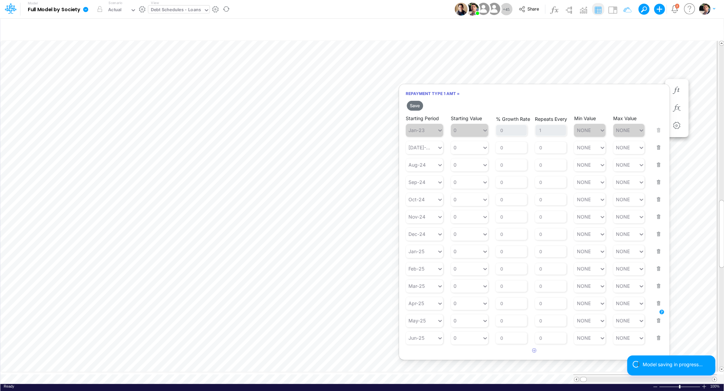
click at [658, 147] on button "button" at bounding box center [656, 143] width 9 height 18
click at [659, 151] on button "button" at bounding box center [656, 143] width 9 height 18
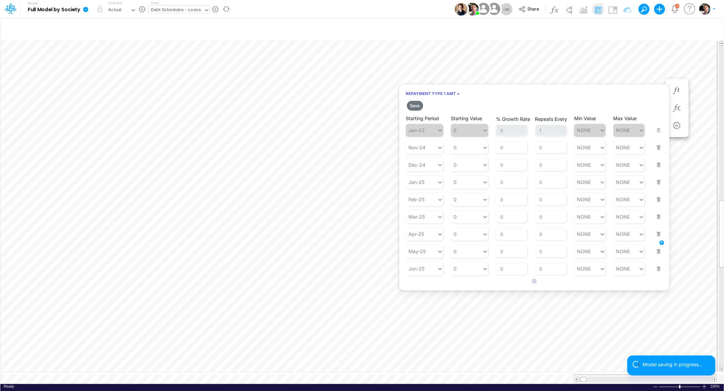
click at [659, 151] on button "button" at bounding box center [656, 160] width 9 height 18
click at [659, 151] on button "button" at bounding box center [656, 143] width 9 height 18
click at [659, 151] on button "button" at bounding box center [656, 160] width 9 height 18
click at [659, 151] on button "button" at bounding box center [656, 143] width 9 height 18
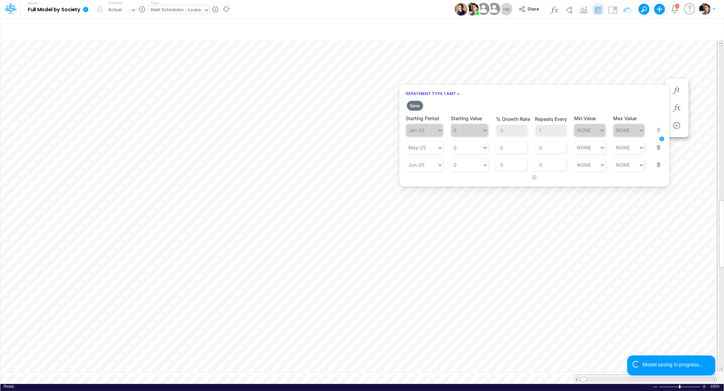
click at [659, 151] on button "button" at bounding box center [656, 143] width 9 height 18
click at [461, 152] on div "0" at bounding box center [466, 147] width 31 height 10
paste input "349,653"
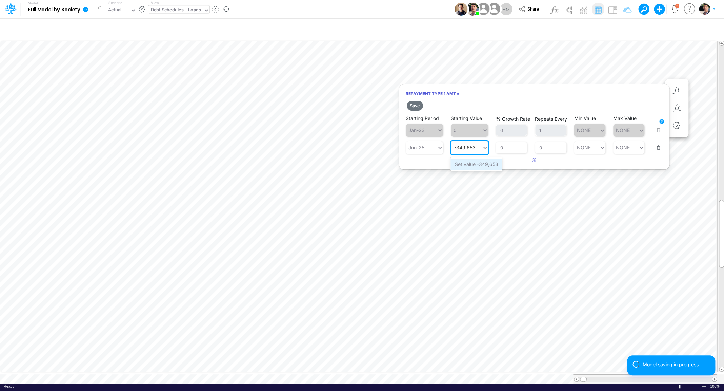
click at [475, 164] on div "Set value -349,653" at bounding box center [477, 163] width 52 height 11
type input "-349,653"
click at [414, 106] on button "Save" at bounding box center [415, 106] width 16 height 10
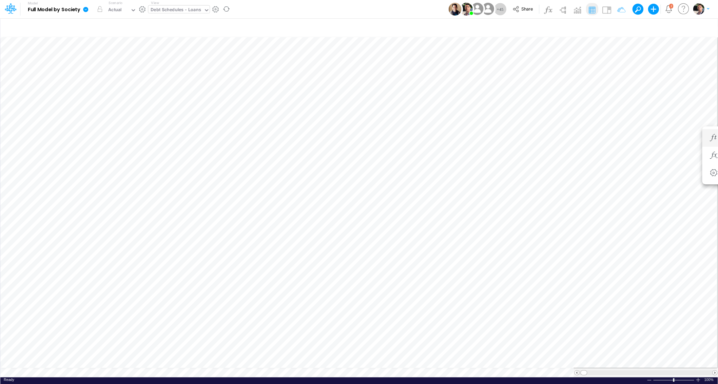
scroll to position [3, 1]
click at [714, 374] on span at bounding box center [714, 373] width 4 height 4
click at [87, 11] on icon at bounding box center [85, 9] width 5 height 5
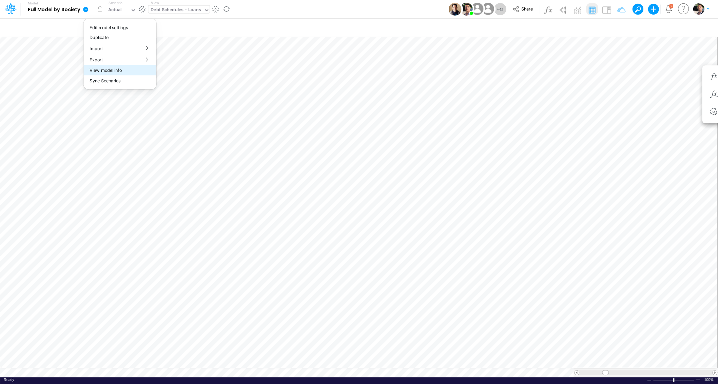
click at [103, 70] on button "View model info" at bounding box center [119, 70] width 73 height 11
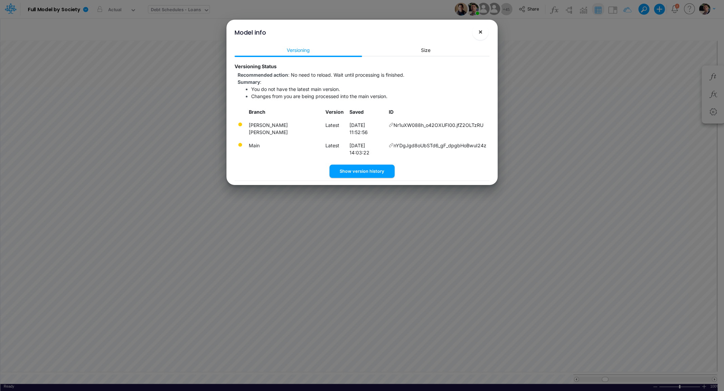
click at [482, 34] on span "×" at bounding box center [480, 31] width 4 height 8
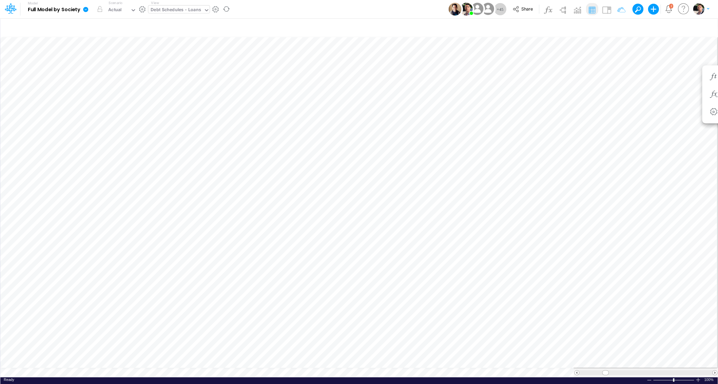
click at [85, 10] on icon at bounding box center [85, 9] width 5 height 5
click at [173, 10] on div "Debt Schedules - Loans" at bounding box center [176, 10] width 51 height 8
type input "deb"
click at [87, 12] on icon at bounding box center [86, 9] width 6 height 6
click at [107, 70] on button "View model info" at bounding box center [119, 70] width 73 height 11
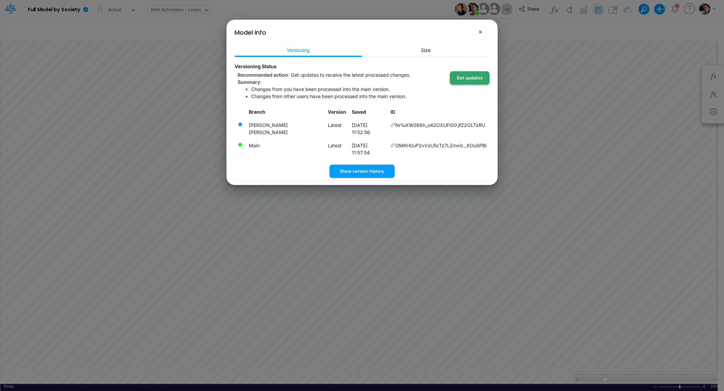
click at [473, 74] on button "Get updates" at bounding box center [470, 77] width 40 height 13
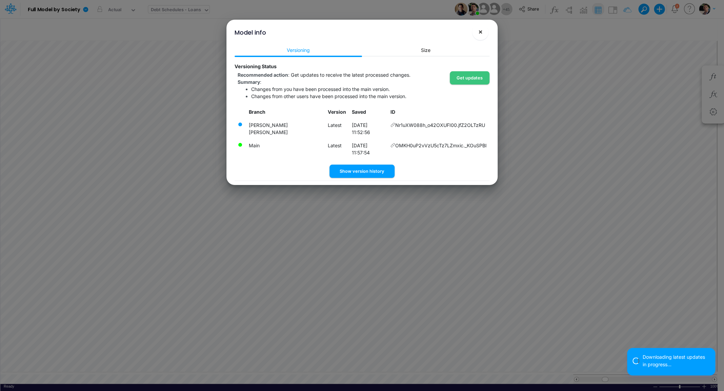
click at [480, 34] on span "×" at bounding box center [480, 31] width 4 height 8
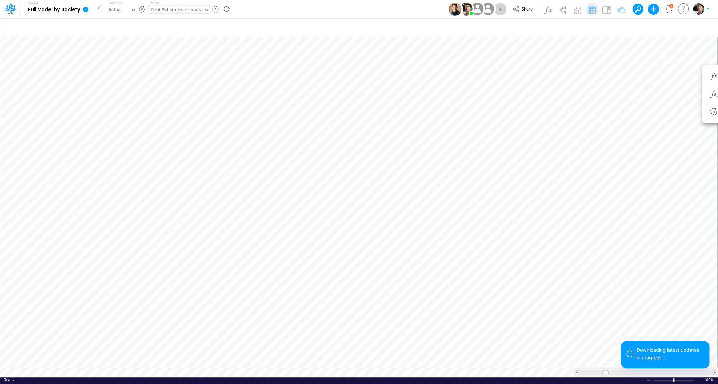
click at [86, 7] on icon at bounding box center [86, 9] width 6 height 6
click at [113, 71] on button "View model info" at bounding box center [119, 70] width 73 height 11
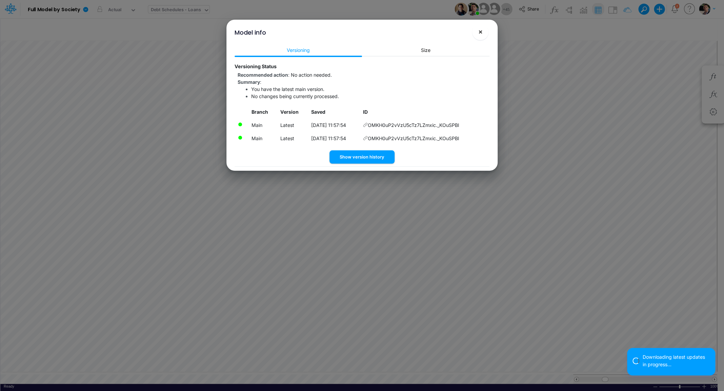
click at [480, 31] on span "×" at bounding box center [480, 31] width 4 height 8
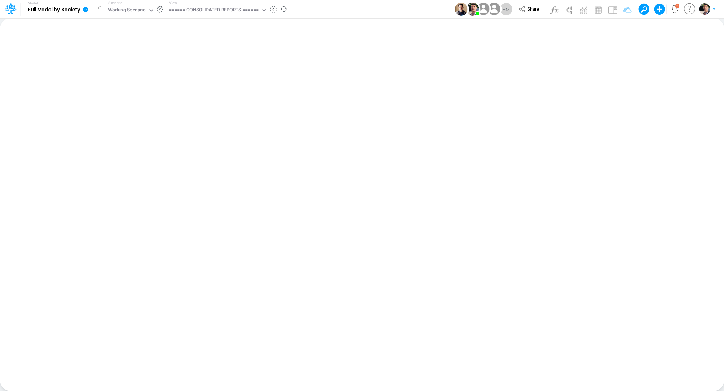
click at [87, 11] on icon at bounding box center [85, 9] width 5 height 5
click at [114, 72] on button "View model info" at bounding box center [119, 70] width 73 height 11
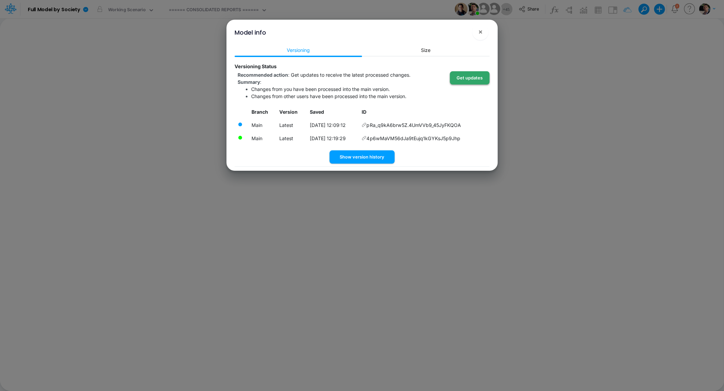
click at [467, 74] on button "Get updates" at bounding box center [470, 77] width 40 height 13
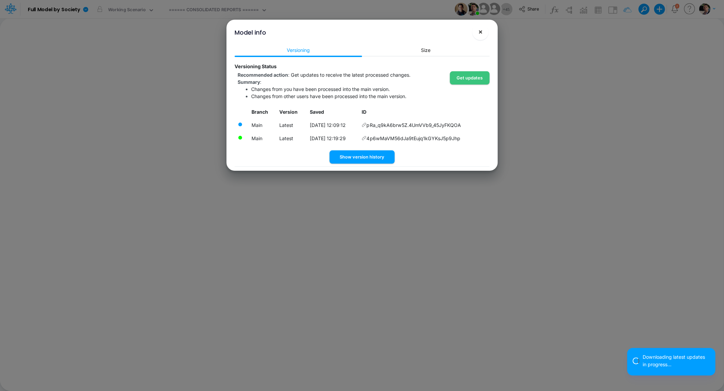
click at [479, 34] on span "×" at bounding box center [480, 31] width 4 height 8
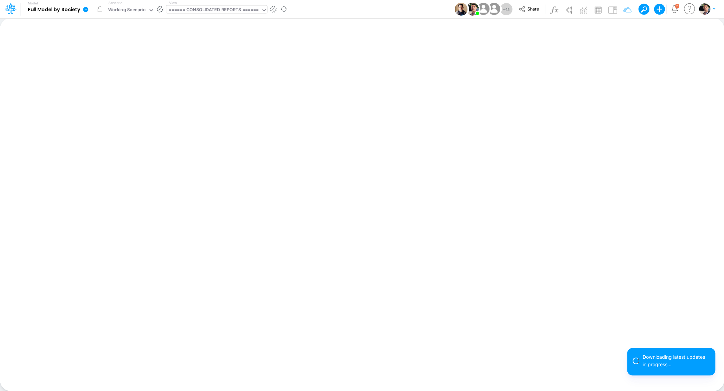
click at [214, 11] on div "====== CONSOLIDATED REPORTS ======" at bounding box center [214, 10] width 90 height 8
type input "debt"
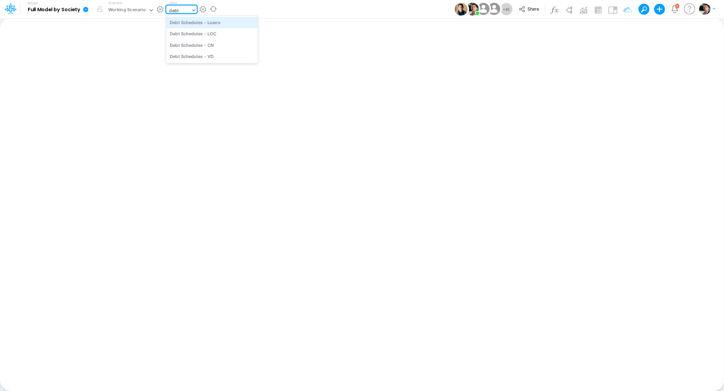
click at [209, 26] on div "Debt Schedules - Loans" at bounding box center [212, 22] width 92 height 11
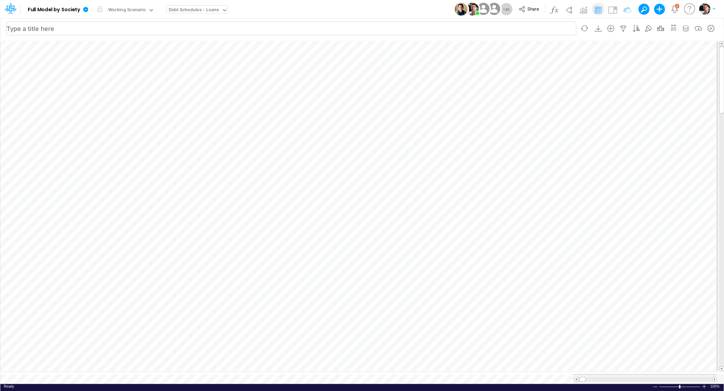
scroll to position [3, 1]
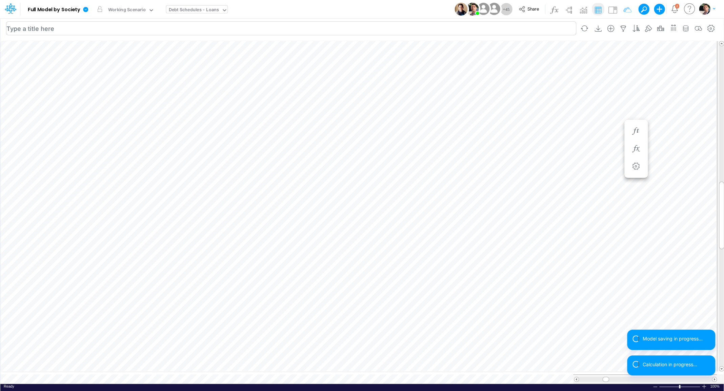
scroll to position [3, 21]
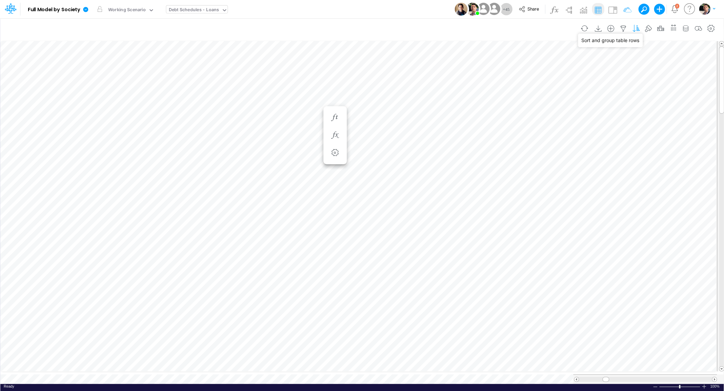
click at [636, 29] on icon "button" at bounding box center [636, 28] width 10 height 7
click at [470, 72] on icon "button" at bounding box center [469, 72] width 4 height 4
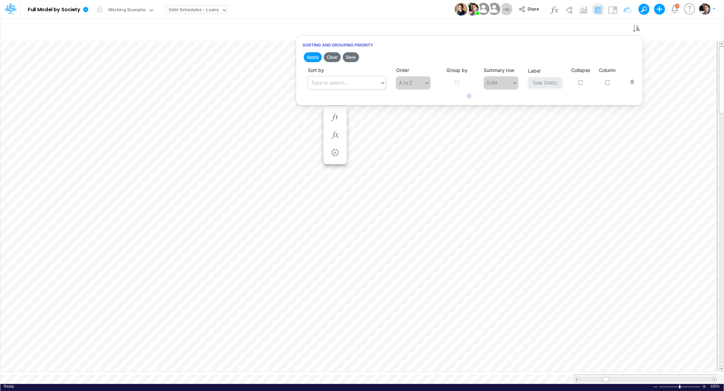
click at [347, 86] on div "Type to search..." at bounding box center [344, 82] width 72 height 11
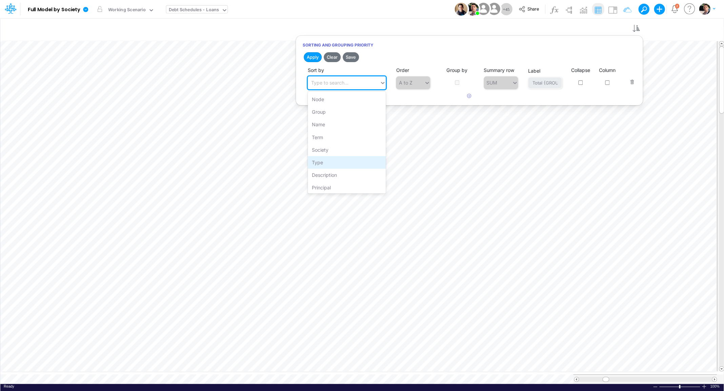
click at [340, 162] on div "Type" at bounding box center [347, 162] width 78 height 13
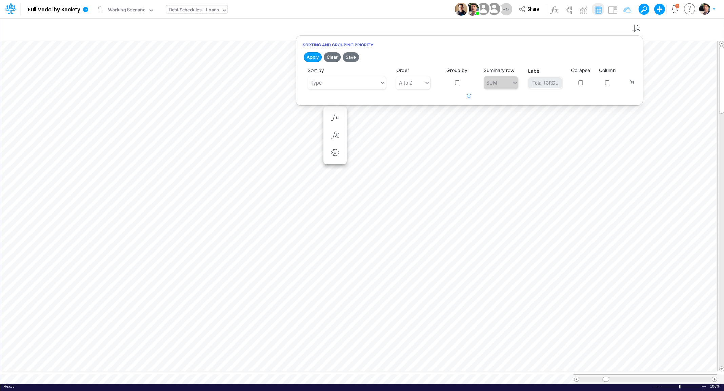
click at [469, 98] on button "button" at bounding box center [469, 96] width 13 height 11
click at [358, 108] on div "Type to search..." at bounding box center [344, 105] width 72 height 11
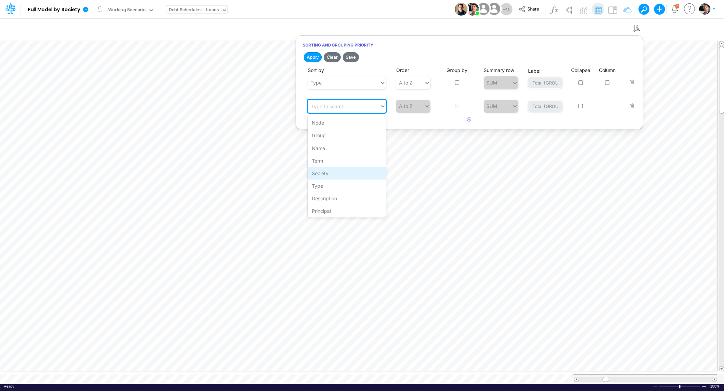
click at [349, 176] on div "Society" at bounding box center [347, 173] width 78 height 13
click at [457, 83] on input "checkbox" at bounding box center [457, 82] width 4 height 4
checkbox input "true"
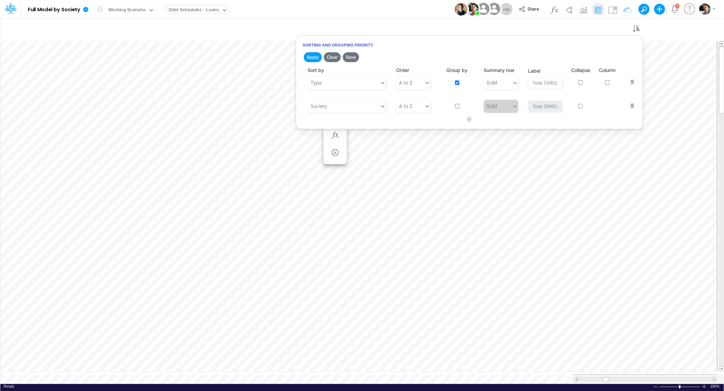
click at [457, 106] on input "checkbox" at bounding box center [457, 106] width 4 height 4
checkbox input "true"
click at [580, 83] on input "checkbox" at bounding box center [580, 82] width 4 height 4
checkbox input "true"
click at [353, 58] on button "Save" at bounding box center [351, 57] width 16 height 10
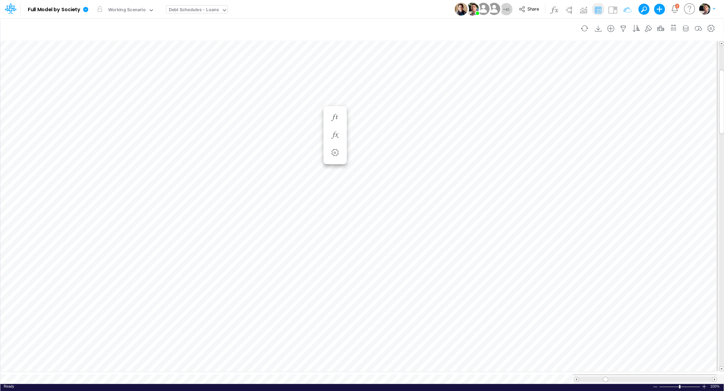
scroll to position [3, 18]
click at [587, 29] on button "button" at bounding box center [584, 28] width 16 height 12
click at [590, 26] on button "button" at bounding box center [584, 28] width 16 height 12
click at [628, 28] on icon "button" at bounding box center [623, 28] width 10 height 7
click at [524, 68] on button "button" at bounding box center [522, 71] width 13 height 11
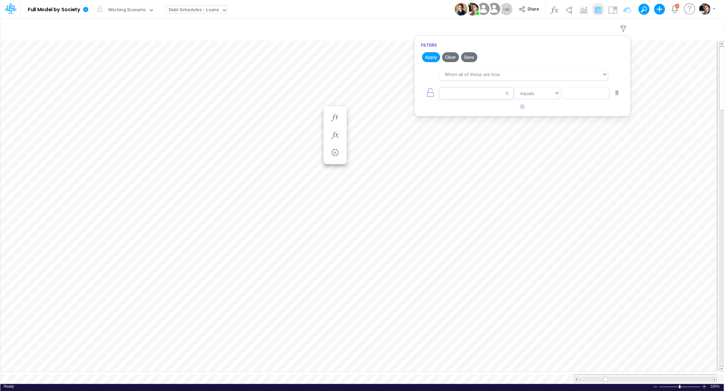
click at [463, 95] on div at bounding box center [471, 93] width 64 height 12
click at [466, 187] on div "Description" at bounding box center [476, 184] width 74 height 13
select select "notEqual"
click option "not equal" at bounding box center [0, 0] width 0 height 0
click at [580, 96] on input "text" at bounding box center [586, 93] width 46 height 12
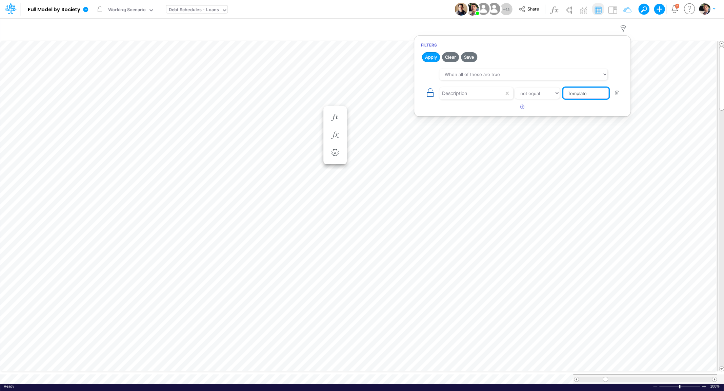
type input "Template"
click at [431, 96] on icon "button" at bounding box center [430, 92] width 9 height 9
select select "notEqual"
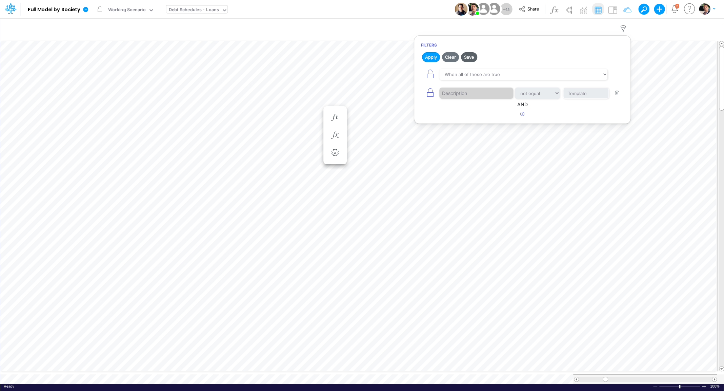
click at [470, 56] on button "Save" at bounding box center [469, 57] width 16 height 10
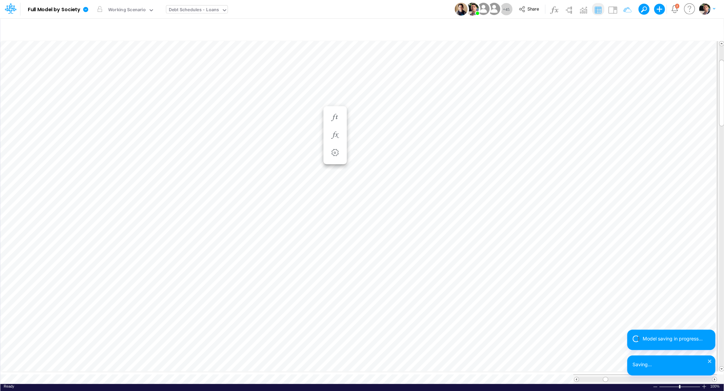
scroll to position [3, 24]
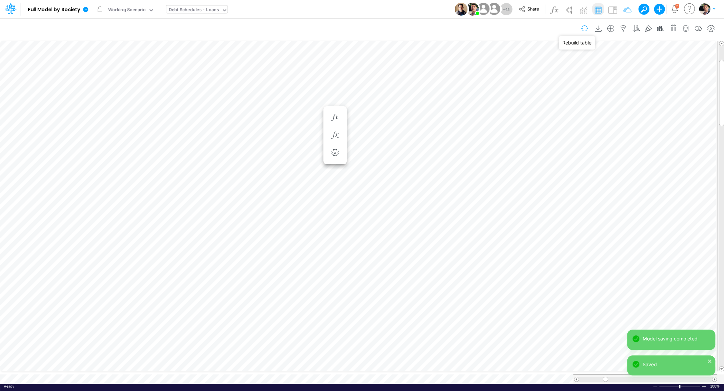
click at [585, 26] on button "button" at bounding box center [584, 28] width 16 height 12
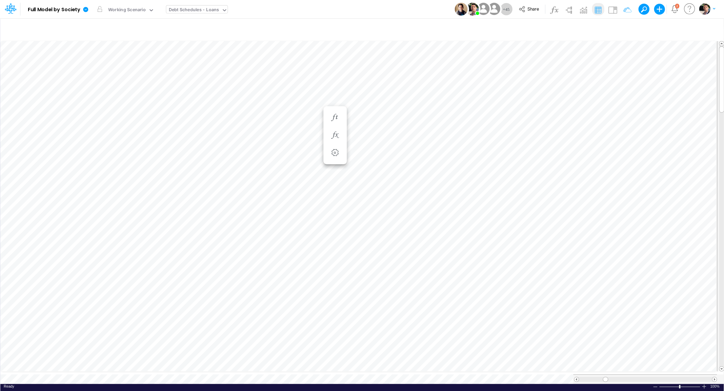
scroll to position [3, 12]
click at [710, 28] on icon "button" at bounding box center [711, 28] width 10 height 7
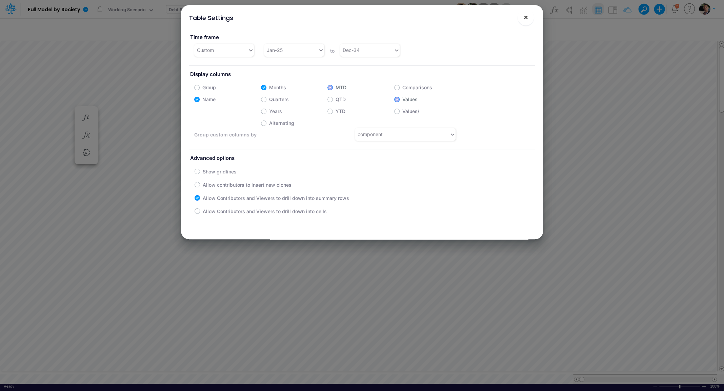
click at [527, 19] on span "×" at bounding box center [526, 17] width 4 height 8
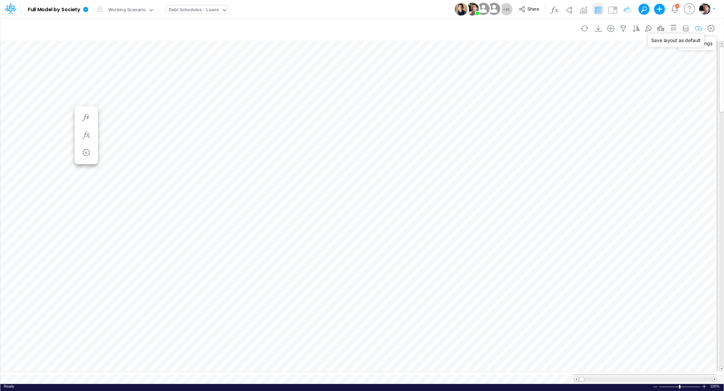
click at [698, 29] on icon "button" at bounding box center [698, 28] width 10 height 7
